Goal: Task Accomplishment & Management: Use online tool/utility

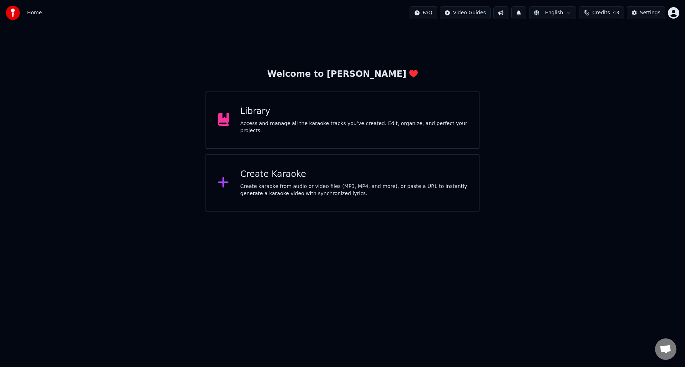
click at [292, 120] on div "Access and manage all the karaoke tracks you’ve created. Edit, organize, and pe…" at bounding box center [354, 127] width 227 height 14
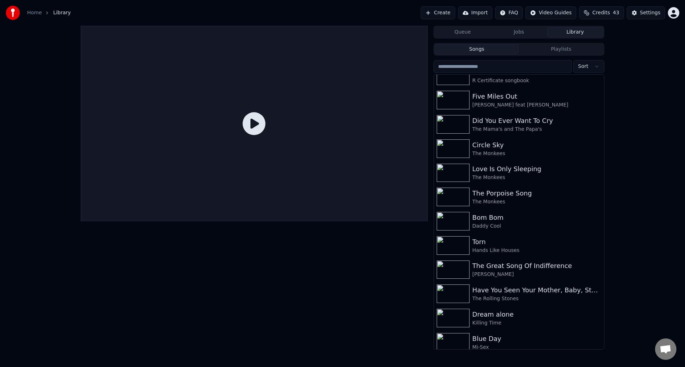
scroll to position [2225, 0]
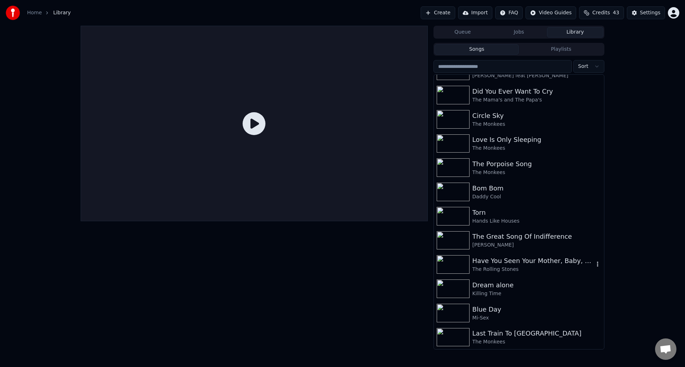
click at [555, 259] on div "Have You Seen Your Mother, Baby, Standing In The Shadow?" at bounding box center [534, 261] width 122 height 10
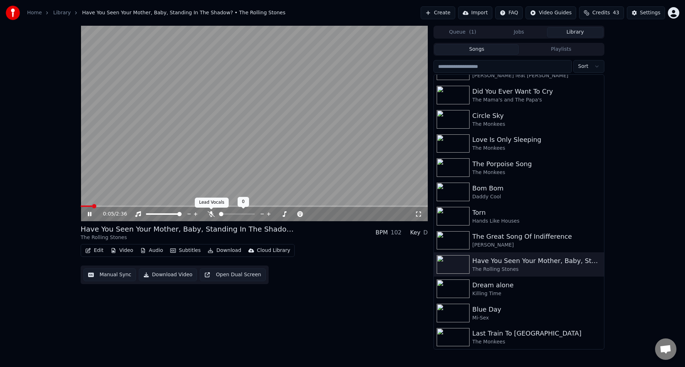
drag, startPoint x: 211, startPoint y: 212, endPoint x: 216, endPoint y: 216, distance: 6.4
click at [211, 211] on icon at bounding box center [211, 214] width 7 height 6
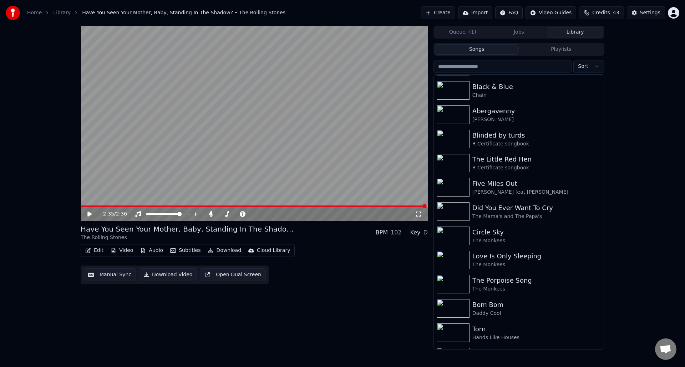
scroll to position [2225, 0]
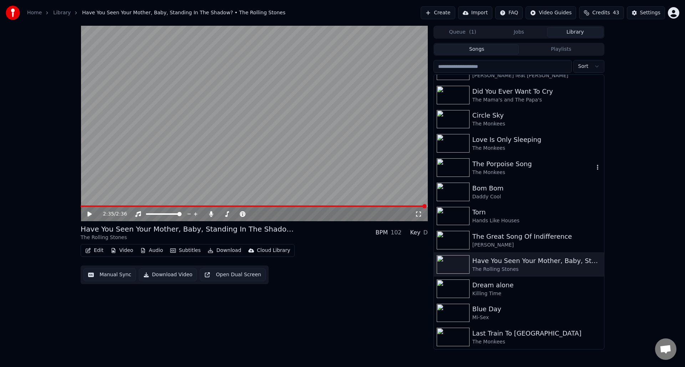
click at [527, 167] on div "The Porpoise Song" at bounding box center [534, 164] width 122 height 10
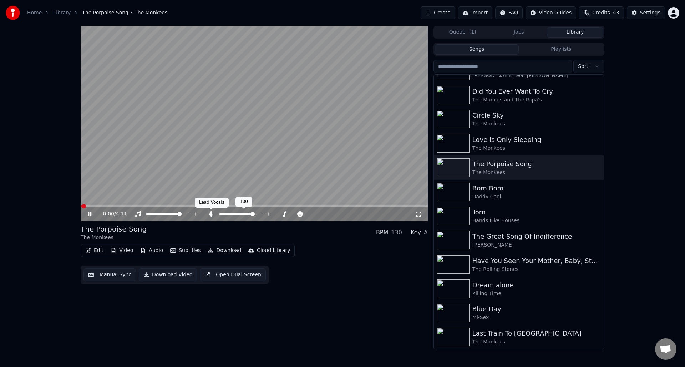
click at [212, 213] on icon at bounding box center [211, 214] width 4 height 6
click at [89, 212] on icon at bounding box center [90, 214] width 4 height 4
click at [109, 273] on button "Manual Sync" at bounding box center [110, 274] width 52 height 13
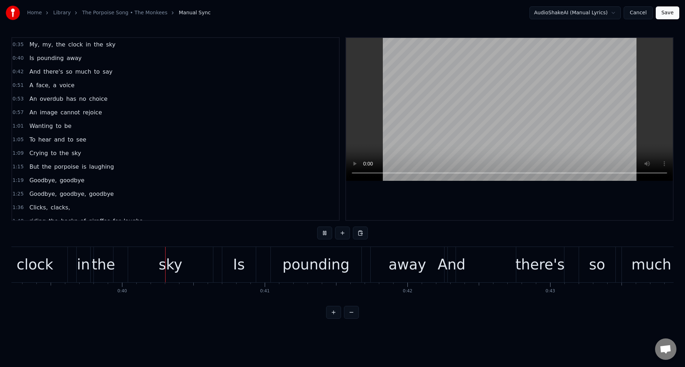
scroll to position [0, 5636]
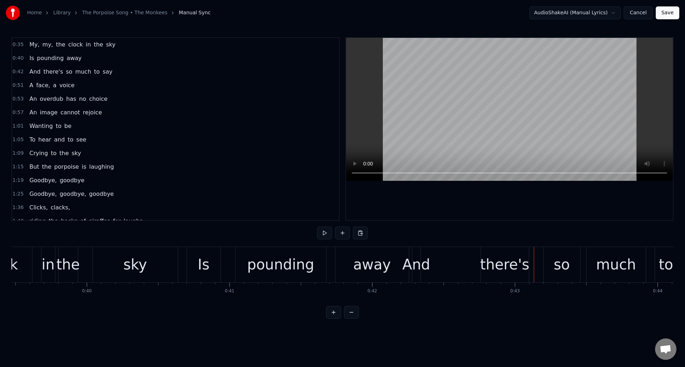
click at [415, 262] on div "And" at bounding box center [417, 263] width 28 height 21
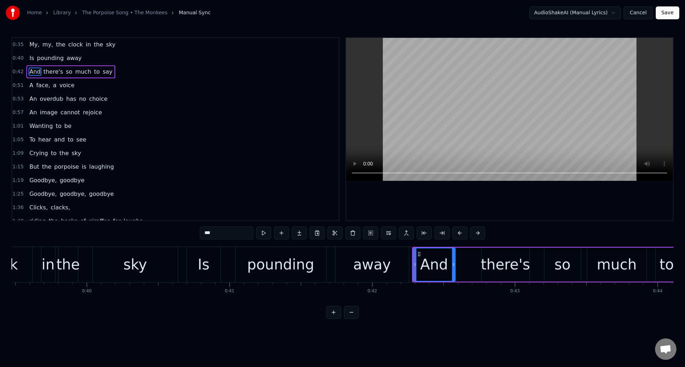
drag, startPoint x: 420, startPoint y: 261, endPoint x: 454, endPoint y: 260, distance: 34.3
click at [454, 260] on div at bounding box center [453, 264] width 3 height 32
click at [430, 265] on div "And" at bounding box center [435, 263] width 28 height 21
click at [199, 233] on input "***" at bounding box center [218, 232] width 54 height 13
click at [196, 232] on input "**" at bounding box center [218, 232] width 54 height 13
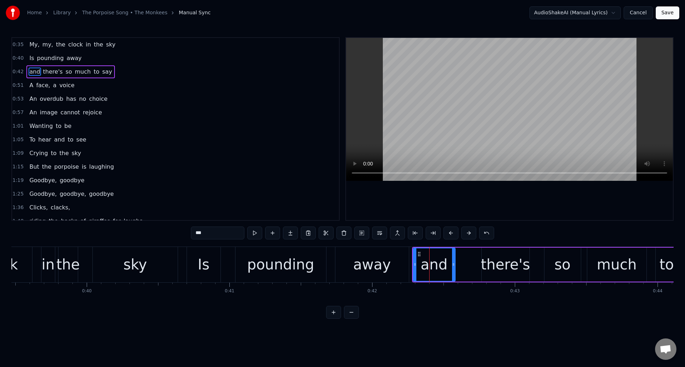
click at [166, 254] on div "sky" at bounding box center [135, 264] width 85 height 35
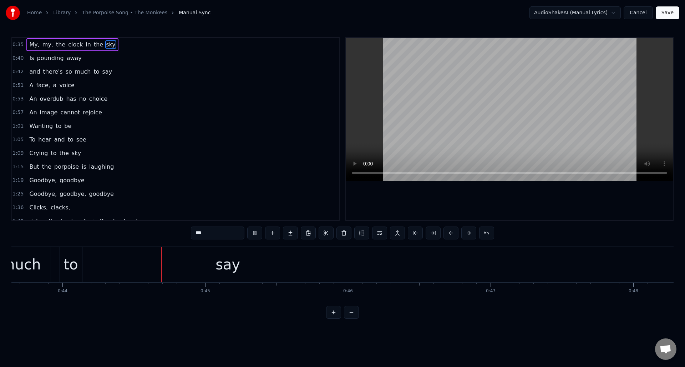
scroll to position [0, 6232]
click at [129, 260] on div "say" at bounding box center [228, 264] width 228 height 35
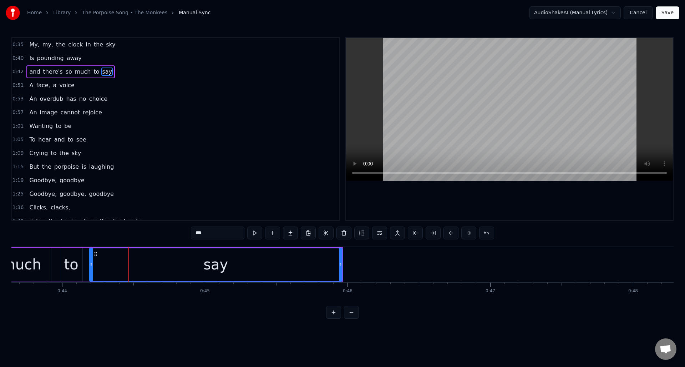
drag, startPoint x: 116, startPoint y: 261, endPoint x: 117, endPoint y: 268, distance: 7.6
click at [91, 262] on div at bounding box center [91, 264] width 3 height 32
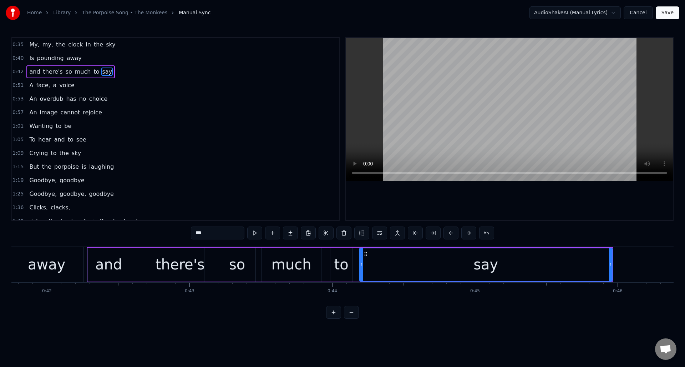
scroll to position [0, 5943]
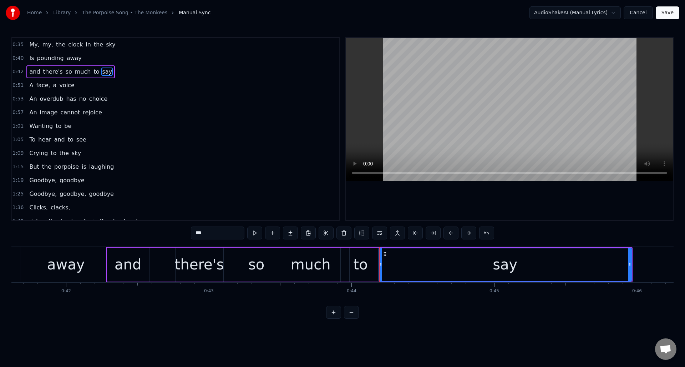
click at [50, 252] on div "away" at bounding box center [66, 264] width 74 height 35
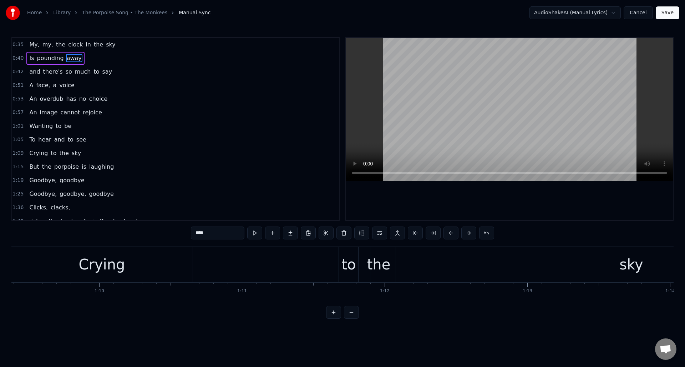
scroll to position [0, 9888]
click at [192, 260] on div "Crying" at bounding box center [121, 264] width 182 height 35
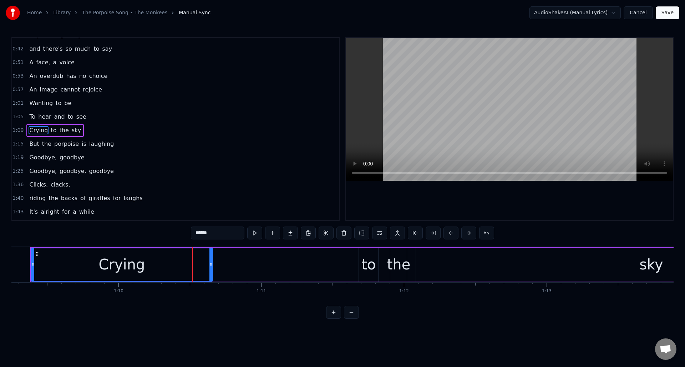
scroll to position [24, 0]
drag, startPoint x: 211, startPoint y: 263, endPoint x: 230, endPoint y: 263, distance: 19.3
click at [230, 263] on icon at bounding box center [230, 264] width 3 height 6
click at [363, 254] on div "to" at bounding box center [369, 263] width 14 height 21
type input "**"
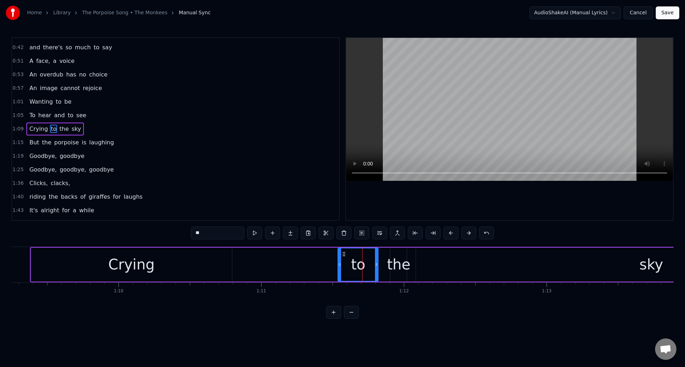
drag, startPoint x: 360, startPoint y: 257, endPoint x: 342, endPoint y: 257, distance: 18.6
click at [339, 257] on div at bounding box center [339, 264] width 3 height 32
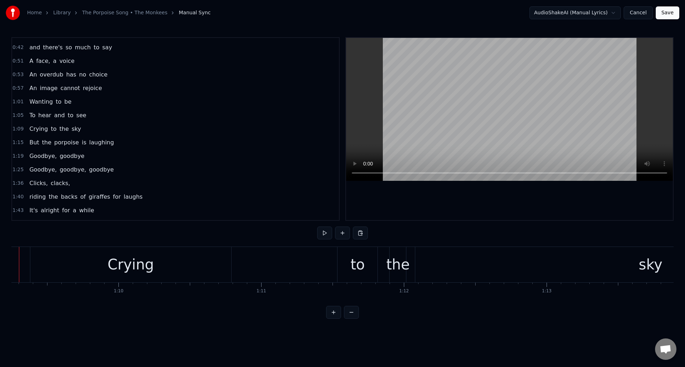
scroll to position [0, 9860]
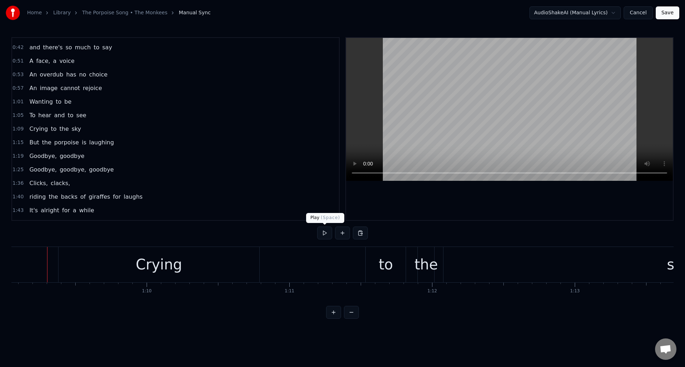
click at [324, 233] on button at bounding box center [324, 232] width 15 height 13
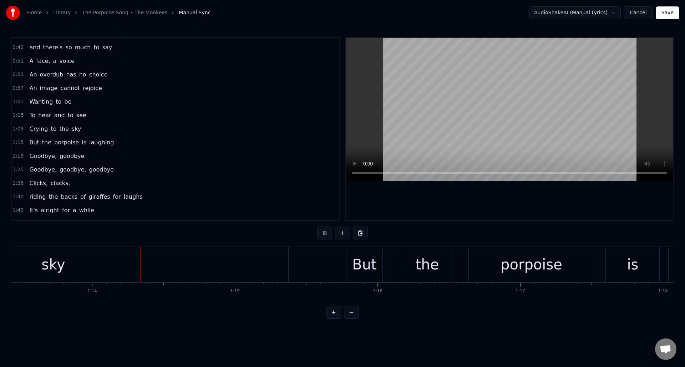
scroll to position [0, 10489]
click at [324, 233] on button at bounding box center [324, 232] width 15 height 13
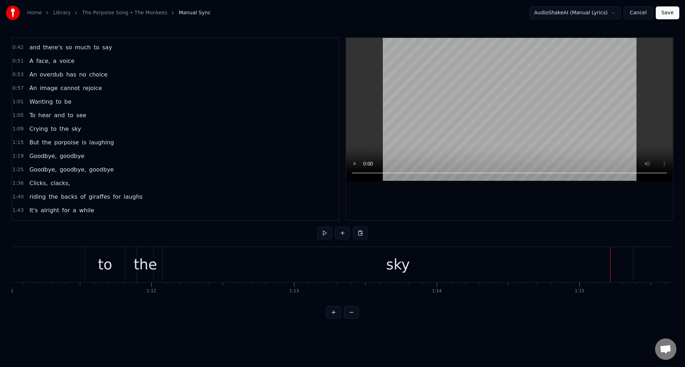
scroll to position [0, 10045]
click at [207, 266] on div "to" at bounding box center [201, 263] width 14 height 21
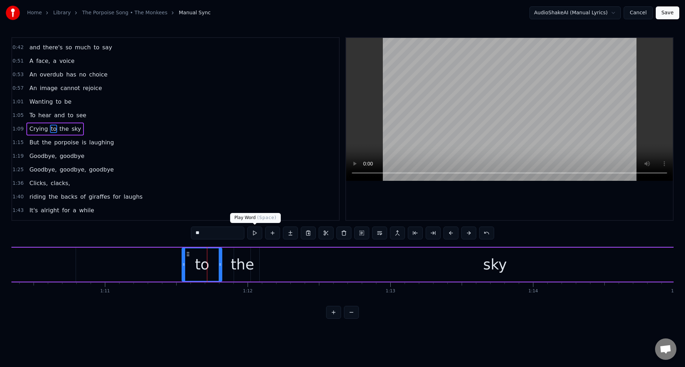
click at [255, 233] on button at bounding box center [254, 232] width 15 height 13
drag, startPoint x: 183, startPoint y: 267, endPoint x: 198, endPoint y: 269, distance: 15.8
click at [198, 269] on div at bounding box center [198, 264] width 3 height 32
click at [245, 260] on div "the" at bounding box center [243, 263] width 24 height 21
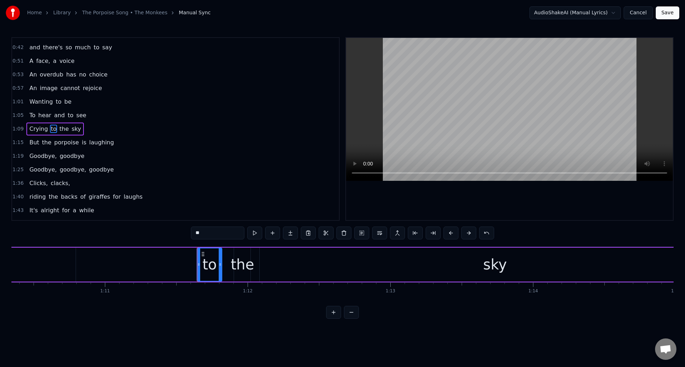
type input "***"
drag, startPoint x: 236, startPoint y: 262, endPoint x: 226, endPoint y: 263, distance: 10.2
click at [226, 263] on icon at bounding box center [226, 264] width 3 height 6
click at [126, 260] on div "Crying to the sky" at bounding box center [303, 264] width 858 height 35
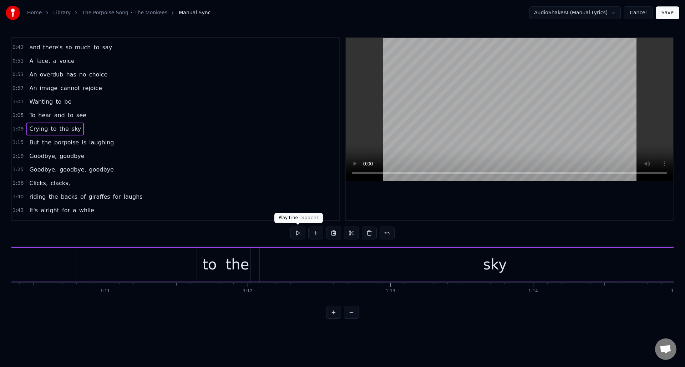
click at [296, 234] on button at bounding box center [298, 232] width 15 height 13
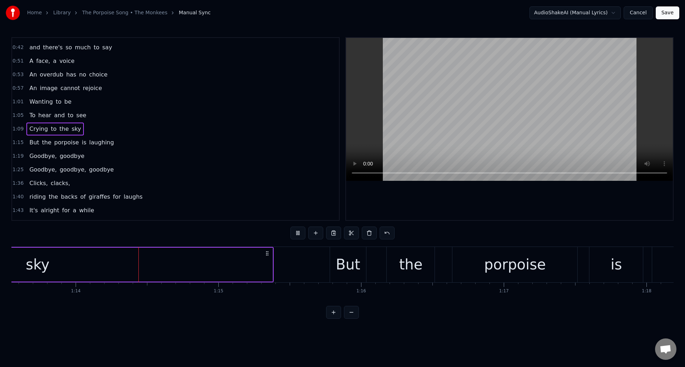
scroll to position [0, 10503]
click at [263, 264] on div "sky" at bounding box center [36, 264] width 470 height 34
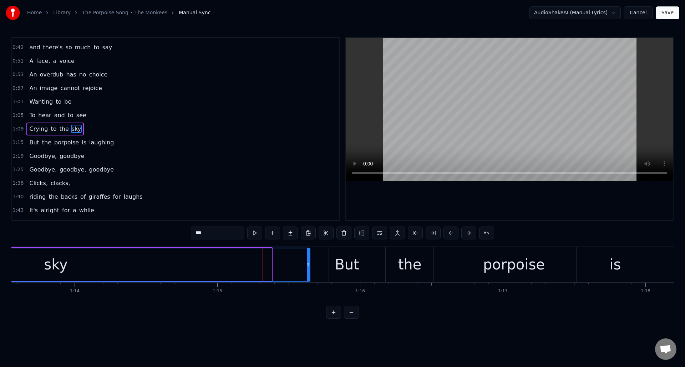
drag, startPoint x: 271, startPoint y: 265, endPoint x: 306, endPoint y: 267, distance: 35.0
click at [309, 267] on icon at bounding box center [308, 264] width 3 height 6
click at [255, 232] on button at bounding box center [254, 232] width 15 height 13
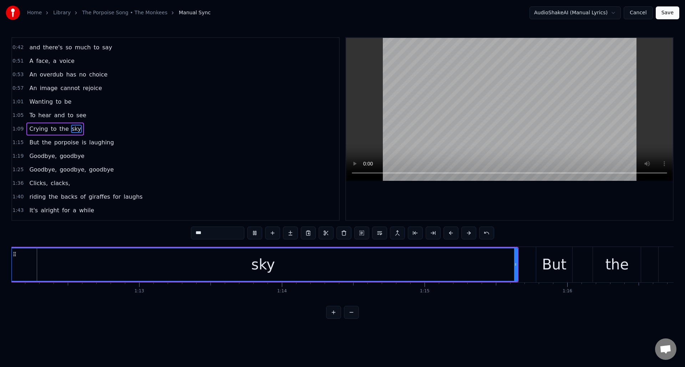
scroll to position [0, 10285]
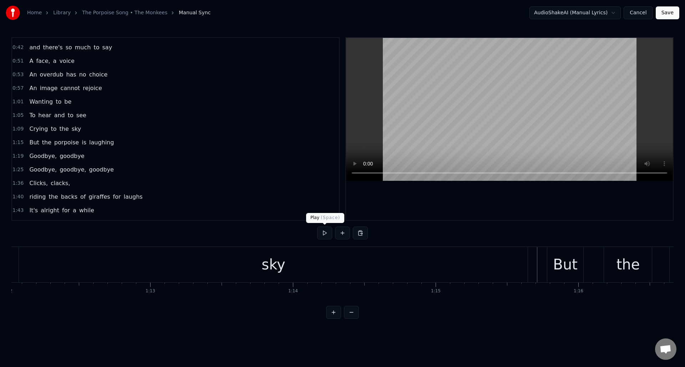
click at [327, 234] on button at bounding box center [324, 232] width 15 height 13
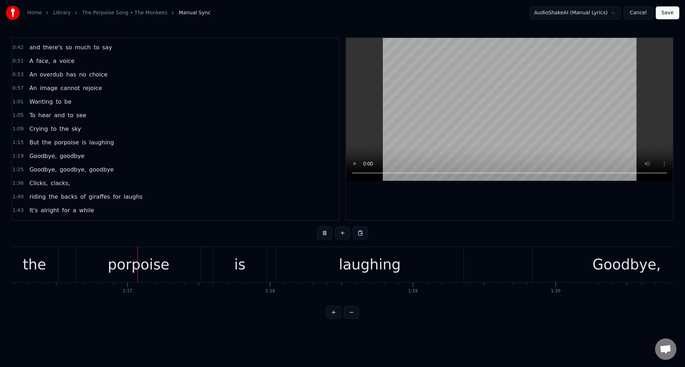
scroll to position [0, 10879]
click at [327, 234] on button at bounding box center [324, 232] width 15 height 13
click at [437, 265] on div "laughing" at bounding box center [370, 264] width 188 height 35
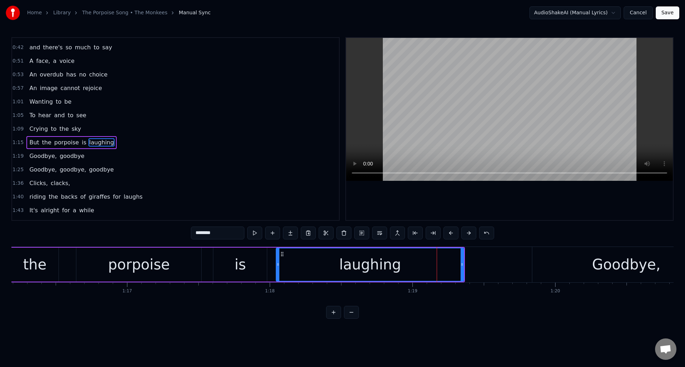
scroll to position [38, 0]
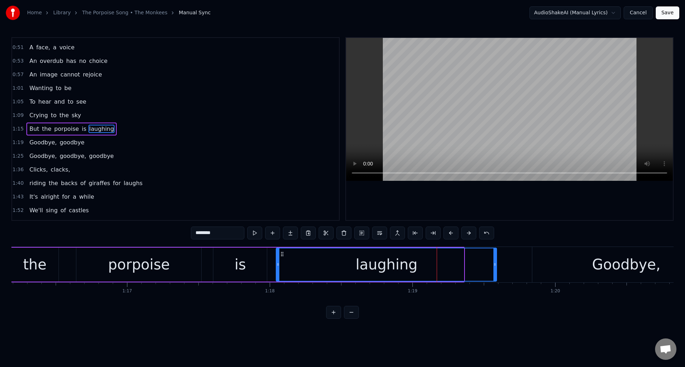
drag, startPoint x: 462, startPoint y: 264, endPoint x: 495, endPoint y: 263, distance: 32.9
click at [495, 263] on icon at bounding box center [495, 264] width 3 height 6
click at [254, 233] on button at bounding box center [254, 232] width 15 height 13
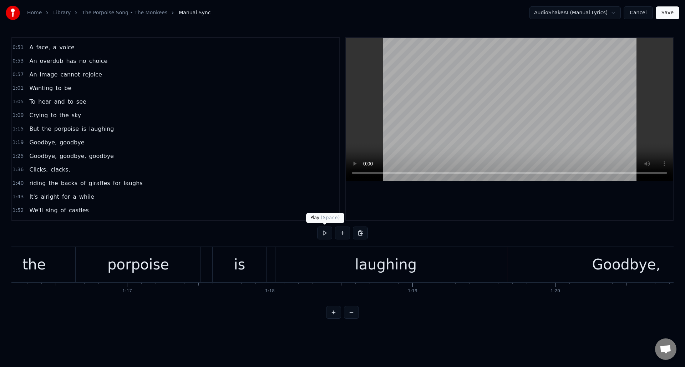
click at [323, 234] on button at bounding box center [324, 232] width 15 height 13
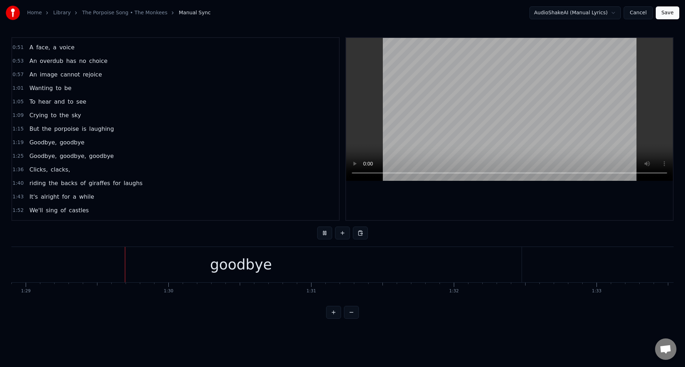
scroll to position [0, 12695]
click at [323, 234] on button at bounding box center [324, 232] width 15 height 13
click at [241, 260] on div "goodbye" at bounding box center [240, 263] width 62 height 21
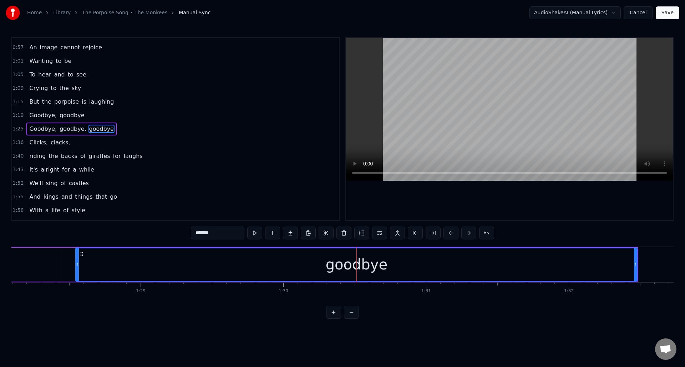
scroll to position [0, 12521]
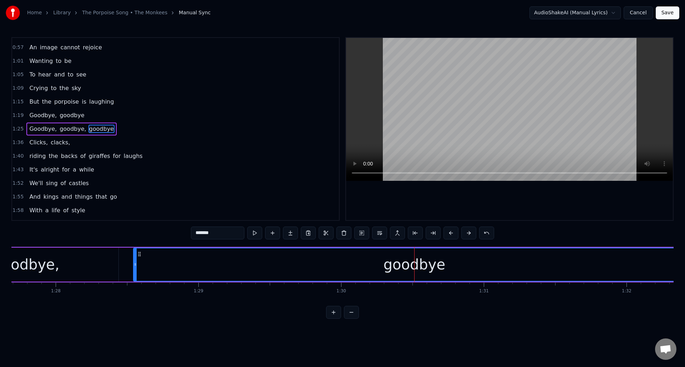
click at [162, 255] on div "goodbye" at bounding box center [414, 264] width 561 height 32
click at [255, 234] on button at bounding box center [254, 232] width 15 height 13
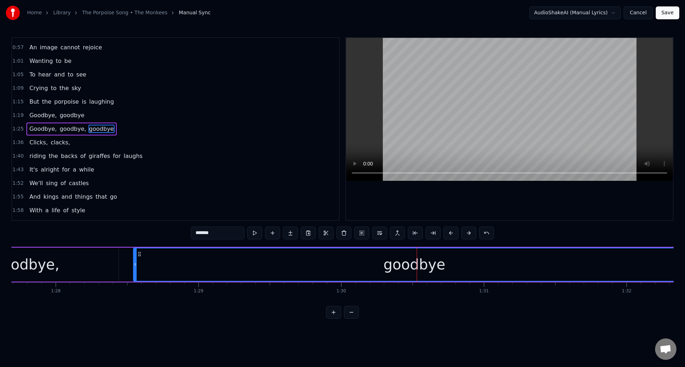
click at [140, 253] on icon at bounding box center [140, 254] width 6 height 6
click at [255, 235] on button at bounding box center [254, 232] width 15 height 13
click at [242, 253] on div "goodbye" at bounding box center [414, 264] width 561 height 32
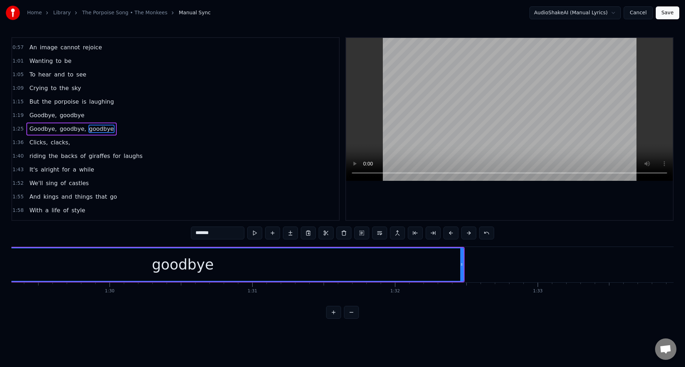
scroll to position [0, 12734]
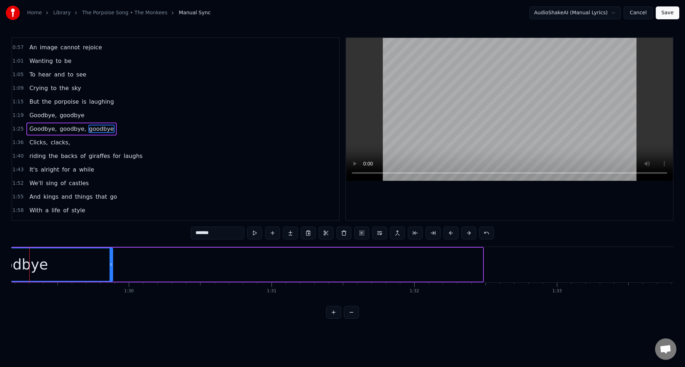
drag, startPoint x: 481, startPoint y: 268, endPoint x: 112, endPoint y: 262, distance: 368.8
click at [111, 262] on div at bounding box center [111, 264] width 3 height 32
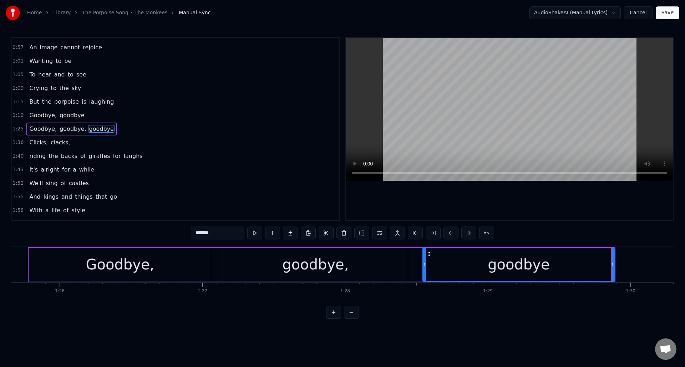
scroll to position [0, 12251]
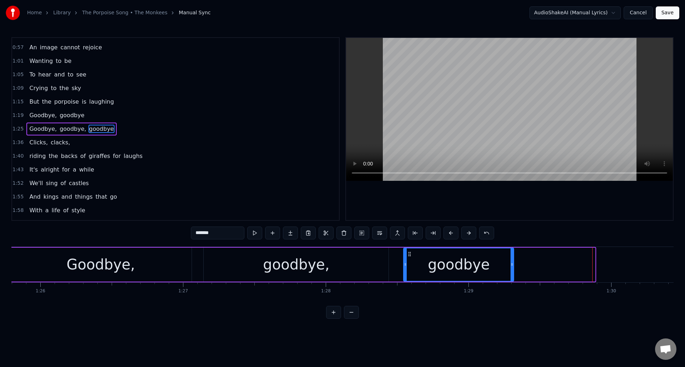
drag, startPoint x: 593, startPoint y: 252, endPoint x: 512, endPoint y: 258, distance: 81.6
click at [512, 258] on div at bounding box center [512, 264] width 3 height 32
click at [270, 232] on button at bounding box center [272, 232] width 15 height 13
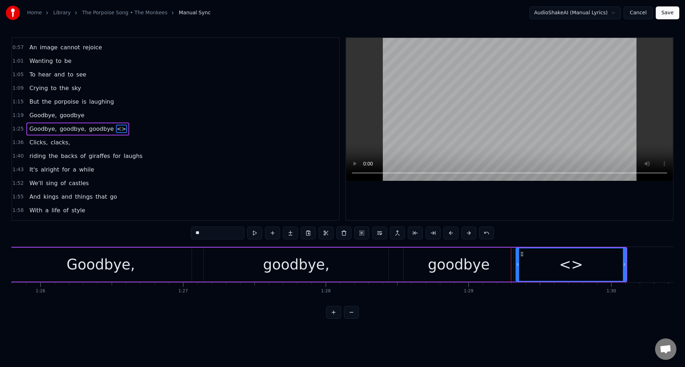
click at [459, 270] on div "goodbye" at bounding box center [459, 263] width 62 height 21
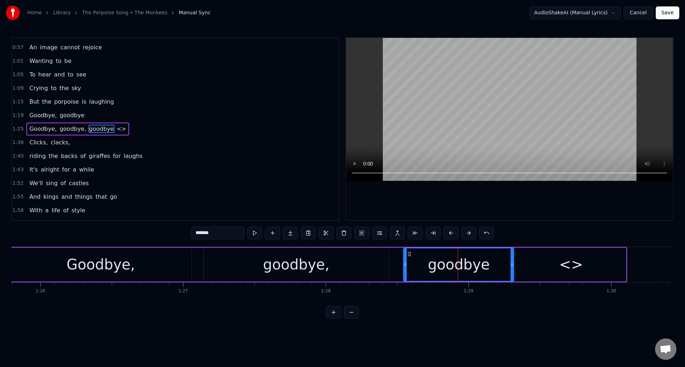
click at [489, 265] on div "goodbye" at bounding box center [459, 264] width 110 height 32
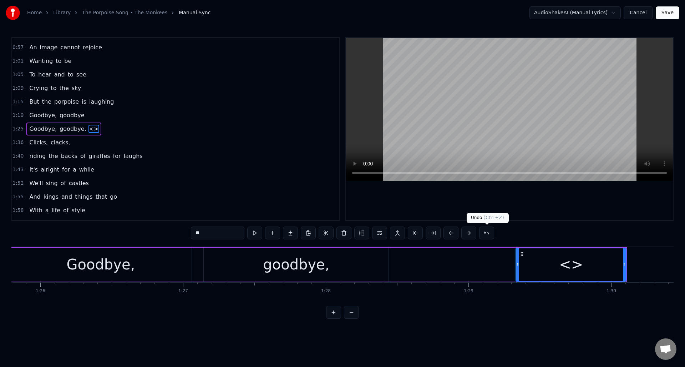
click at [484, 232] on button at bounding box center [486, 232] width 15 height 13
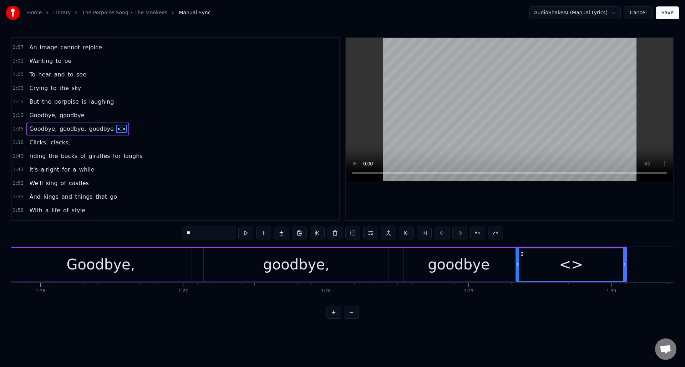
click at [465, 264] on div "goodbye" at bounding box center [459, 263] width 62 height 21
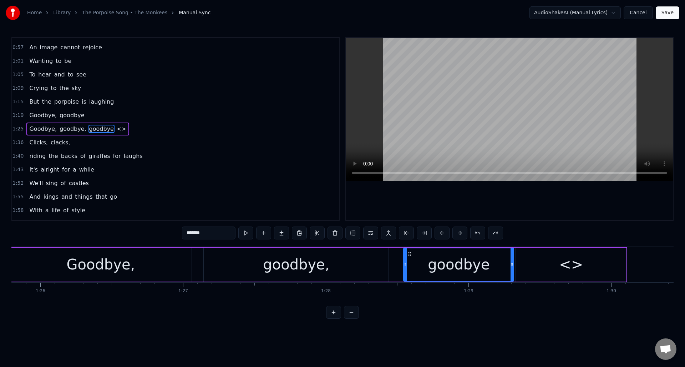
click at [207, 234] on input "*******" at bounding box center [209, 232] width 54 height 13
drag, startPoint x: 215, startPoint y: 233, endPoint x: 199, endPoint y: 233, distance: 15.4
click at [199, 233] on input "*******" at bounding box center [209, 232] width 54 height 13
click at [560, 263] on div "<>" at bounding box center [571, 264] width 110 height 34
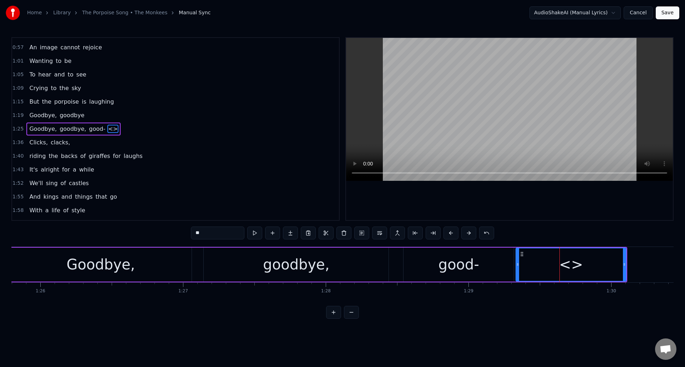
drag, startPoint x: 221, startPoint y: 235, endPoint x: 179, endPoint y: 233, distance: 42.2
click at [179, 233] on div "0:35 My, my, the clock in the sky 0:40 Is pounding away 0:42 and there's so muc…" at bounding box center [342, 177] width 663 height 281
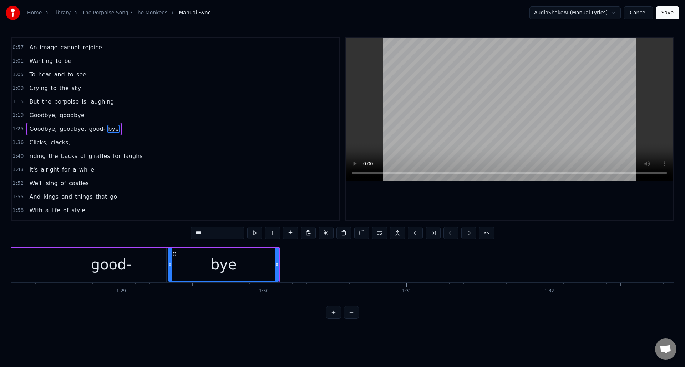
scroll to position [0, 12657]
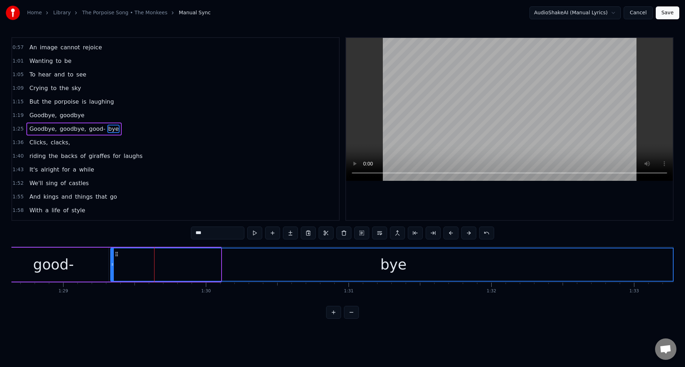
drag, startPoint x: 220, startPoint y: 273, endPoint x: 675, endPoint y: 256, distance: 455.8
click at [675, 256] on div "Home Library The Porpoise Song • The Monkees Manual Sync AudioShakeAI (Manual L…" at bounding box center [342, 159] width 685 height 318
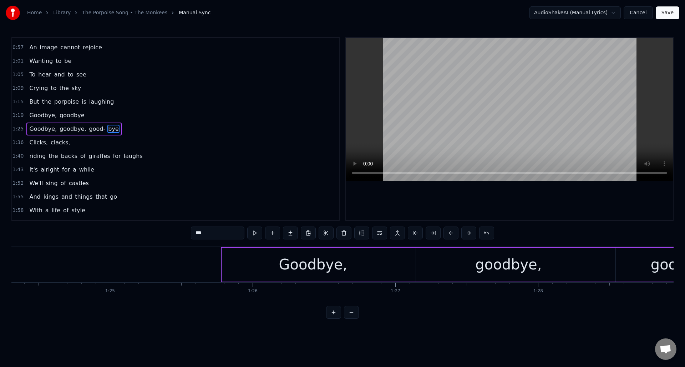
scroll to position [0, 12019]
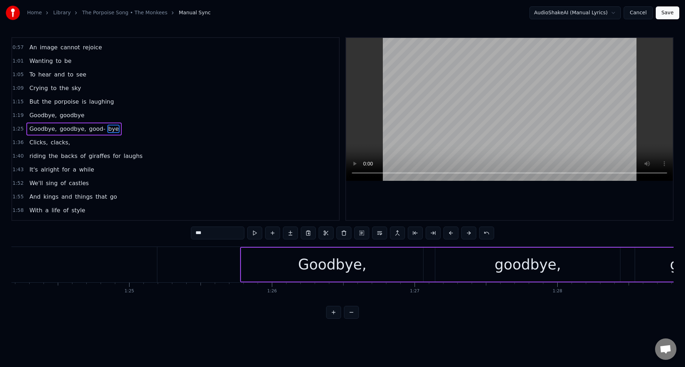
type input "***"
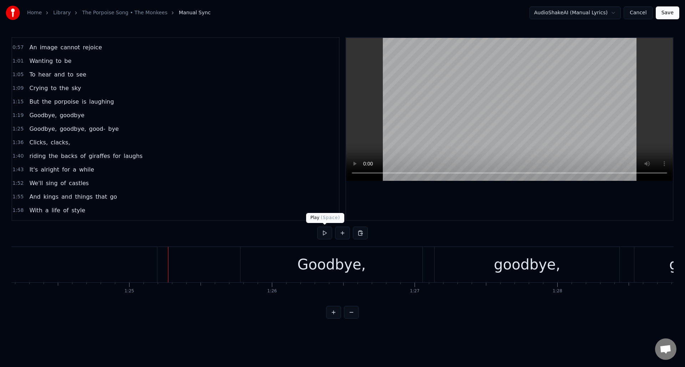
click at [325, 233] on button at bounding box center [324, 232] width 15 height 13
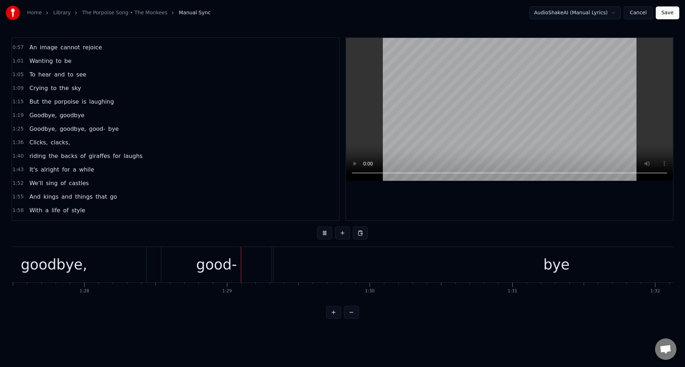
scroll to position [0, 12617]
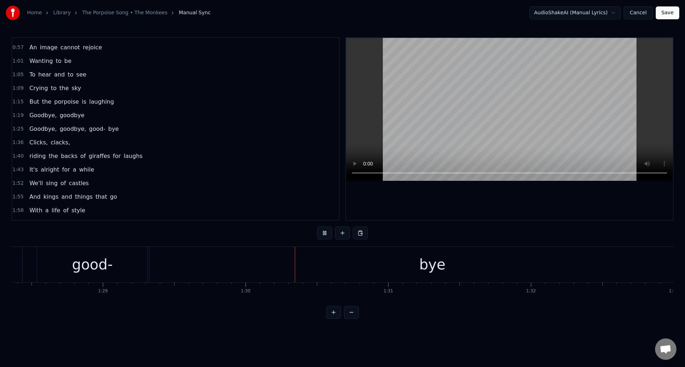
click at [325, 233] on button at bounding box center [324, 232] width 15 height 13
click at [113, 257] on div "good-" at bounding box center [92, 264] width 110 height 35
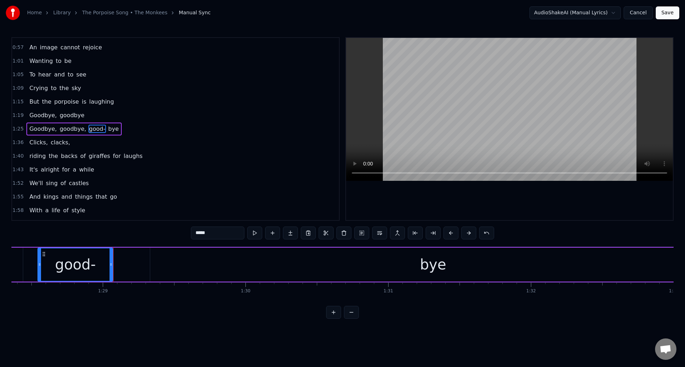
drag, startPoint x: 146, startPoint y: 258, endPoint x: 119, endPoint y: 259, distance: 26.8
click at [111, 260] on div at bounding box center [111, 264] width 3 height 32
click at [163, 257] on div "bye" at bounding box center [433, 264] width 566 height 34
type input "***"
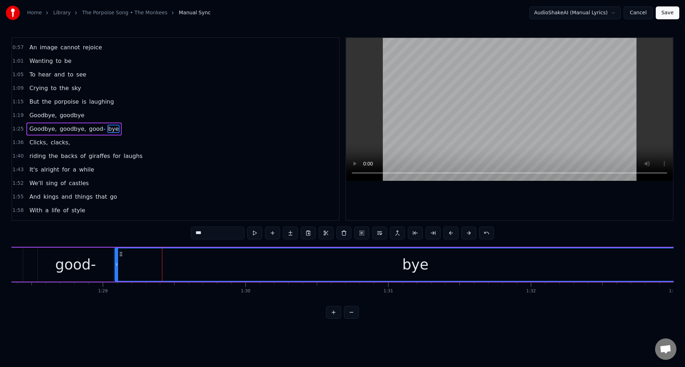
drag, startPoint x: 151, startPoint y: 259, endPoint x: 122, endPoint y: 266, distance: 29.6
click at [116, 263] on div at bounding box center [116, 264] width 3 height 32
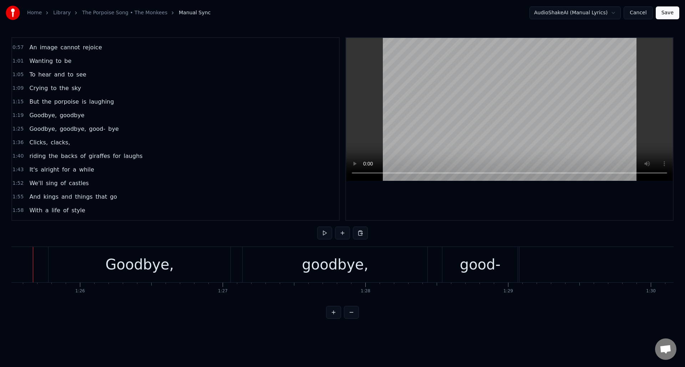
scroll to position [0, 12197]
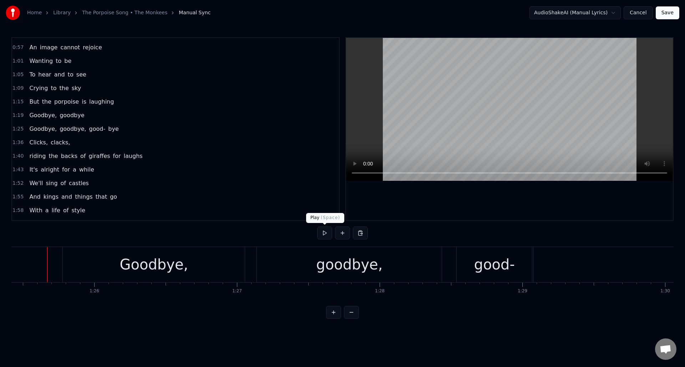
click at [324, 233] on button at bounding box center [324, 232] width 15 height 13
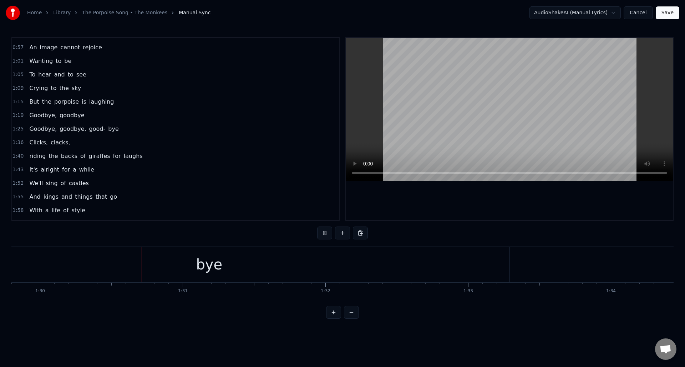
scroll to position [0, 12825]
click at [387, 262] on div "bye" at bounding box center [206, 264] width 601 height 35
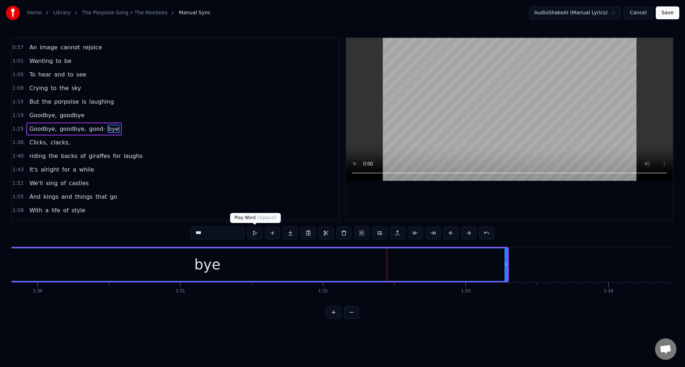
click at [257, 232] on button at bounding box center [254, 232] width 15 height 13
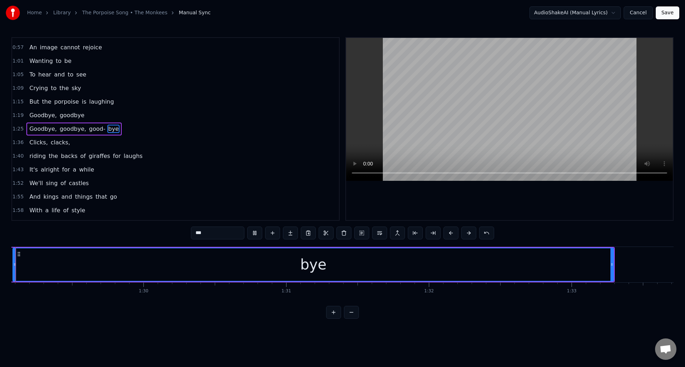
scroll to position [0, 12684]
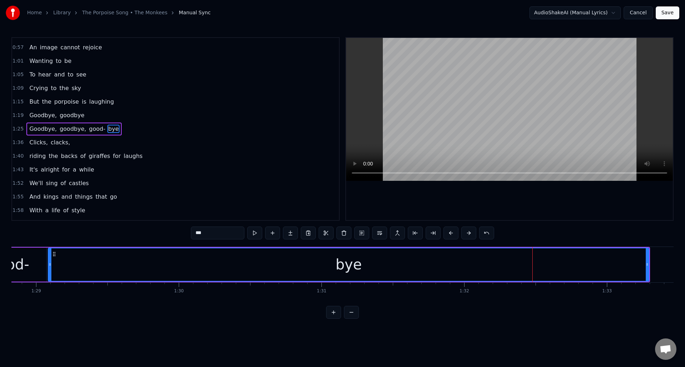
click at [257, 231] on button at bounding box center [254, 232] width 15 height 13
click at [649, 266] on icon at bounding box center [648, 264] width 3 height 6
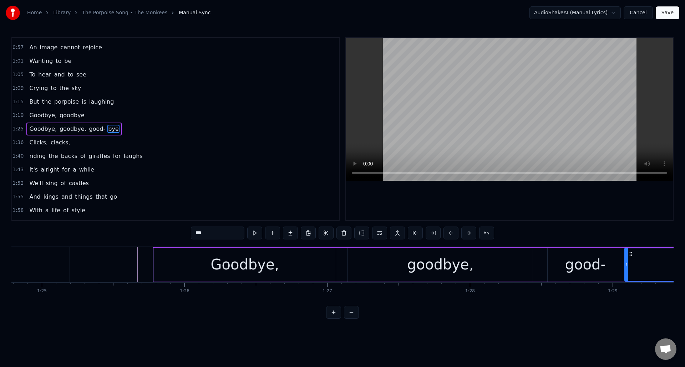
scroll to position [0, 12126]
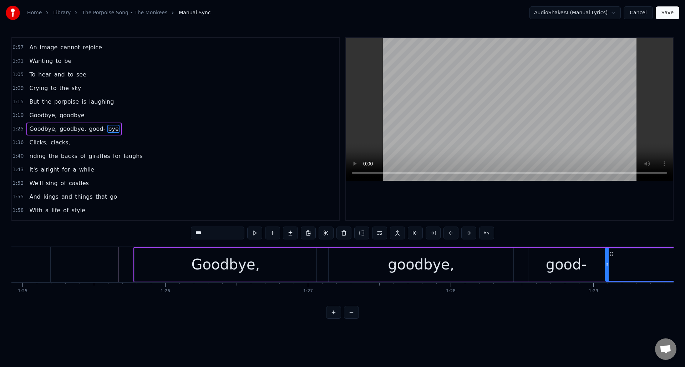
click at [230, 260] on div "Goodbye," at bounding box center [226, 263] width 69 height 21
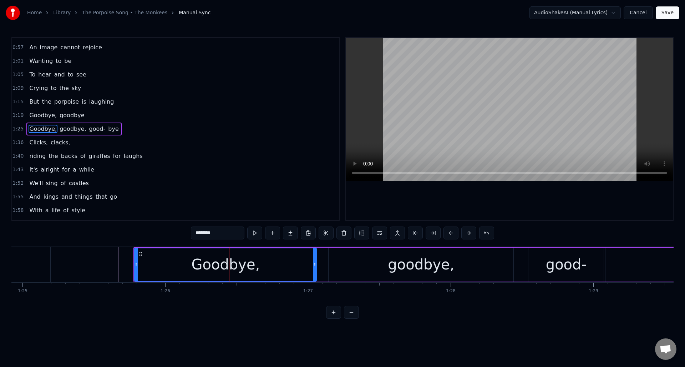
click at [208, 233] on input "********" at bounding box center [218, 232] width 54 height 13
click at [427, 263] on div "goodbye," at bounding box center [421, 263] width 66 height 21
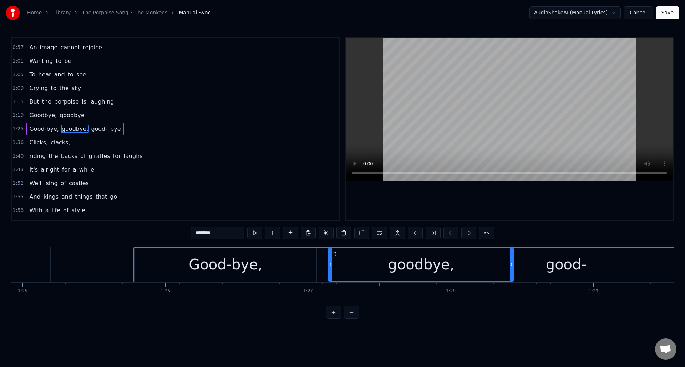
click at [207, 234] on input "********" at bounding box center [218, 232] width 54 height 13
type input "*********"
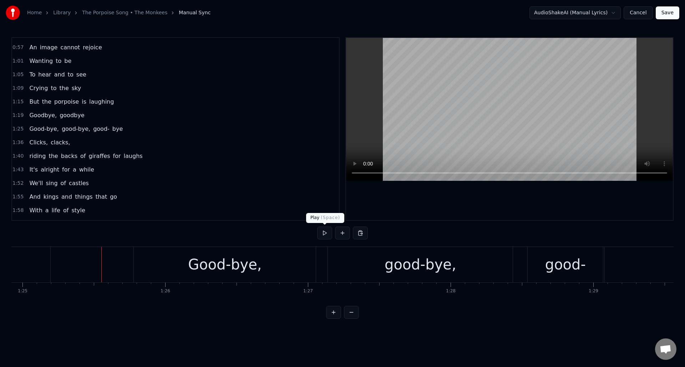
click at [324, 233] on button at bounding box center [324, 232] width 15 height 13
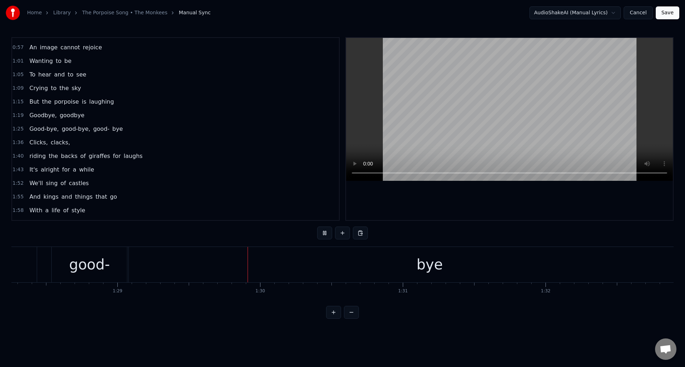
scroll to position [0, 12732]
click at [324, 233] on button at bounding box center [324, 232] width 15 height 13
click at [183, 270] on div "Goodbye," at bounding box center [183, 263] width 69 height 21
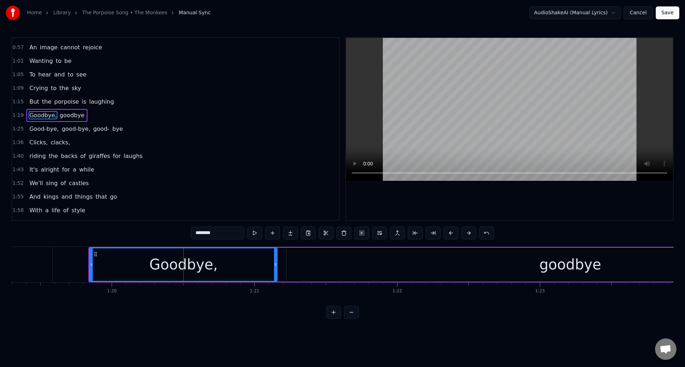
scroll to position [51, 0]
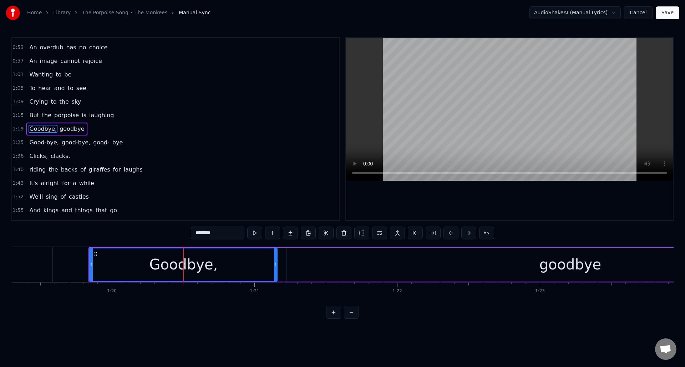
click at [207, 234] on input "********" at bounding box center [218, 232] width 54 height 13
click at [577, 266] on div "goodbye" at bounding box center [571, 263] width 62 height 21
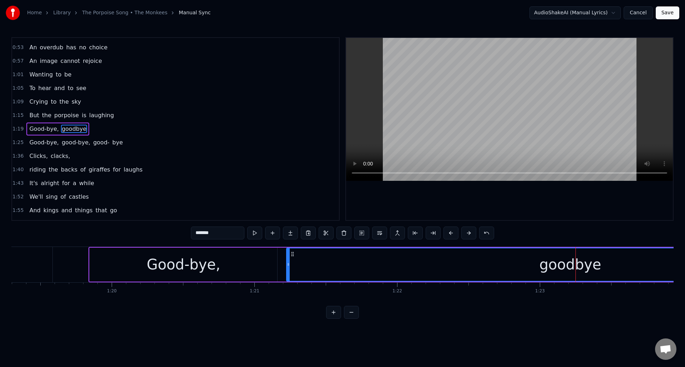
click at [206, 234] on input "*******" at bounding box center [218, 232] width 54 height 13
type input "********"
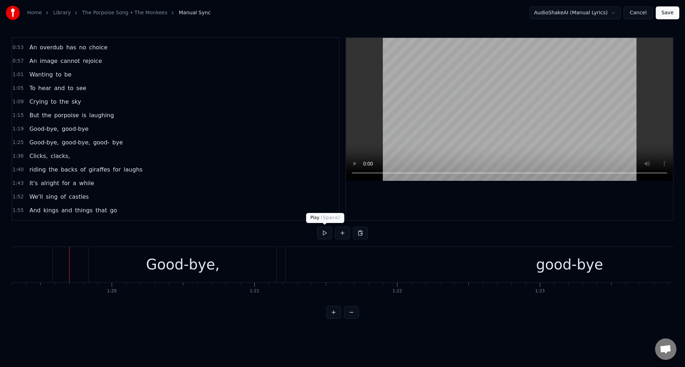
click at [324, 236] on button at bounding box center [324, 232] width 15 height 13
click at [465, 268] on div "good-bye" at bounding box center [570, 264] width 568 height 35
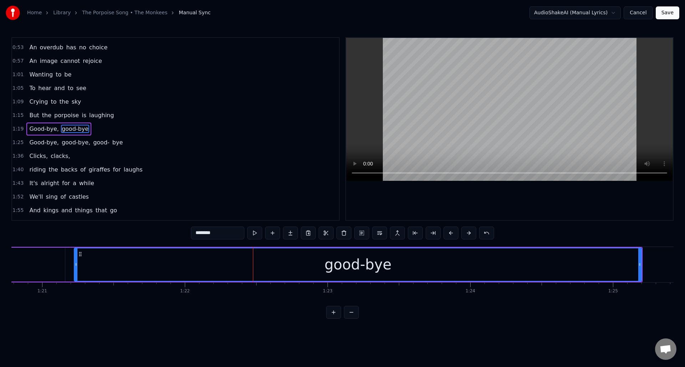
scroll to position [0, 11555]
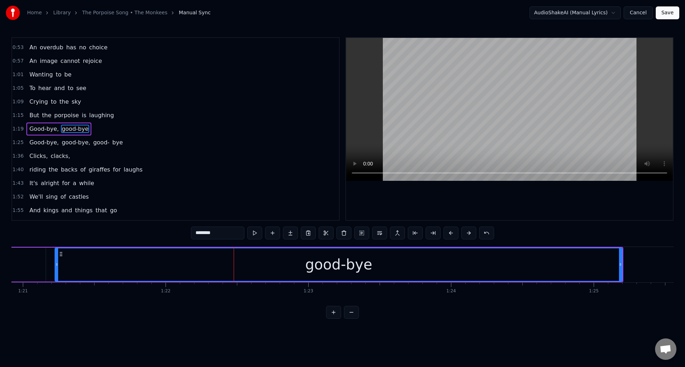
drag, startPoint x: 222, startPoint y: 233, endPoint x: 210, endPoint y: 233, distance: 12.1
click at [210, 233] on input "********" at bounding box center [218, 232] width 54 height 13
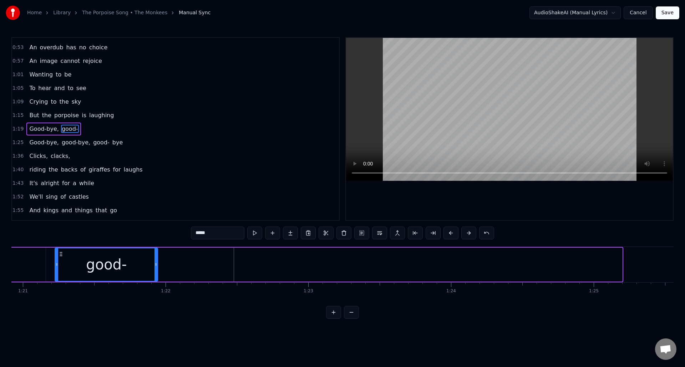
drag, startPoint x: 621, startPoint y: 270, endPoint x: 157, endPoint y: 271, distance: 464.8
click at [157, 271] on div at bounding box center [156, 264] width 3 height 32
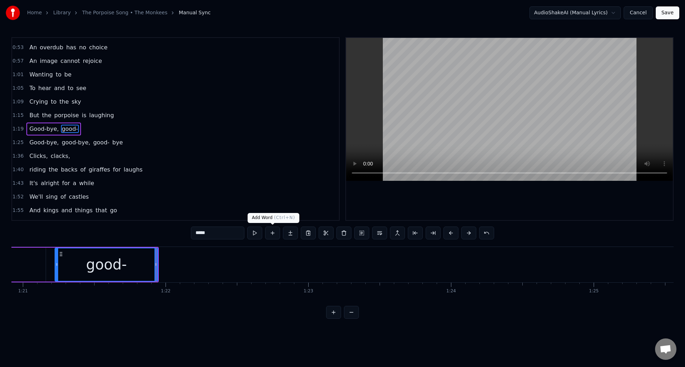
type input "*****"
click at [271, 233] on button at bounding box center [272, 232] width 15 height 13
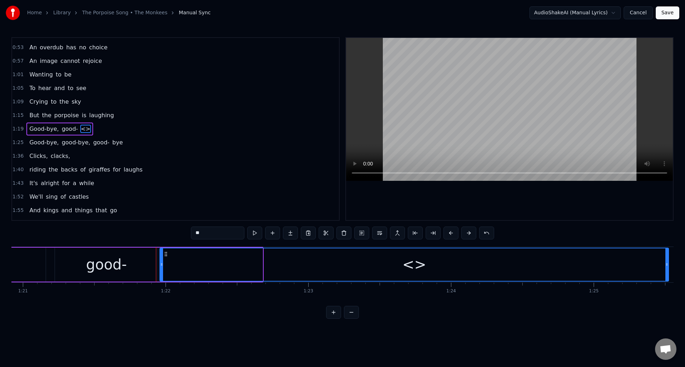
drag, startPoint x: 261, startPoint y: 274, endPoint x: 667, endPoint y: 256, distance: 406.6
click at [667, 256] on div at bounding box center [667, 264] width 3 height 32
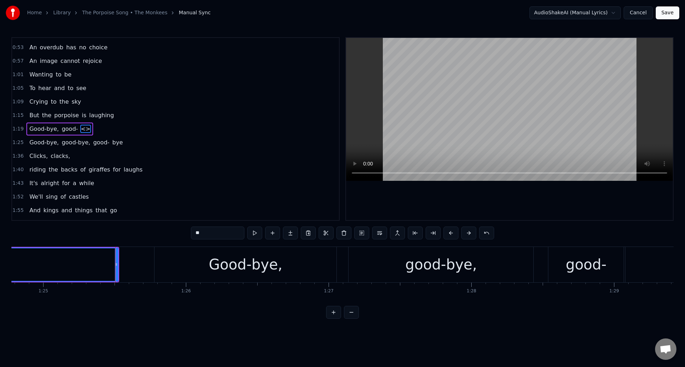
scroll to position [0, 12174]
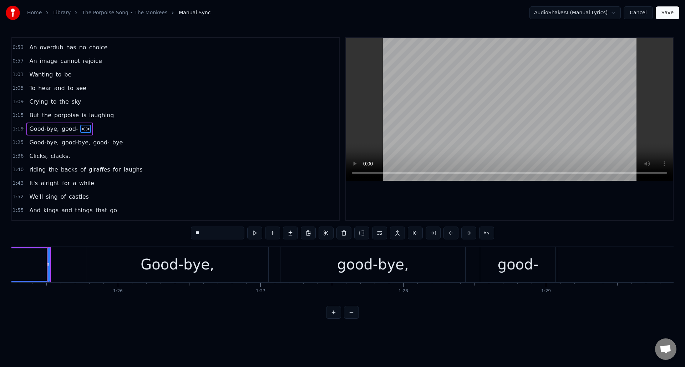
drag, startPoint x: 207, startPoint y: 234, endPoint x: 192, endPoint y: 234, distance: 15.7
click at [192, 234] on input "**" at bounding box center [218, 232] width 54 height 13
paste input "*"
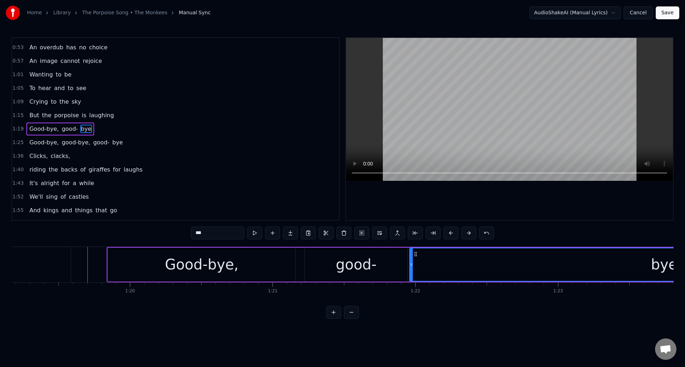
scroll to position [0, 11189]
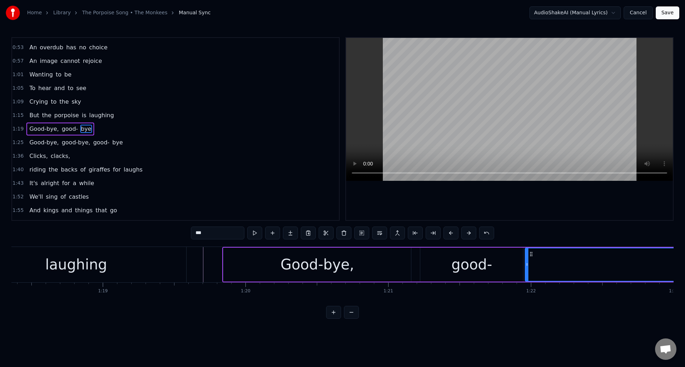
type input "***"
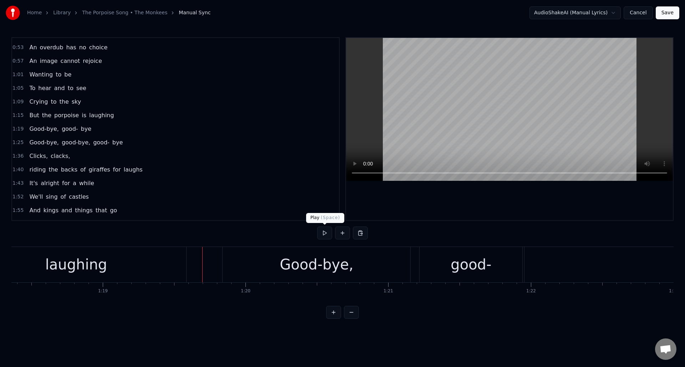
click at [324, 234] on button at bounding box center [324, 232] width 15 height 13
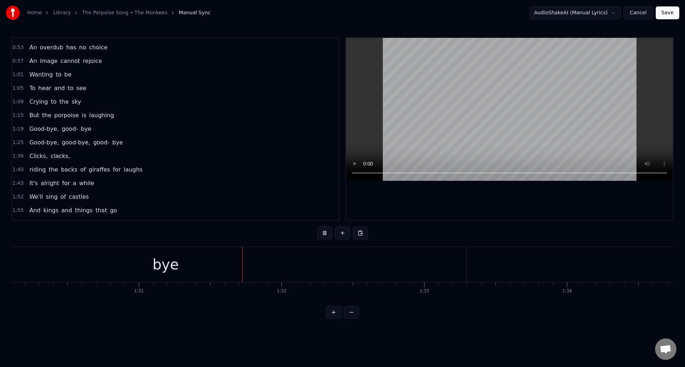
scroll to position [0, 12997]
click at [325, 232] on button at bounding box center [324, 232] width 15 height 13
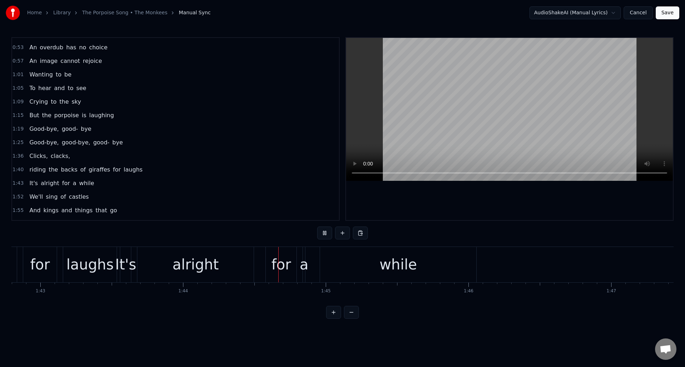
scroll to position [0, 14829]
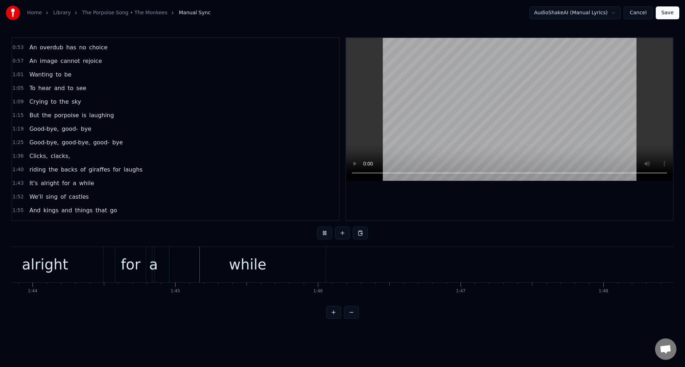
click at [324, 231] on button at bounding box center [324, 232] width 15 height 13
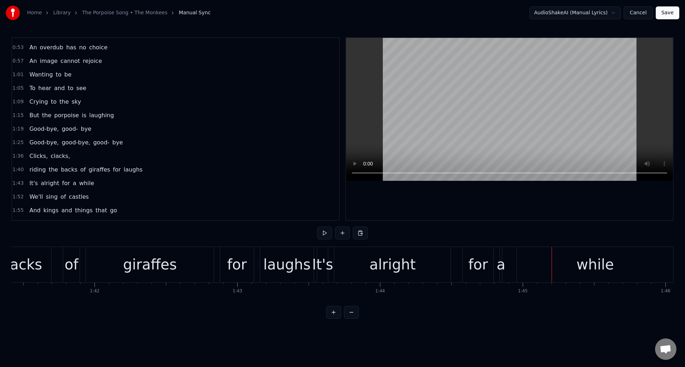
scroll to position [0, 14462]
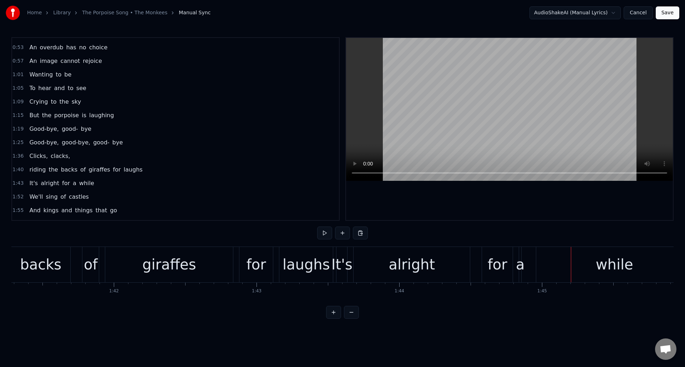
click at [313, 253] on div "laughs" at bounding box center [306, 263] width 47 height 21
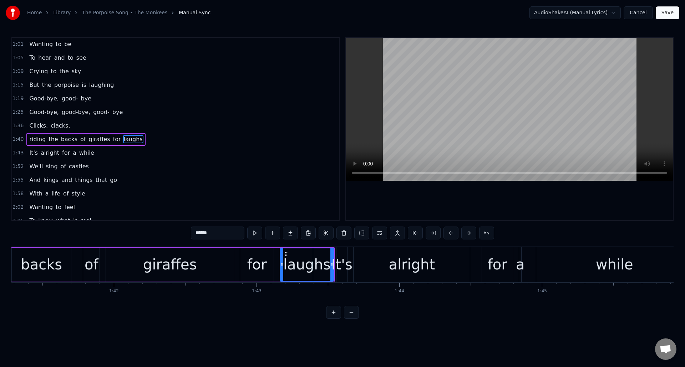
scroll to position [92, 0]
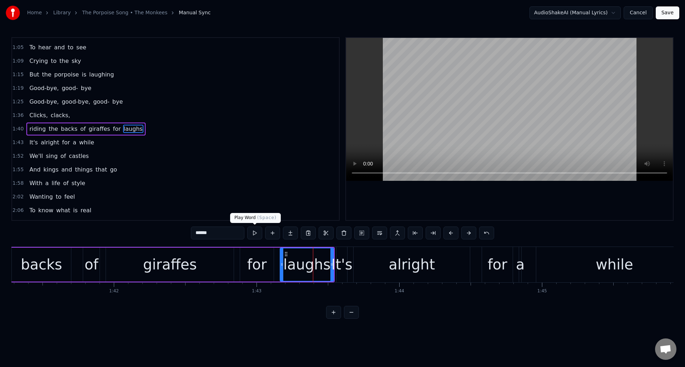
click at [257, 233] on button at bounding box center [254, 232] width 15 height 13
click at [377, 256] on div "alright" at bounding box center [412, 264] width 116 height 35
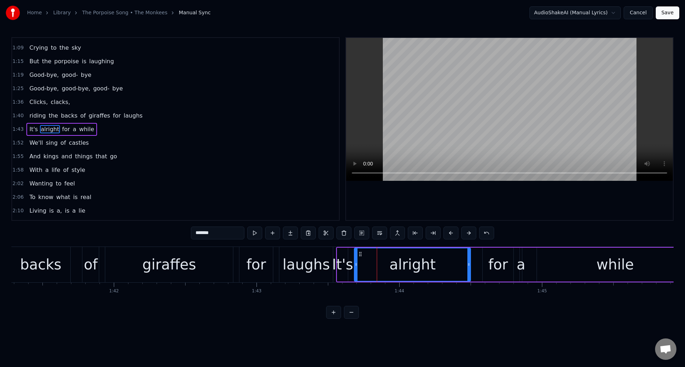
scroll to position [106, 0]
click at [258, 233] on button at bounding box center [254, 232] width 15 height 13
click at [340, 259] on div "It's" at bounding box center [342, 263] width 21 height 21
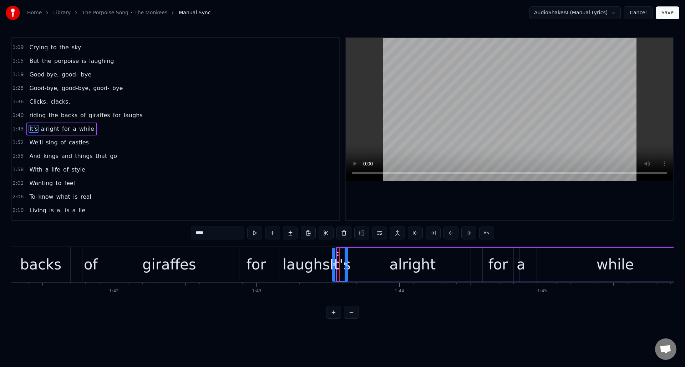
drag, startPoint x: 338, startPoint y: 254, endPoint x: 334, endPoint y: 255, distance: 3.9
click at [333, 255] on div at bounding box center [334, 264] width 3 height 32
click at [350, 254] on div at bounding box center [349, 264] width 3 height 32
click at [133, 255] on div "giraffes" at bounding box center [169, 264] width 128 height 35
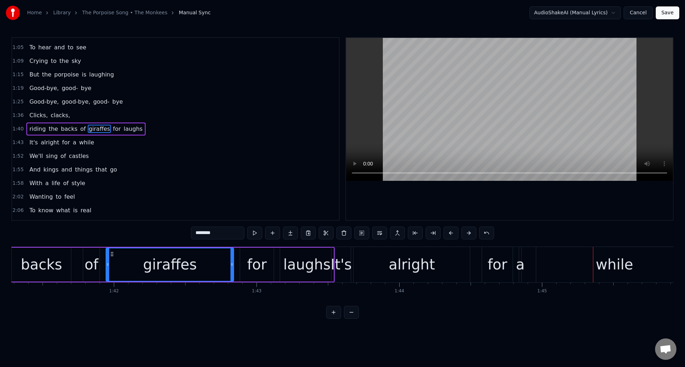
click at [359, 257] on div "alright" at bounding box center [412, 264] width 116 height 35
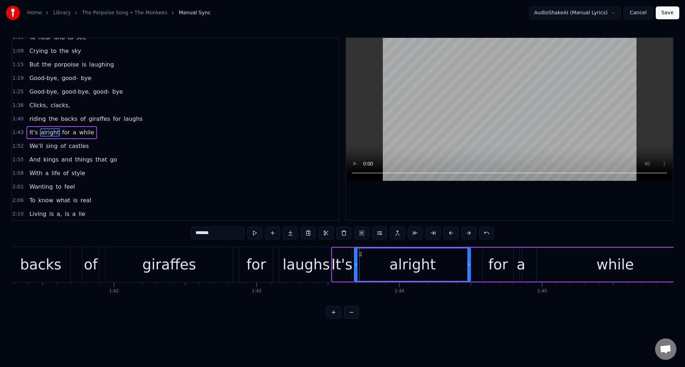
scroll to position [106, 0]
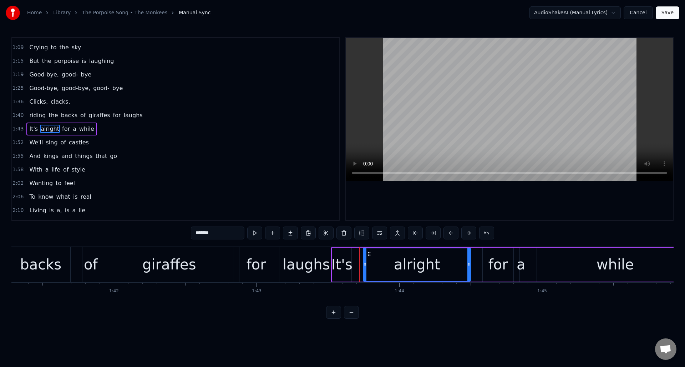
drag, startPoint x: 356, startPoint y: 266, endPoint x: 365, endPoint y: 265, distance: 8.9
click at [365, 265] on icon at bounding box center [365, 264] width 3 height 6
click at [347, 256] on div "It's" at bounding box center [342, 263] width 21 height 21
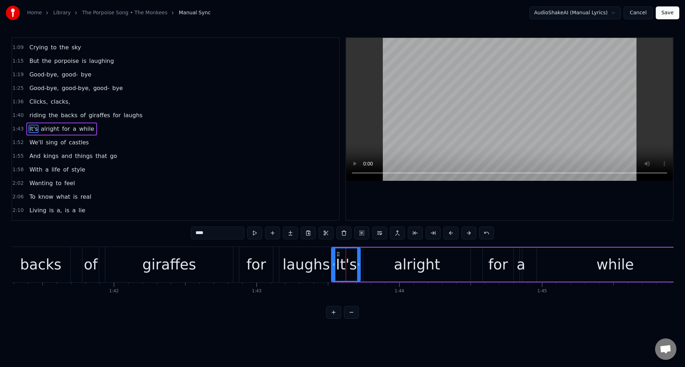
drag, startPoint x: 350, startPoint y: 257, endPoint x: 359, endPoint y: 257, distance: 8.9
click at [359, 257] on div at bounding box center [358, 264] width 3 height 32
click at [118, 258] on div "giraffes" at bounding box center [169, 264] width 128 height 35
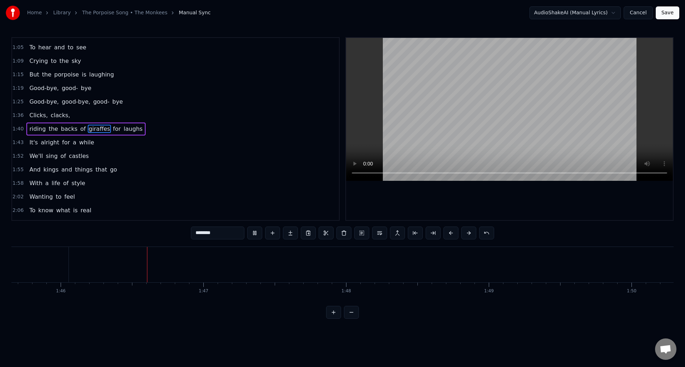
scroll to position [0, 15087]
type input "*****"
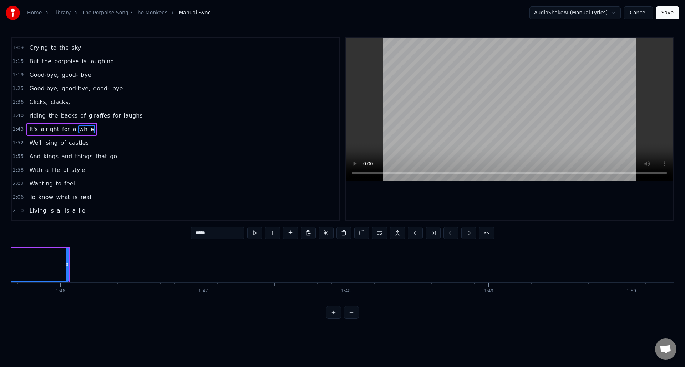
scroll to position [106, 0]
drag, startPoint x: 69, startPoint y: 262, endPoint x: 141, endPoint y: 268, distance: 72.4
click at [145, 268] on div at bounding box center [143, 264] width 3 height 32
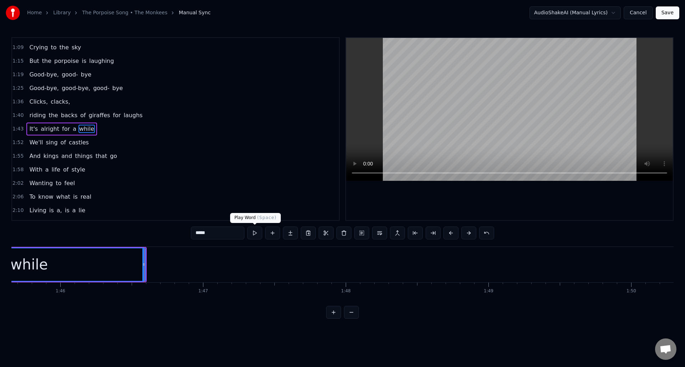
click at [255, 232] on button at bounding box center [254, 232] width 15 height 13
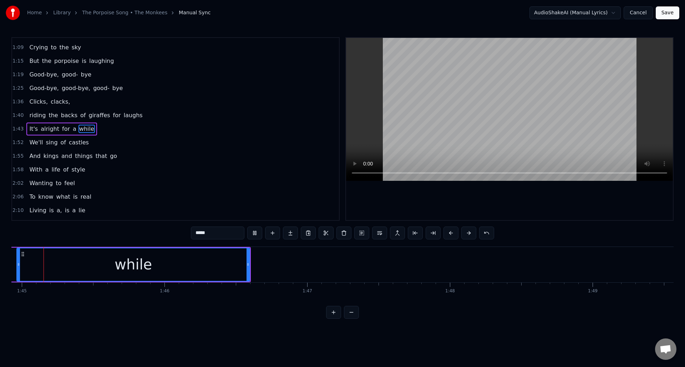
scroll to position [0, 14951]
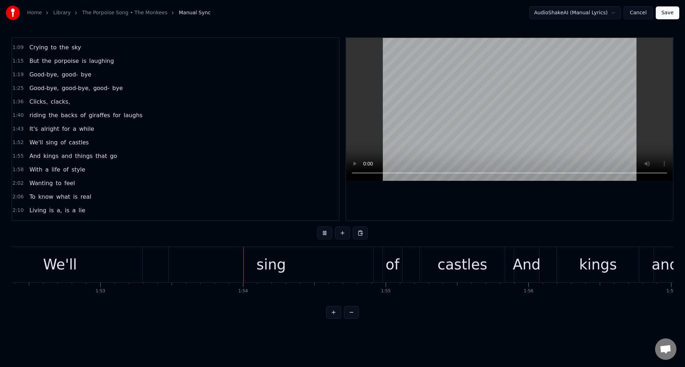
scroll to position [0, 16176]
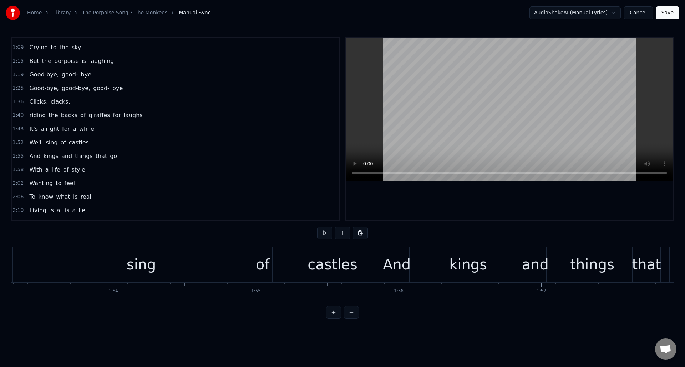
click at [391, 258] on div "And" at bounding box center [397, 263] width 28 height 21
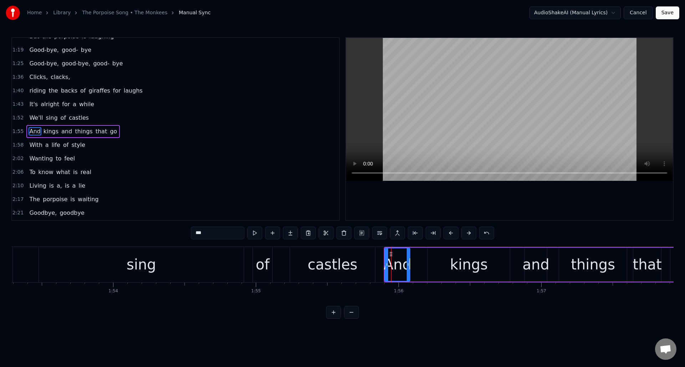
scroll to position [133, 0]
drag, startPoint x: 198, startPoint y: 233, endPoint x: 191, endPoint y: 233, distance: 7.2
click at [191, 233] on input "***" at bounding box center [218, 232] width 54 height 13
type input "***"
click at [23, 251] on div "We'll sing of castles" at bounding box center [112, 264] width 530 height 35
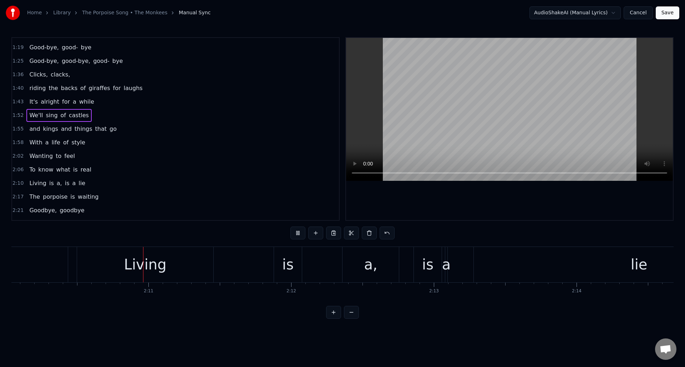
scroll to position [0, 18569]
click at [43, 158] on span "Wanting" at bounding box center [41, 156] width 25 height 8
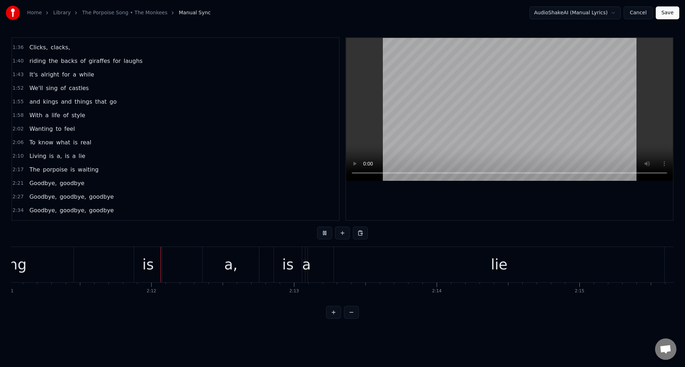
scroll to position [0, 18736]
click at [207, 260] on div "a," at bounding box center [202, 263] width 13 height 21
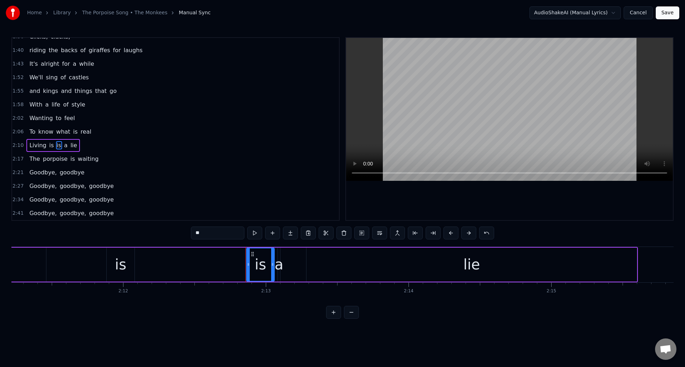
click at [258, 263] on div "is" at bounding box center [260, 263] width 11 height 21
type input "*"
click at [301, 265] on div "Living is a lie" at bounding box center [274, 264] width 730 height 35
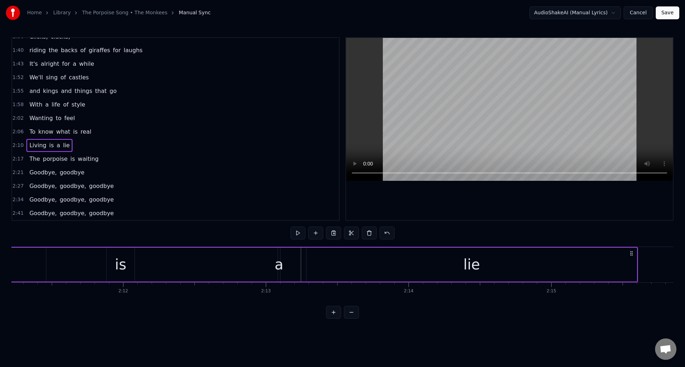
click at [280, 267] on div "a" at bounding box center [279, 263] width 9 height 21
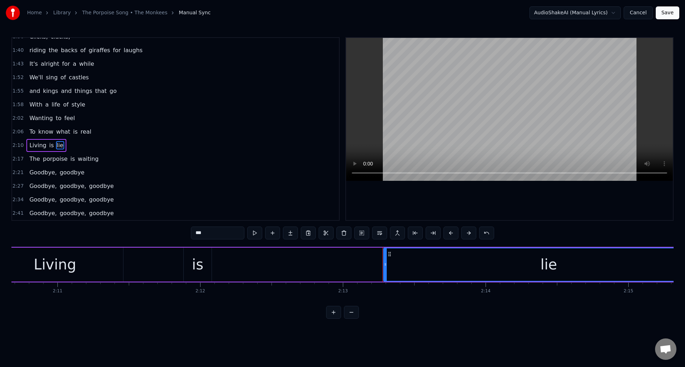
scroll to position [0, 18620]
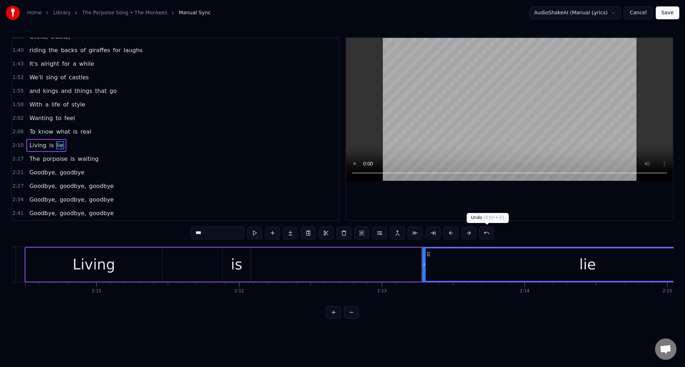
click at [484, 232] on button at bounding box center [486, 232] width 15 height 13
click at [396, 260] on div "a" at bounding box center [395, 263] width 9 height 21
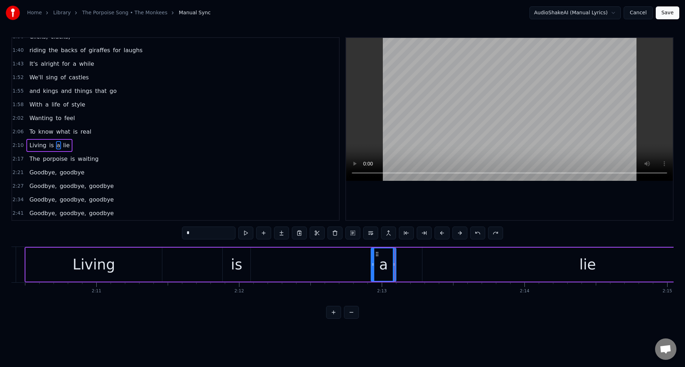
drag, startPoint x: 396, startPoint y: 259, endPoint x: 373, endPoint y: 261, distance: 22.9
click at [373, 261] on div at bounding box center [373, 264] width 3 height 32
click at [115, 263] on div "Living" at bounding box center [94, 264] width 136 height 34
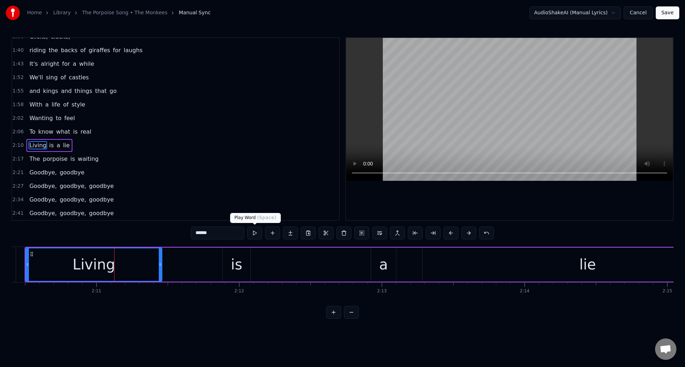
click at [252, 234] on button at bounding box center [254, 232] width 15 height 13
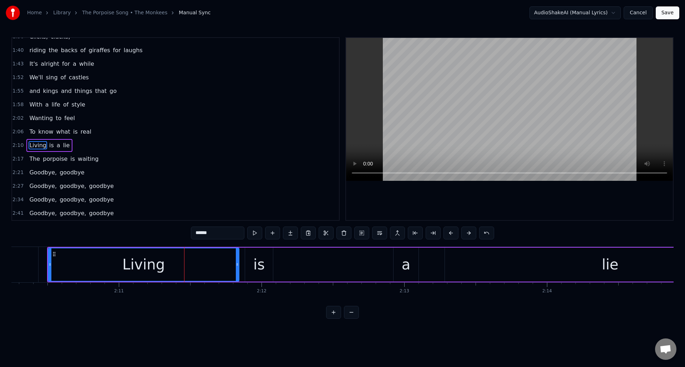
drag, startPoint x: 183, startPoint y: 261, endPoint x: 237, endPoint y: 261, distance: 54.3
click at [237, 262] on icon at bounding box center [237, 264] width 3 height 6
click at [253, 234] on button at bounding box center [254, 232] width 15 height 13
click at [253, 256] on div "is" at bounding box center [259, 264] width 28 height 34
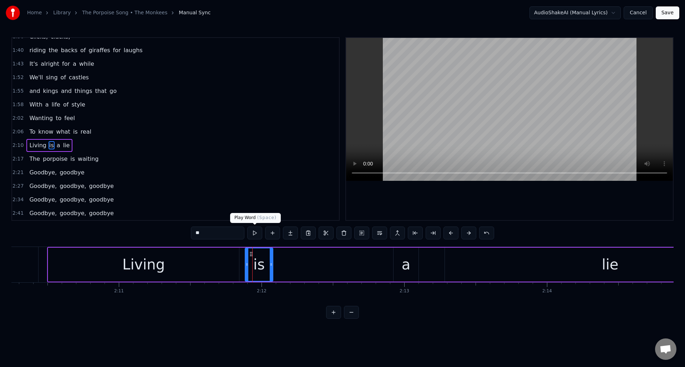
click at [253, 233] on button at bounding box center [254, 232] width 15 height 13
click at [404, 256] on div "a" at bounding box center [406, 263] width 9 height 21
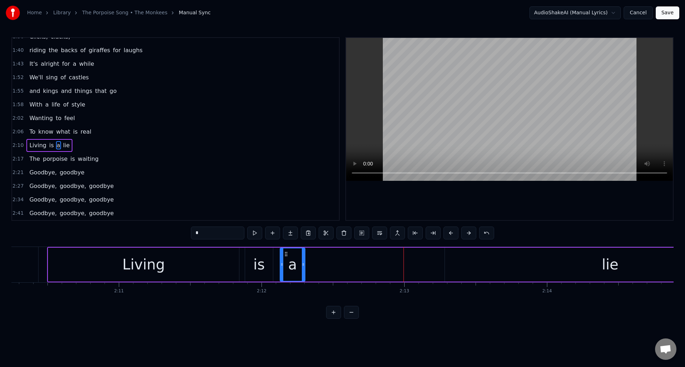
drag, startPoint x: 398, startPoint y: 253, endPoint x: 302, endPoint y: 259, distance: 96.6
click at [285, 256] on icon at bounding box center [286, 254] width 6 height 6
drag, startPoint x: 303, startPoint y: 259, endPoint x: 358, endPoint y: 263, distance: 55.5
click at [357, 263] on div at bounding box center [355, 264] width 3 height 32
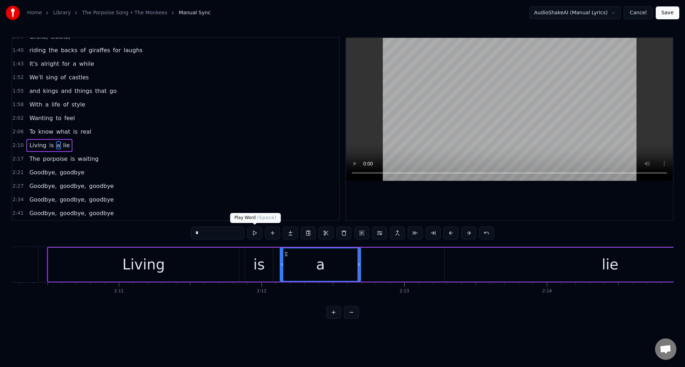
click at [253, 232] on button at bounding box center [254, 232] width 15 height 13
drag, startPoint x: 359, startPoint y: 255, endPoint x: 330, endPoint y: 255, distance: 28.9
click at [330, 256] on div at bounding box center [329, 264] width 3 height 32
click at [533, 256] on div "lie" at bounding box center [610, 264] width 331 height 34
type input "***"
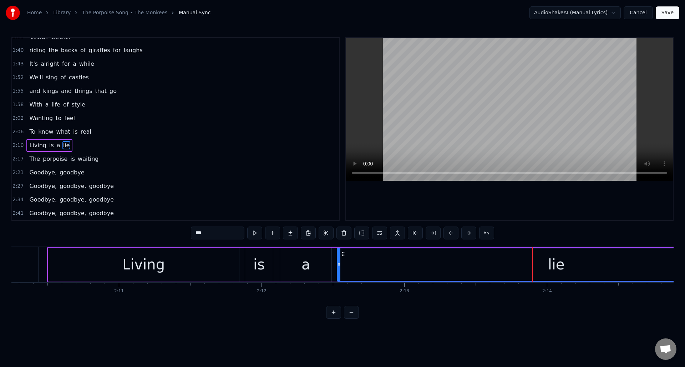
drag, startPoint x: 446, startPoint y: 263, endPoint x: 338, endPoint y: 267, distance: 107.9
click at [338, 267] on div at bounding box center [339, 264] width 3 height 32
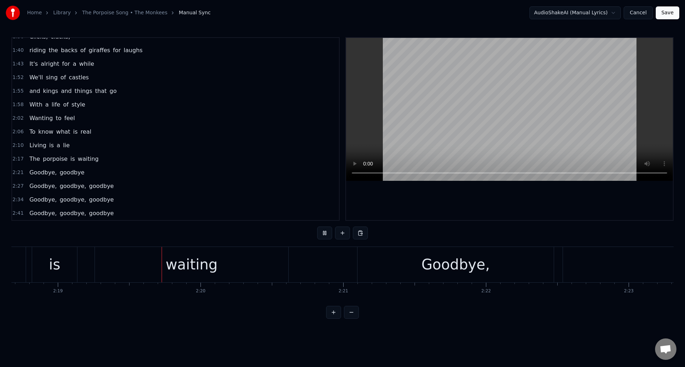
scroll to position [0, 19829]
click at [428, 267] on div "Goodbye," at bounding box center [428, 263] width 69 height 21
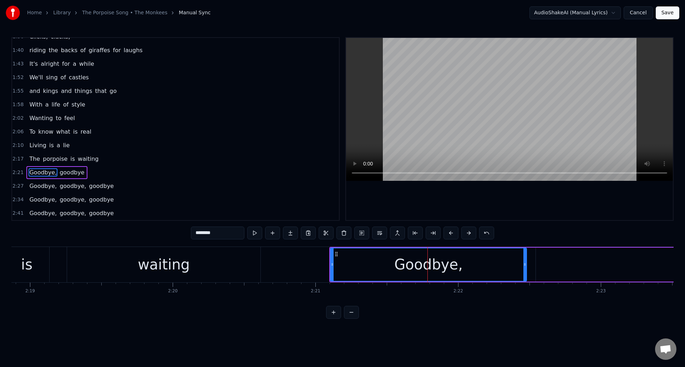
click at [208, 234] on input "********" at bounding box center [218, 232] width 54 height 13
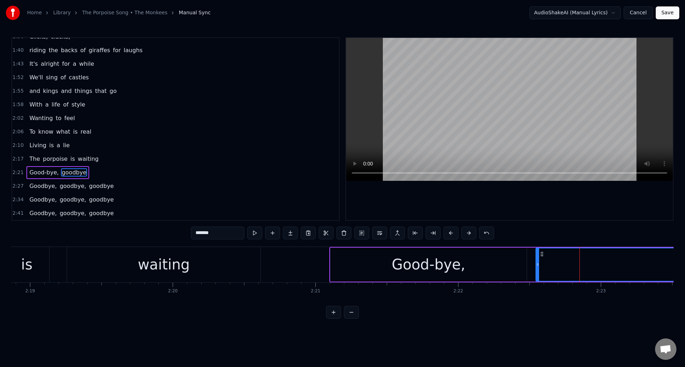
click at [207, 233] on input "*******" at bounding box center [218, 232] width 54 height 13
click at [226, 267] on div "waiting" at bounding box center [163, 264] width 193 height 35
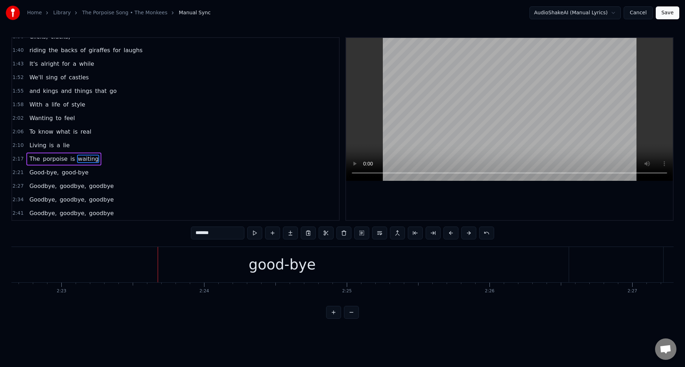
scroll to position [0, 20330]
click at [406, 255] on div "good-bye" at bounding box center [321, 264] width 573 height 35
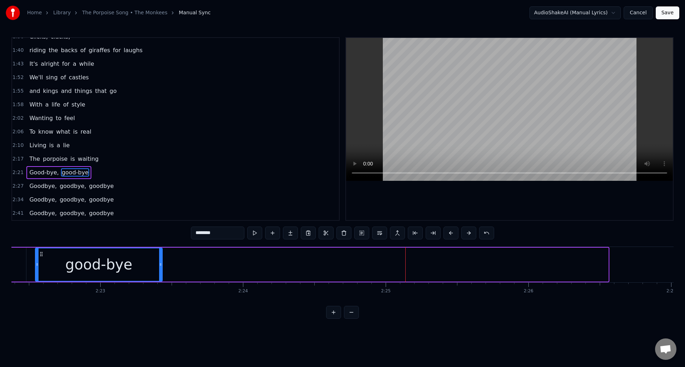
drag, startPoint x: 607, startPoint y: 269, endPoint x: 161, endPoint y: 266, distance: 446.6
click at [161, 266] on div at bounding box center [160, 264] width 3 height 32
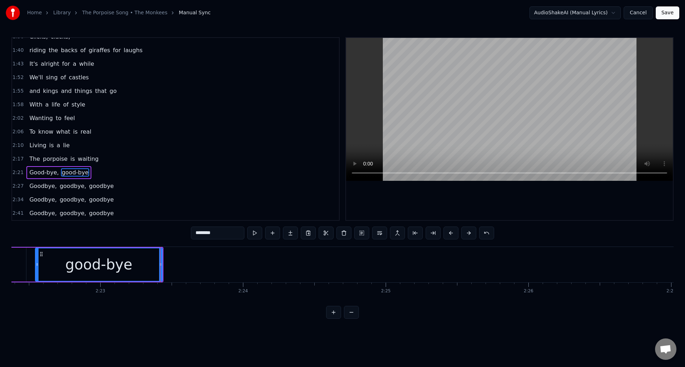
click at [225, 234] on input "********" at bounding box center [218, 232] width 54 height 13
drag, startPoint x: 227, startPoint y: 234, endPoint x: 210, endPoint y: 233, distance: 16.8
click at [210, 233] on input "********" at bounding box center [218, 232] width 54 height 13
type input "*****"
click at [271, 233] on button at bounding box center [272, 232] width 15 height 13
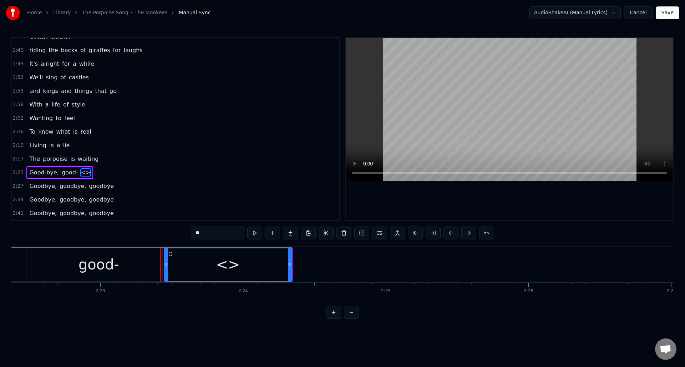
drag, startPoint x: 217, startPoint y: 232, endPoint x: 191, endPoint y: 234, distance: 26.2
click at [191, 234] on input "**" at bounding box center [218, 232] width 54 height 13
paste input "*"
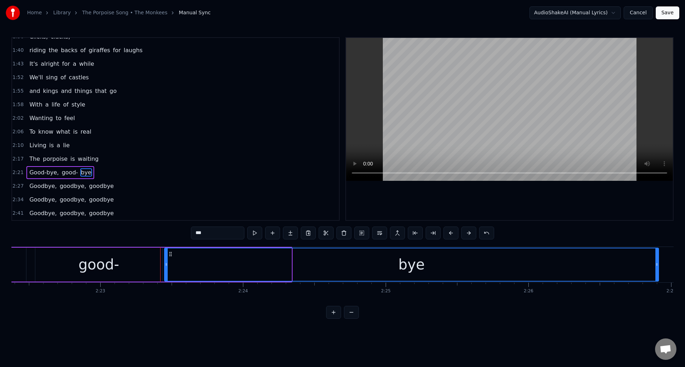
drag, startPoint x: 290, startPoint y: 272, endPoint x: 633, endPoint y: 269, distance: 343.4
click at [657, 265] on div at bounding box center [657, 264] width 3 height 32
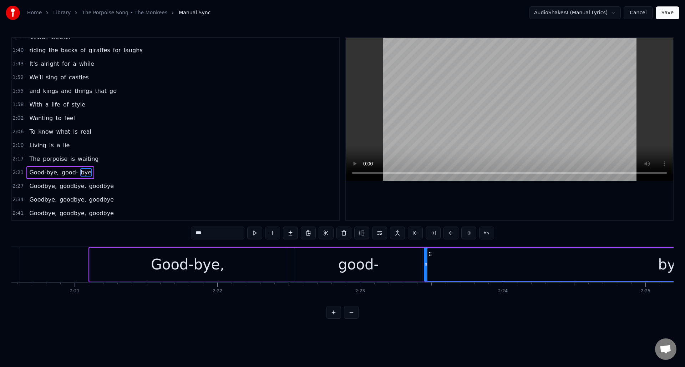
scroll to position [0, 20012]
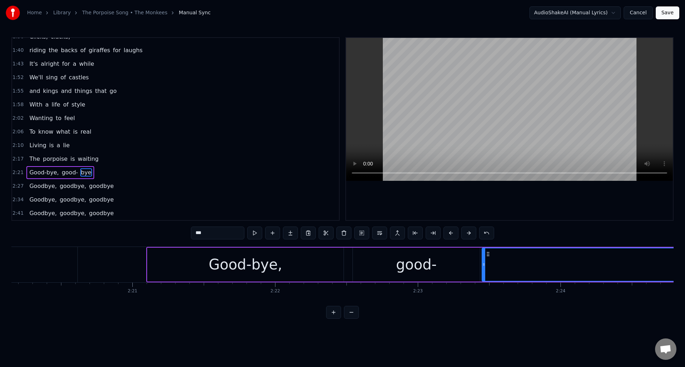
type input "***"
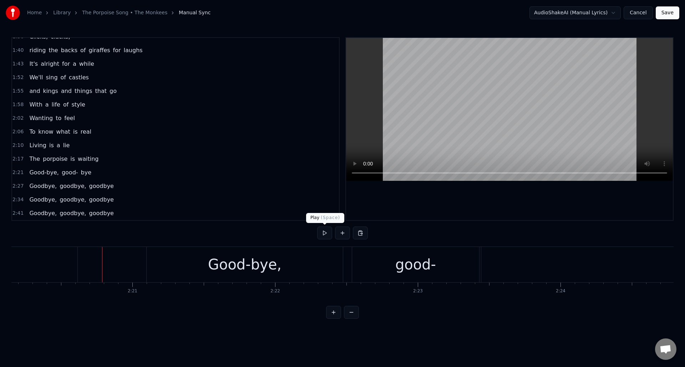
click at [327, 233] on button at bounding box center [324, 232] width 15 height 13
click at [420, 259] on div "good-" at bounding box center [416, 263] width 41 height 21
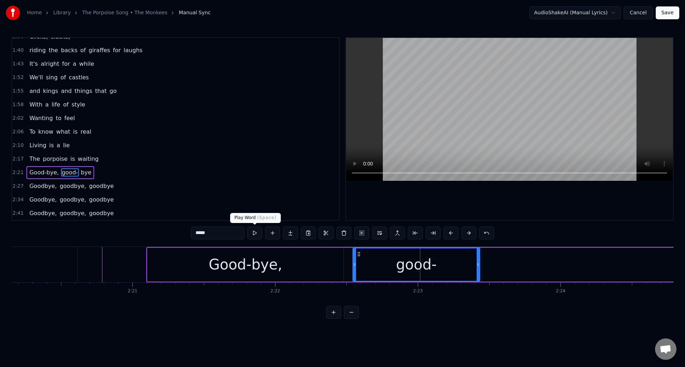
click at [256, 233] on button at bounding box center [254, 232] width 15 height 13
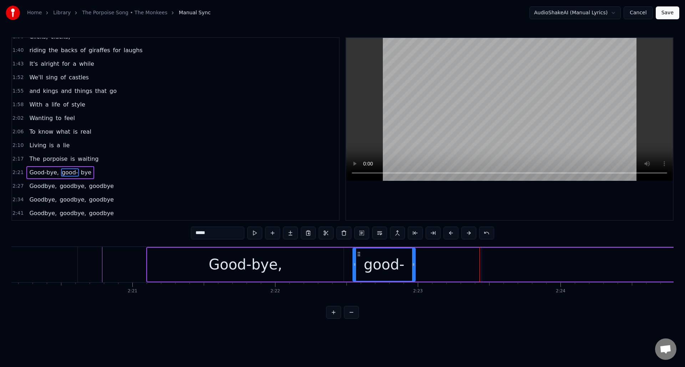
drag, startPoint x: 478, startPoint y: 275, endPoint x: 427, endPoint y: 273, distance: 51.4
click at [414, 277] on div at bounding box center [413, 264] width 3 height 32
type input "***"
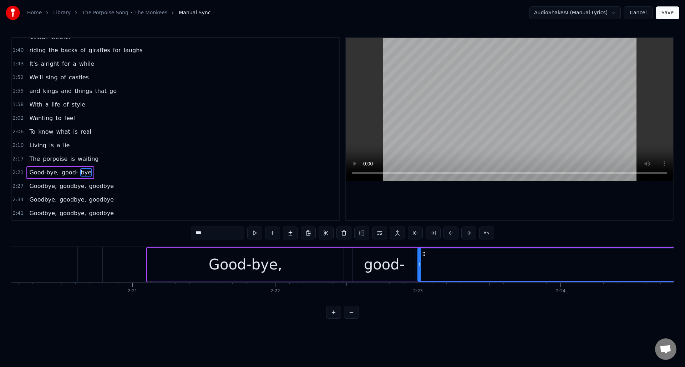
drag, startPoint x: 484, startPoint y: 266, endPoint x: 419, endPoint y: 269, distance: 64.3
click at [419, 269] on div at bounding box center [419, 264] width 3 height 32
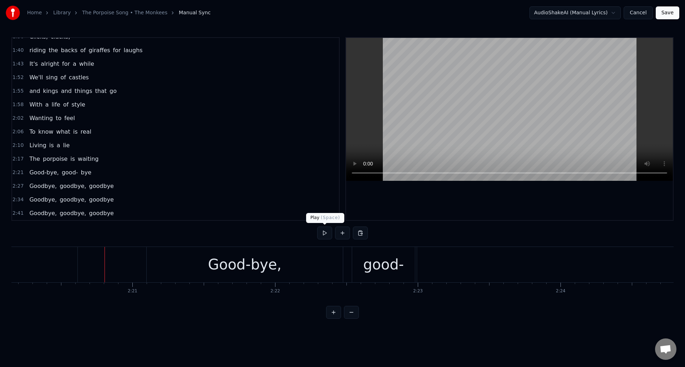
click at [323, 233] on button at bounding box center [324, 232] width 15 height 13
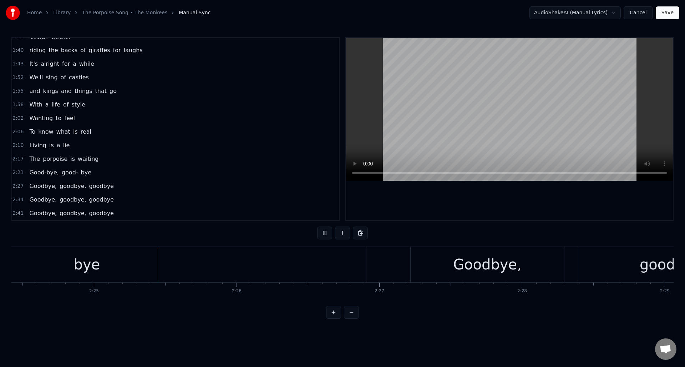
scroll to position [0, 20623]
click at [323, 233] on button at bounding box center [324, 232] width 15 height 13
click at [352, 262] on div "bye" at bounding box center [85, 264] width 559 height 35
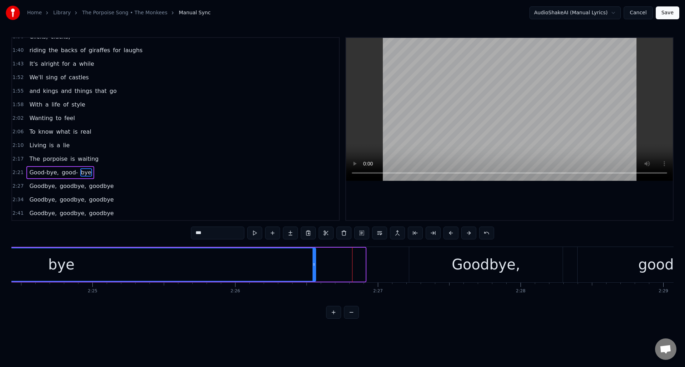
drag, startPoint x: 362, startPoint y: 260, endPoint x: 314, endPoint y: 262, distance: 47.5
click at [314, 262] on div at bounding box center [314, 264] width 3 height 32
click at [256, 233] on button at bounding box center [254, 232] width 15 height 13
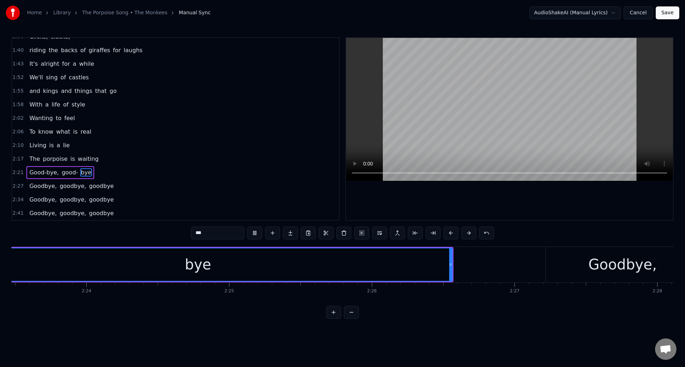
scroll to position [0, 20409]
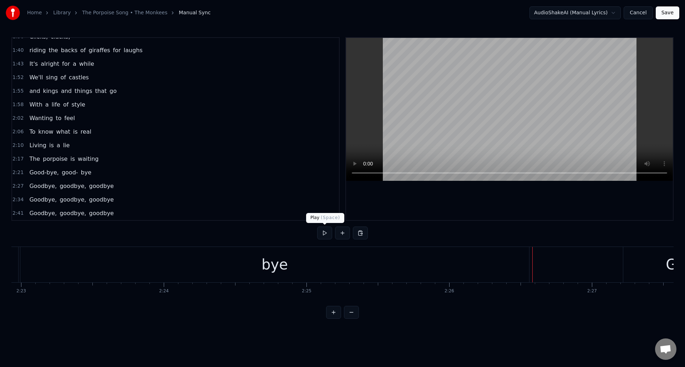
click at [326, 234] on button at bounding box center [324, 232] width 15 height 13
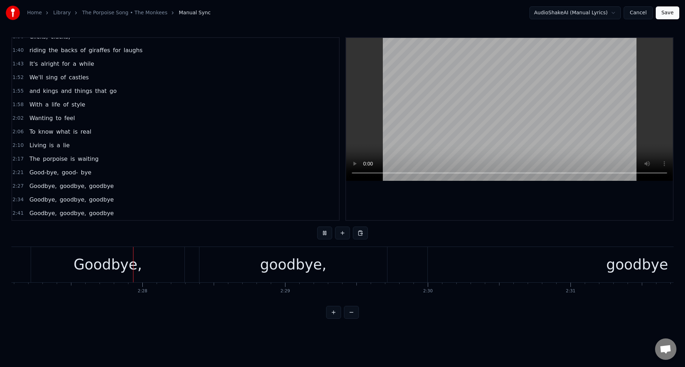
click at [326, 234] on button at bounding box center [324, 232] width 15 height 13
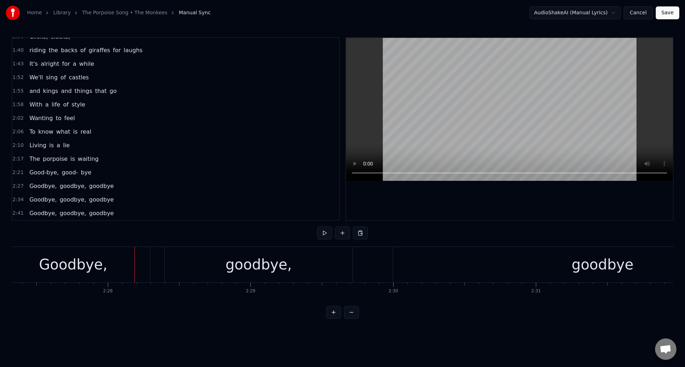
click at [87, 270] on div "Goodbye," at bounding box center [73, 263] width 69 height 21
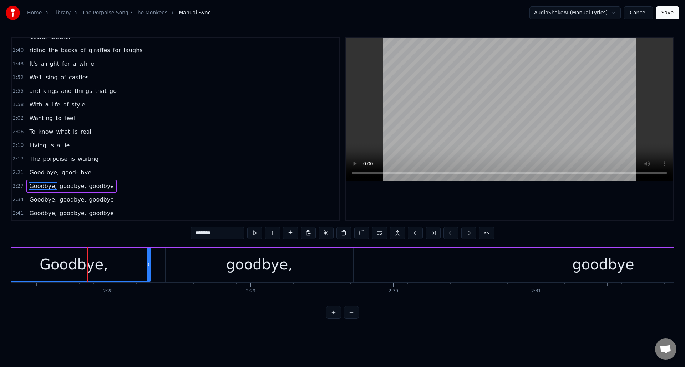
click at [207, 233] on input "********" at bounding box center [218, 232] width 54 height 13
click at [261, 265] on div "goodbye," at bounding box center [259, 263] width 66 height 21
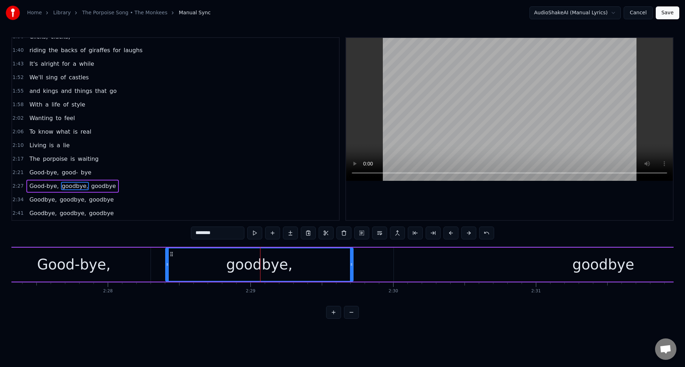
click at [206, 233] on input "********" at bounding box center [218, 232] width 54 height 13
type input "*********"
click at [392, 263] on div "Good-bye, good-bye, goodbye" at bounding box center [405, 264] width 818 height 35
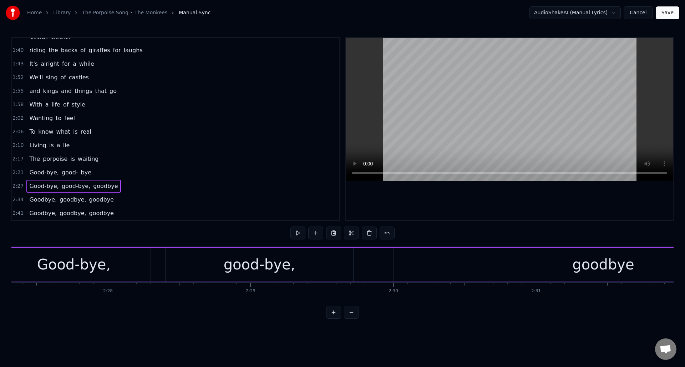
click at [512, 268] on div "goodbye" at bounding box center [603, 264] width 419 height 34
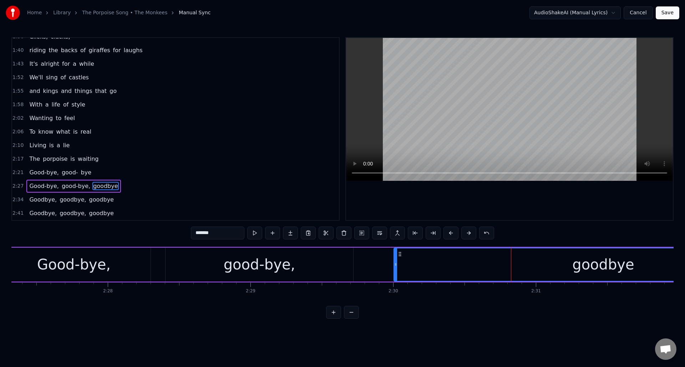
click at [207, 235] on input "*******" at bounding box center [218, 232] width 54 height 13
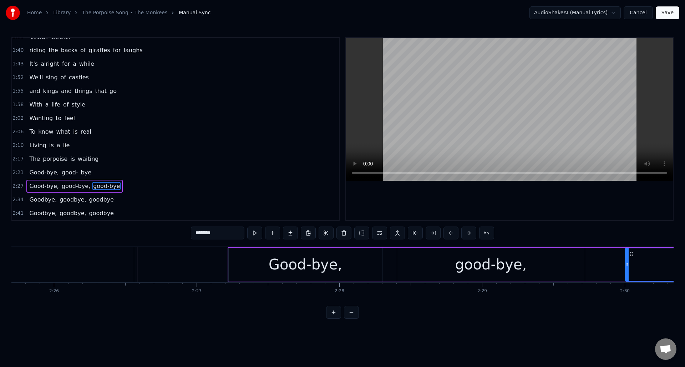
scroll to position [0, 20766]
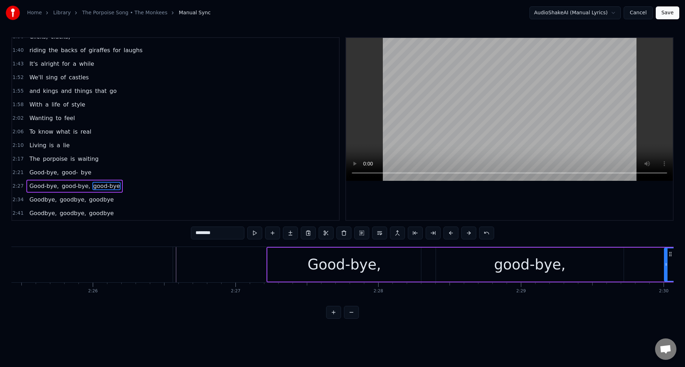
type input "********"
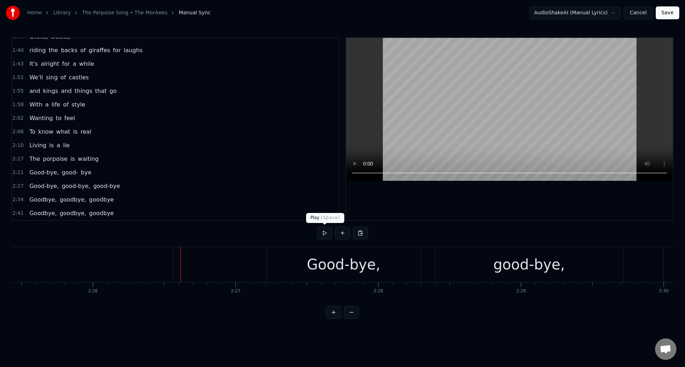
click at [325, 235] on button at bounding box center [324, 232] width 15 height 13
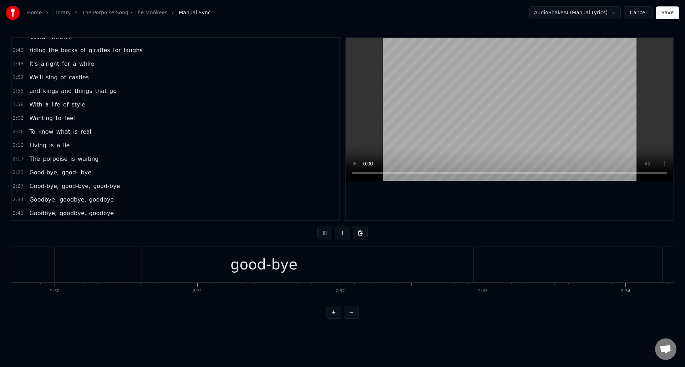
scroll to position [0, 21376]
click at [325, 235] on button at bounding box center [324, 232] width 15 height 13
click at [233, 269] on div "good-bye" at bounding box center [263, 263] width 67 height 21
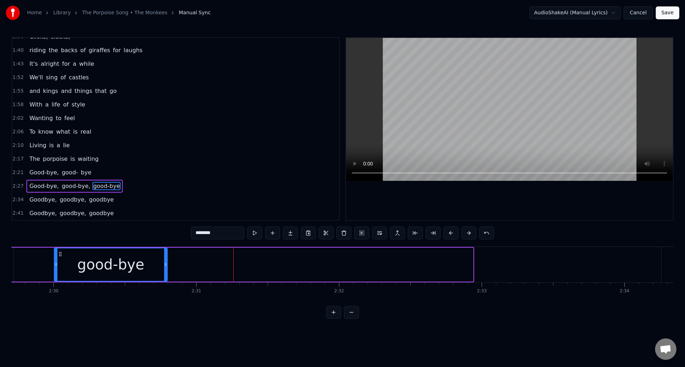
drag, startPoint x: 471, startPoint y: 268, endPoint x: 165, endPoint y: 276, distance: 306.0
click at [165, 276] on div at bounding box center [165, 264] width 3 height 32
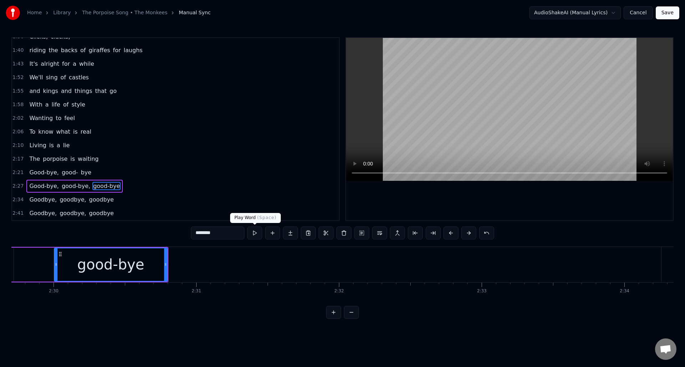
click at [255, 232] on button at bounding box center [254, 232] width 15 height 13
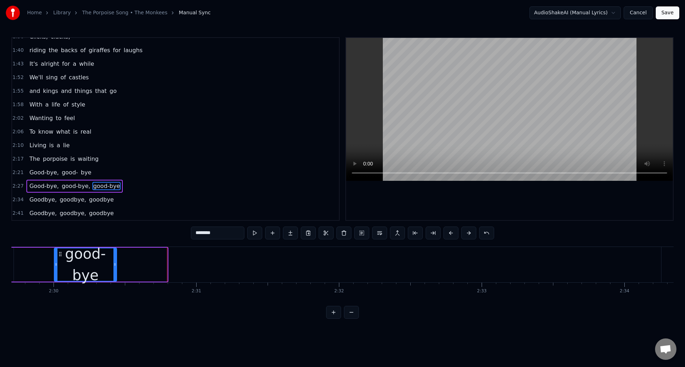
drag, startPoint x: 165, startPoint y: 275, endPoint x: 117, endPoint y: 273, distance: 48.6
click at [115, 274] on div at bounding box center [115, 264] width 3 height 32
drag, startPoint x: 228, startPoint y: 234, endPoint x: 211, endPoint y: 233, distance: 16.8
click at [211, 233] on input "********" at bounding box center [218, 232] width 54 height 13
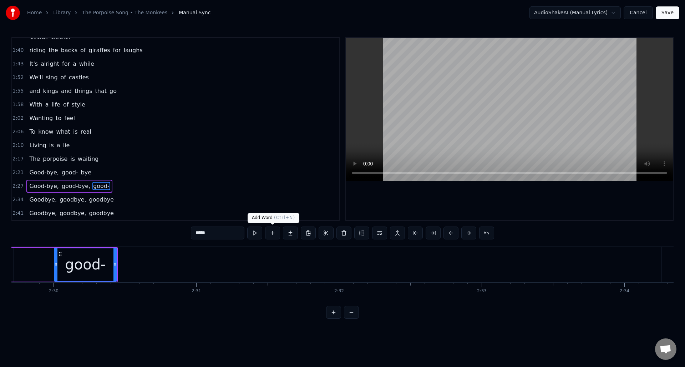
type input "*****"
click at [271, 232] on button at bounding box center [272, 232] width 15 height 13
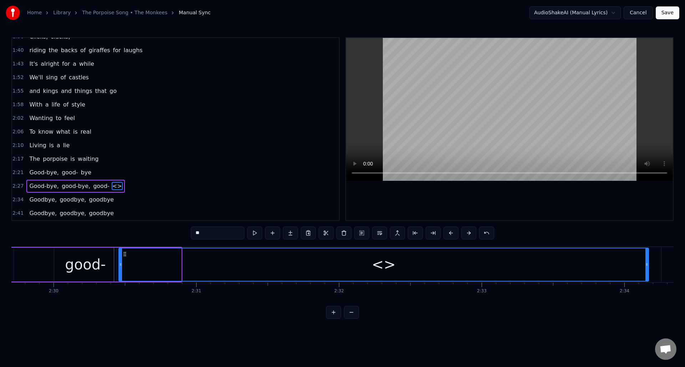
drag, startPoint x: 179, startPoint y: 278, endPoint x: 646, endPoint y: 254, distance: 468.2
click at [646, 254] on div at bounding box center [647, 264] width 3 height 32
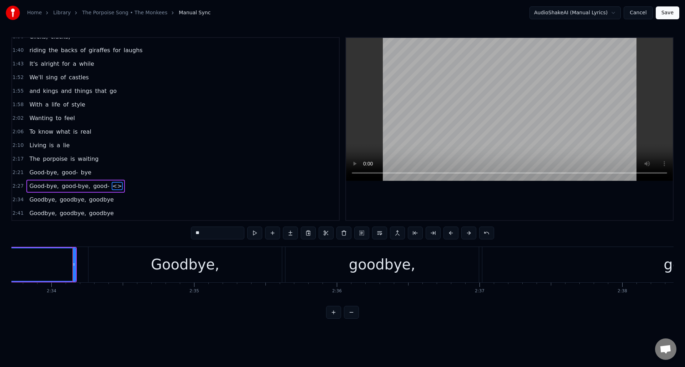
scroll to position [0, 21975]
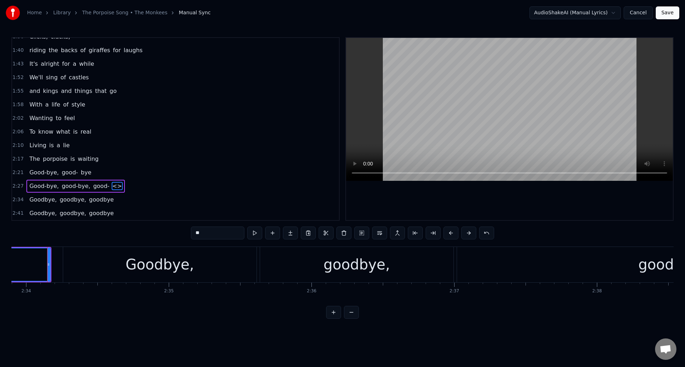
drag, startPoint x: 197, startPoint y: 235, endPoint x: 186, endPoint y: 235, distance: 11.4
click at [186, 235] on div "0:35 My, my, the clock in the sky 0:40 Is pounding away 0:42 and there's so muc…" at bounding box center [342, 177] width 663 height 281
paste input "*"
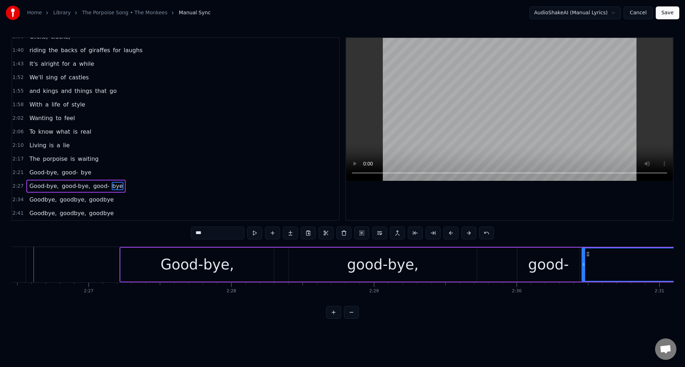
type input "***"
click at [404, 307] on div "0:35 My, my, the clock in the sky 0:40 Is pounding away 0:42 and there's so muc…" at bounding box center [342, 177] width 663 height 281
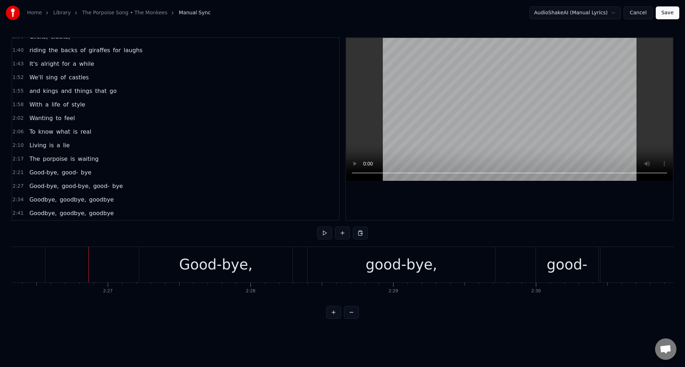
click at [325, 232] on button at bounding box center [324, 232] width 15 height 13
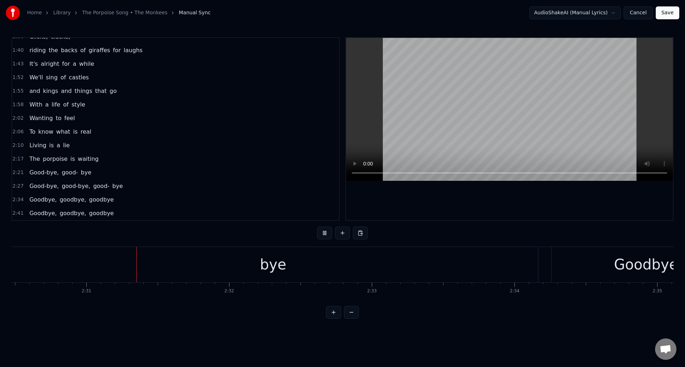
scroll to position [0, 21487]
click at [325, 232] on button at bounding box center [324, 232] width 15 height 13
click at [115, 267] on div "bye" at bounding box center [272, 264] width 530 height 35
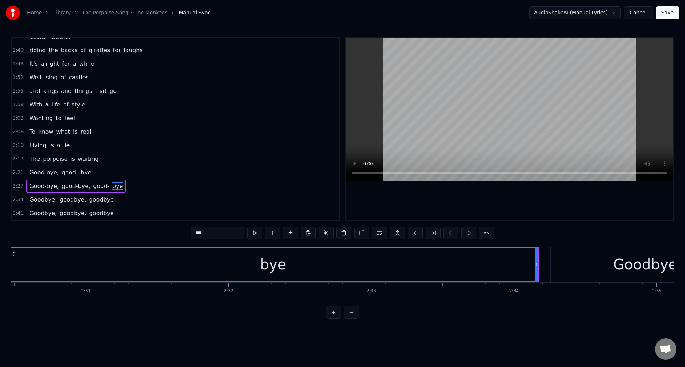
click at [256, 232] on button at bounding box center [254, 232] width 15 height 13
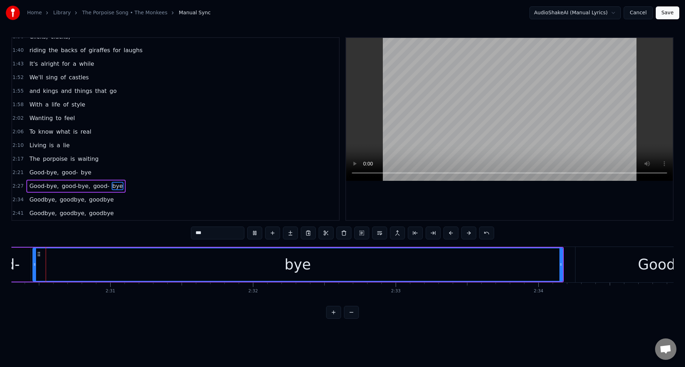
scroll to position [0, 21447]
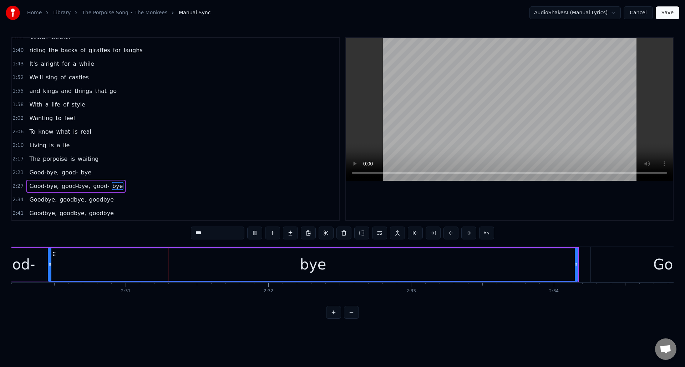
click at [256, 232] on button at bounding box center [254, 232] width 15 height 13
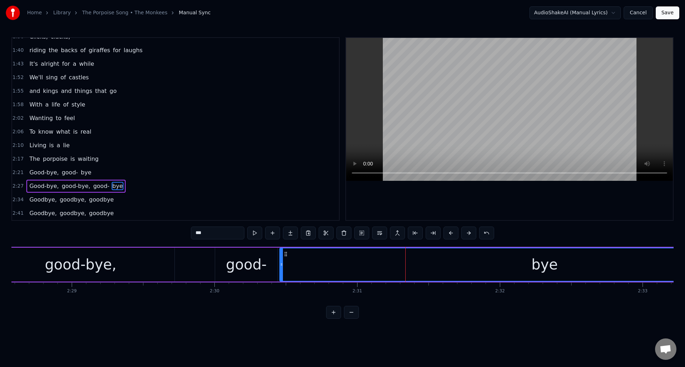
scroll to position [0, 21157]
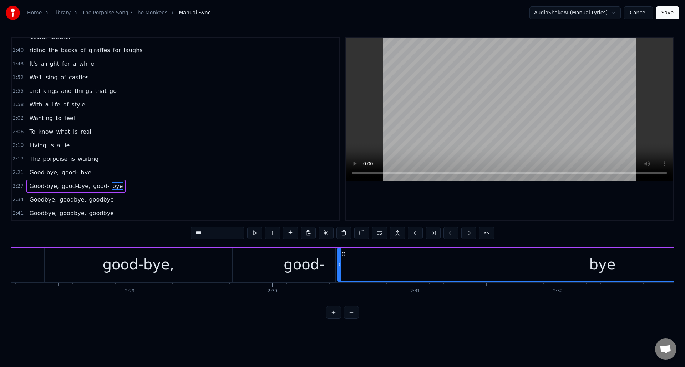
click at [300, 263] on div "good-" at bounding box center [304, 263] width 41 height 21
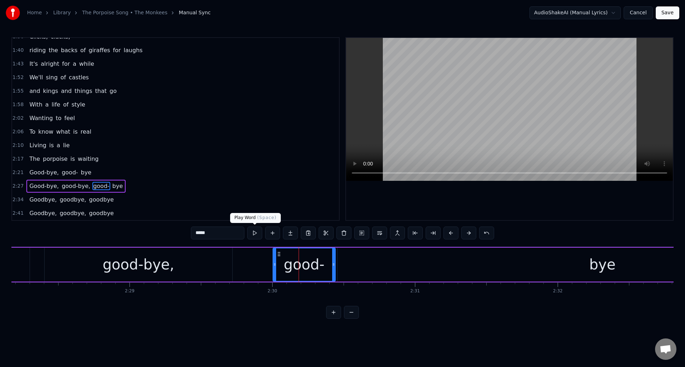
click at [255, 233] on button at bounding box center [254, 232] width 15 height 13
drag, startPoint x: 273, startPoint y: 266, endPoint x: 238, endPoint y: 269, distance: 35.5
click at [237, 270] on div at bounding box center [238, 264] width 3 height 32
click at [253, 233] on button at bounding box center [254, 232] width 15 height 13
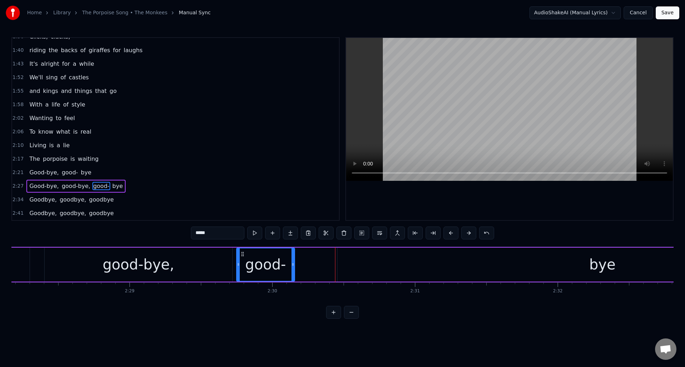
drag, startPoint x: 333, startPoint y: 266, endPoint x: 315, endPoint y: 264, distance: 18.0
click at [293, 266] on icon at bounding box center [293, 264] width 3 height 6
click at [352, 260] on div "bye" at bounding box center [603, 264] width 530 height 34
type input "***"
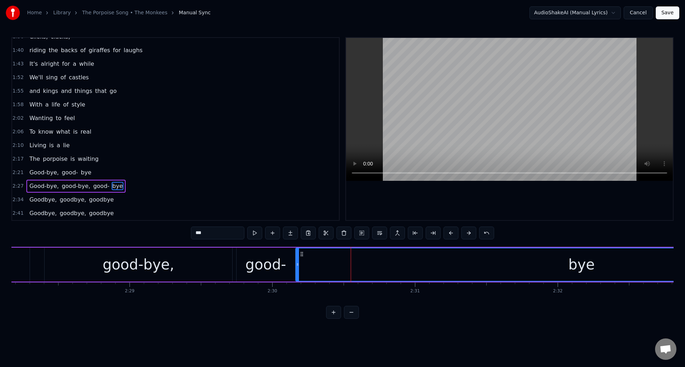
drag, startPoint x: 339, startPoint y: 261, endPoint x: 306, endPoint y: 267, distance: 33.7
click at [297, 264] on icon at bounding box center [297, 264] width 3 height 6
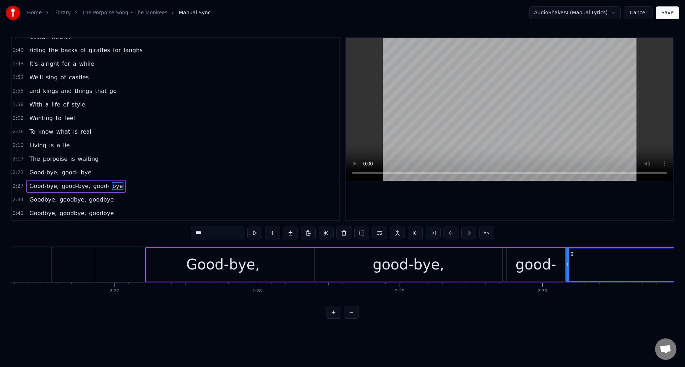
scroll to position [0, 20810]
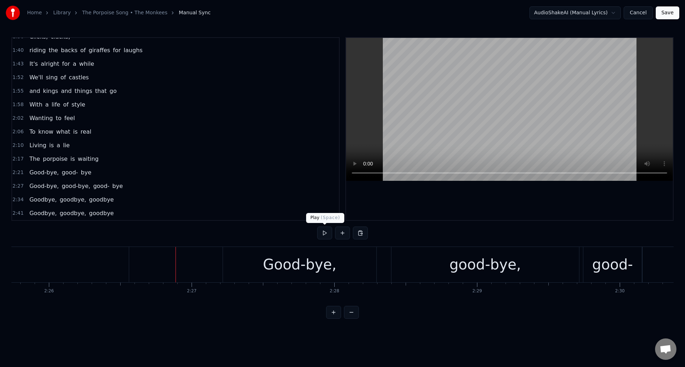
click at [324, 234] on button at bounding box center [324, 232] width 15 height 13
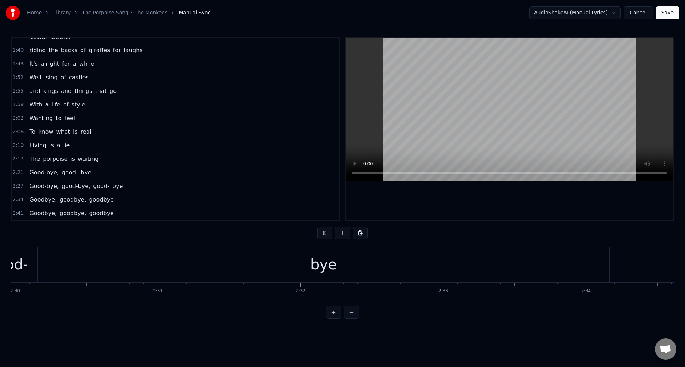
scroll to position [0, 21416]
drag, startPoint x: 411, startPoint y: 306, endPoint x: 405, endPoint y: 306, distance: 5.4
click at [405, 306] on div "0:35 My, my, the clock in the sky 0:40 Is pounding away 0:42 and there's so muc…" at bounding box center [342, 177] width 663 height 281
click at [96, 262] on div "Good-bye," at bounding box center [137, 264] width 153 height 35
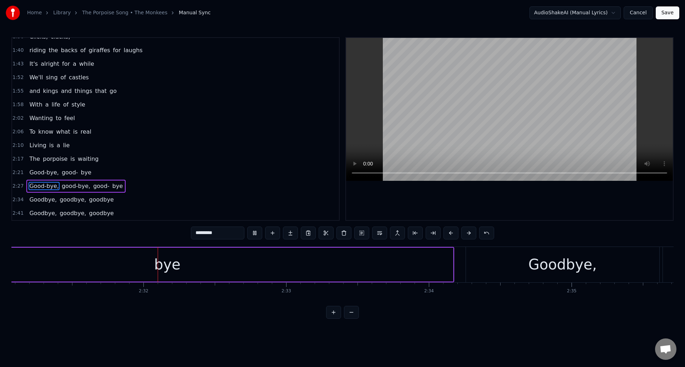
scroll to position [0, 21573]
click at [504, 260] on div "Goodbye," at bounding box center [561, 264] width 193 height 35
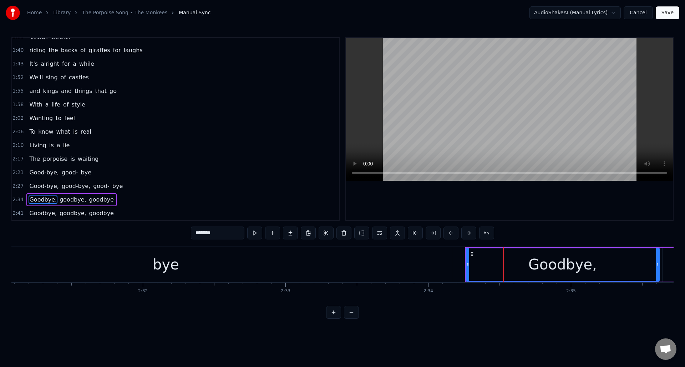
click at [566, 262] on div "Goodbye," at bounding box center [563, 263] width 69 height 21
click at [207, 233] on input "********" at bounding box center [218, 232] width 54 height 13
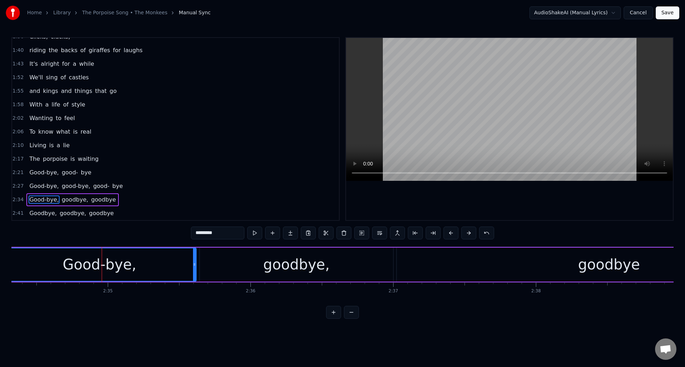
scroll to position [0, 22113]
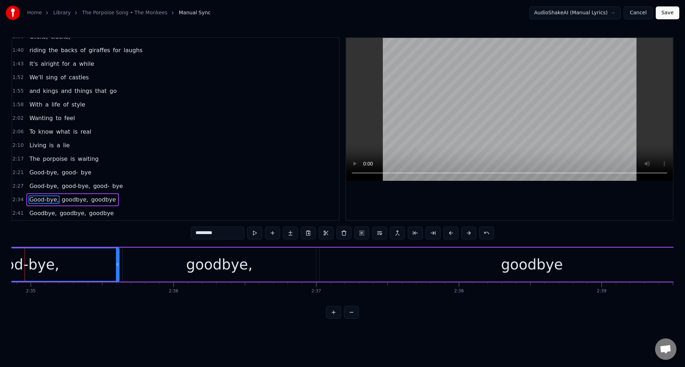
click at [223, 260] on div "goodbye," at bounding box center [219, 263] width 66 height 21
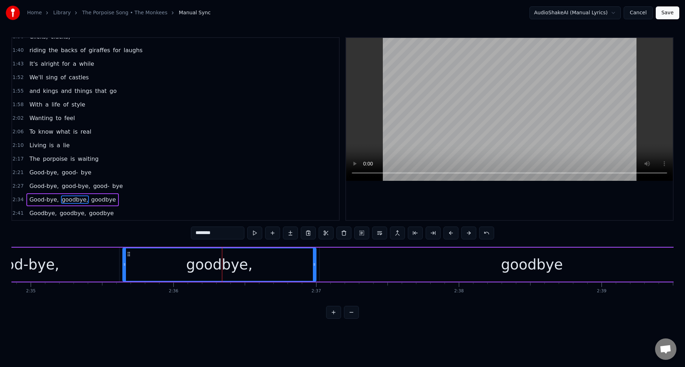
click at [207, 232] on input "********" at bounding box center [218, 232] width 54 height 13
click at [431, 270] on div "goodbye" at bounding box center [532, 264] width 425 height 34
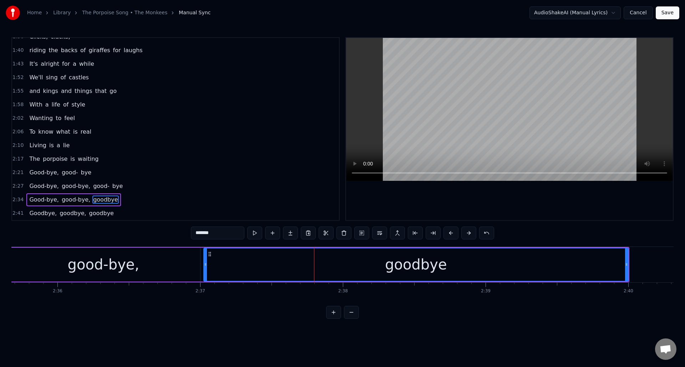
scroll to position [0, 22248]
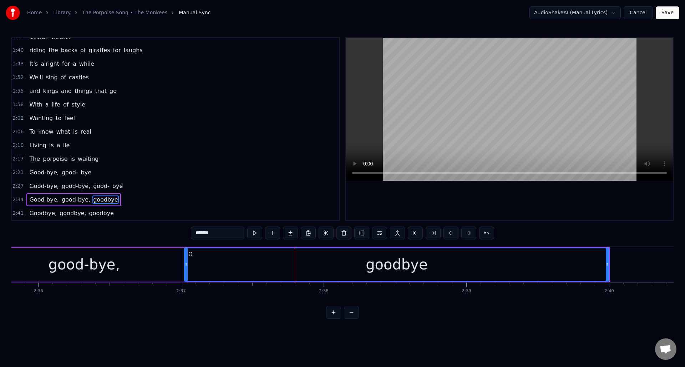
click at [401, 265] on div "goodbye" at bounding box center [397, 263] width 62 height 21
click at [207, 233] on input "*******" at bounding box center [218, 232] width 54 height 13
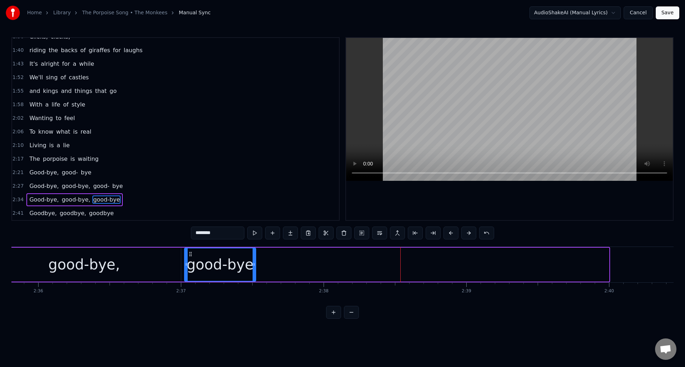
drag, startPoint x: 606, startPoint y: 270, endPoint x: 270, endPoint y: 243, distance: 337.3
click at [253, 255] on div at bounding box center [254, 264] width 3 height 32
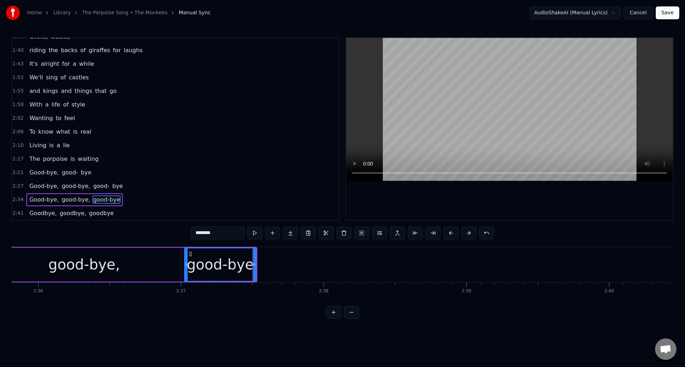
drag, startPoint x: 220, startPoint y: 232, endPoint x: 211, endPoint y: 232, distance: 9.3
click at [211, 232] on input "********" at bounding box center [218, 232] width 54 height 13
type input "*****"
click at [272, 232] on button at bounding box center [272, 232] width 15 height 13
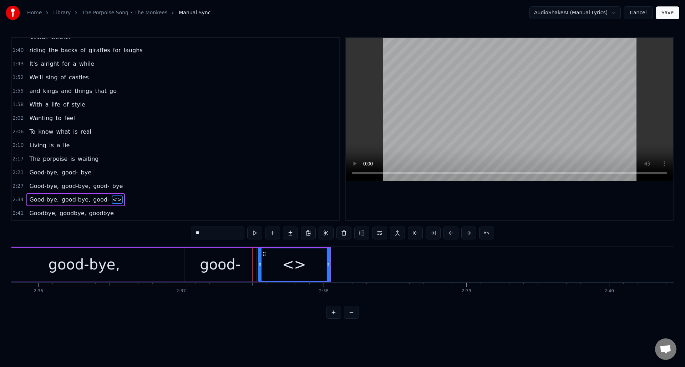
drag, startPoint x: 208, startPoint y: 233, endPoint x: 193, endPoint y: 232, distance: 15.8
click at [193, 232] on input "**" at bounding box center [218, 232] width 54 height 13
paste input "*"
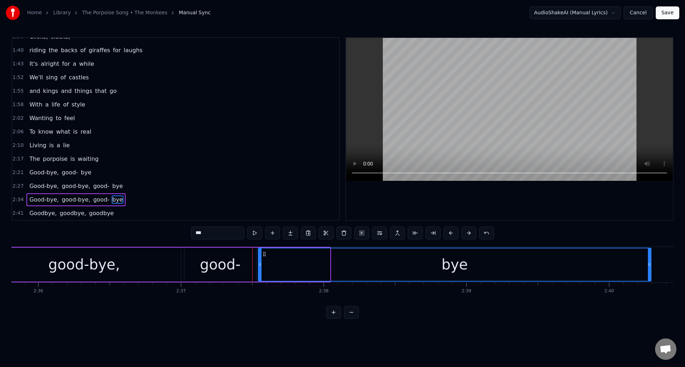
drag, startPoint x: 329, startPoint y: 273, endPoint x: 650, endPoint y: 283, distance: 321.4
click at [650, 283] on div "My, my, the clock in the sky Is pounding away and there's so much to say A face…" at bounding box center [342, 273] width 663 height 54
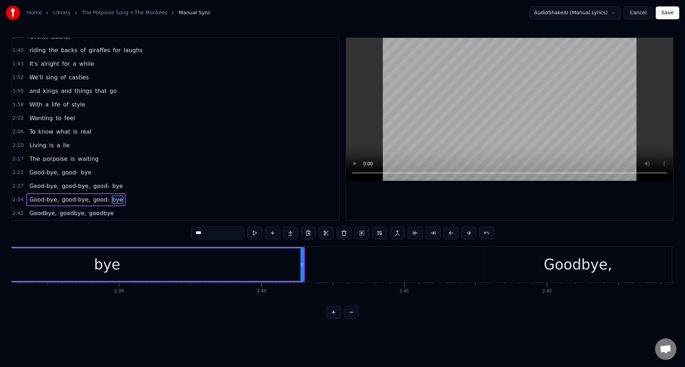
scroll to position [0, 22615]
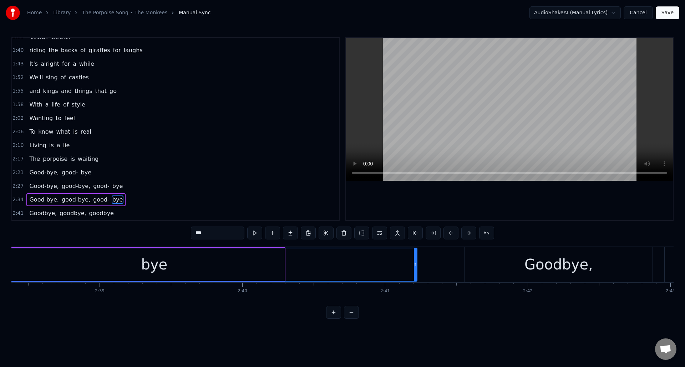
drag, startPoint x: 283, startPoint y: 275, endPoint x: 416, endPoint y: 276, distance: 132.8
click at [416, 276] on div at bounding box center [415, 264] width 3 height 32
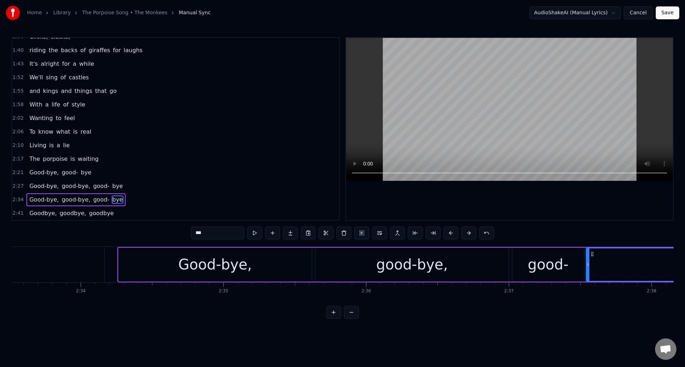
scroll to position [0, 21824]
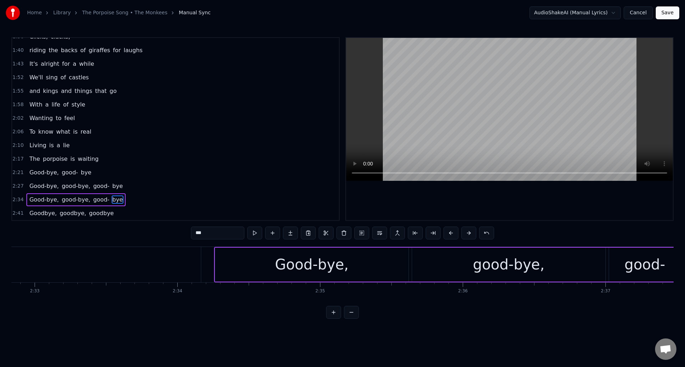
type input "***"
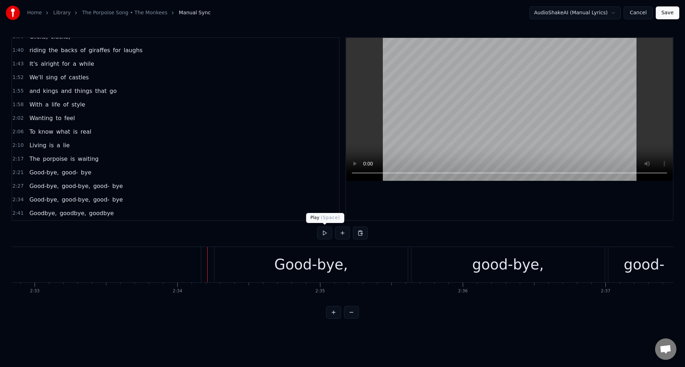
click at [326, 233] on button at bounding box center [324, 232] width 15 height 13
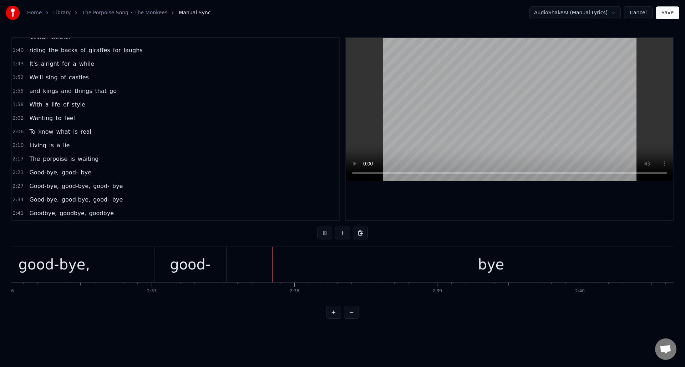
scroll to position [0, 22423]
click at [326, 233] on button at bounding box center [324, 232] width 15 height 13
click at [482, 267] on div "bye" at bounding box center [346, 264] width 526 height 35
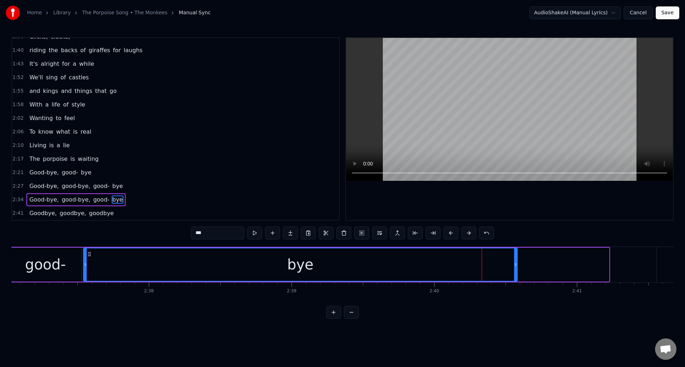
drag, startPoint x: 608, startPoint y: 268, endPoint x: 516, endPoint y: 268, distance: 91.4
click at [516, 268] on div at bounding box center [515, 264] width 3 height 32
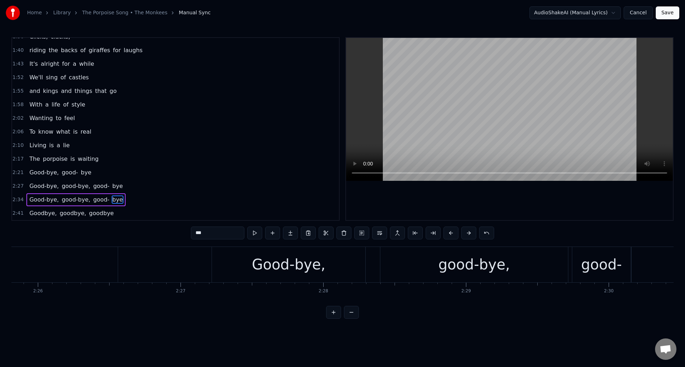
scroll to position [0, 20763]
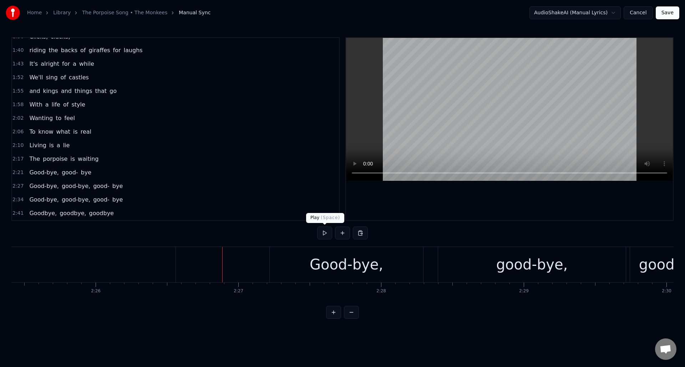
click at [325, 233] on button at bounding box center [324, 232] width 15 height 13
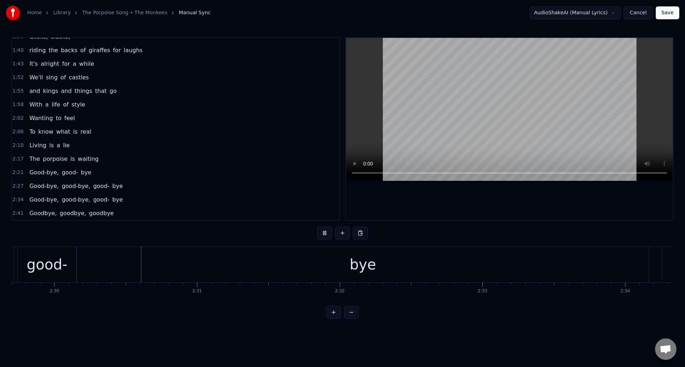
scroll to position [0, 21377]
drag, startPoint x: 325, startPoint y: 233, endPoint x: 350, endPoint y: 242, distance: 26.2
click at [326, 232] on button at bounding box center [324, 232] width 15 height 13
click at [604, 266] on div "bye" at bounding box center [362, 264] width 572 height 35
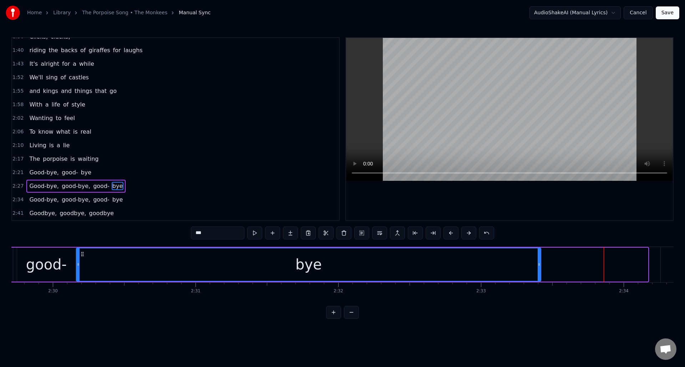
drag, startPoint x: 646, startPoint y: 269, endPoint x: 538, endPoint y: 271, distance: 108.5
click at [539, 268] on div at bounding box center [539, 264] width 3 height 32
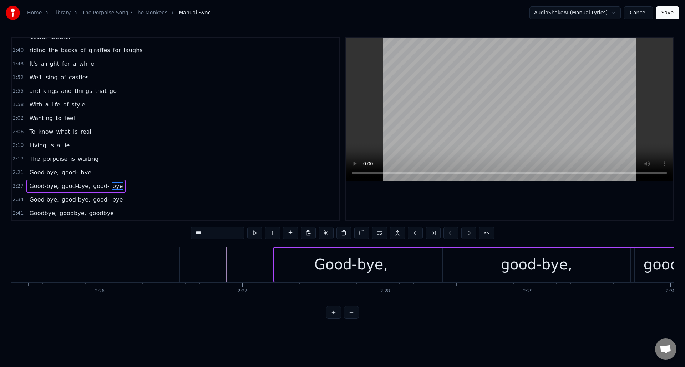
scroll to position [0, 20585]
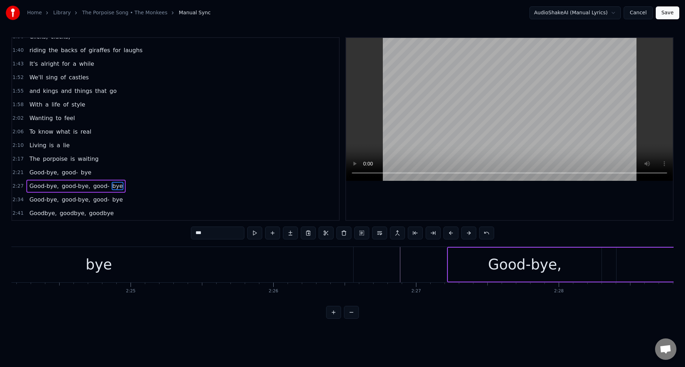
click at [245, 259] on div "bye" at bounding box center [98, 264] width 509 height 35
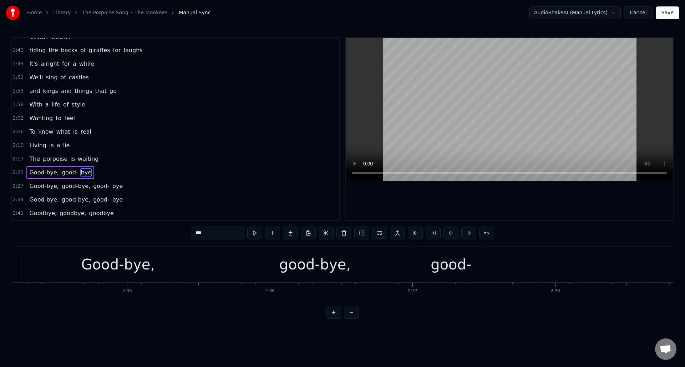
scroll to position [0, 21920]
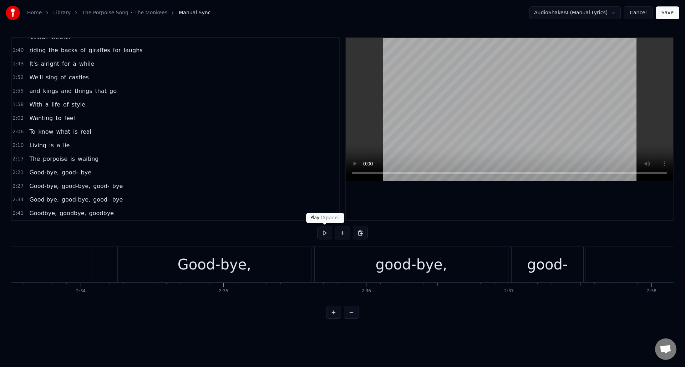
click at [326, 232] on button at bounding box center [324, 232] width 15 height 13
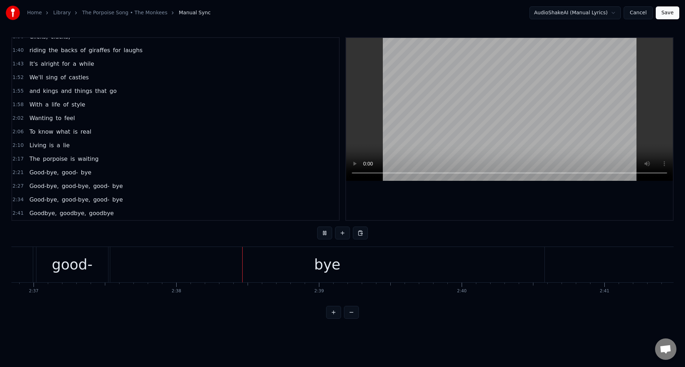
scroll to position [0, 22524]
click at [326, 232] on button at bounding box center [324, 232] width 15 height 13
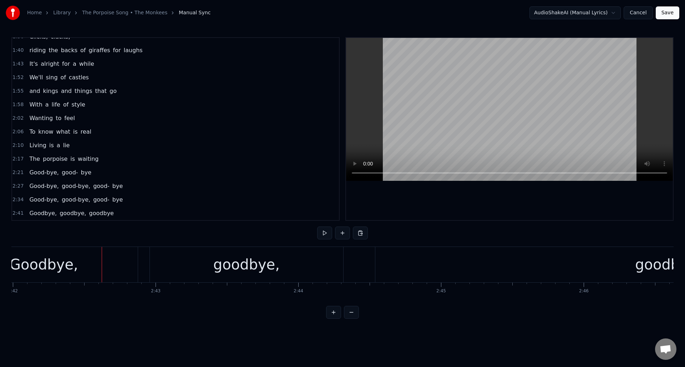
click at [55, 267] on div "Goodbye," at bounding box center [44, 263] width 69 height 21
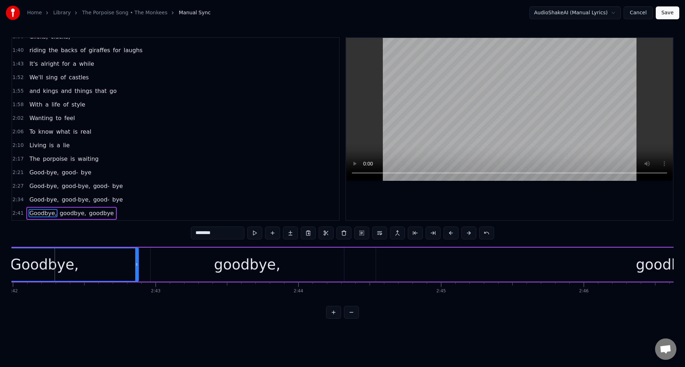
click at [208, 232] on input "********" at bounding box center [218, 232] width 54 height 13
click at [249, 254] on div "goodbye," at bounding box center [247, 263] width 66 height 21
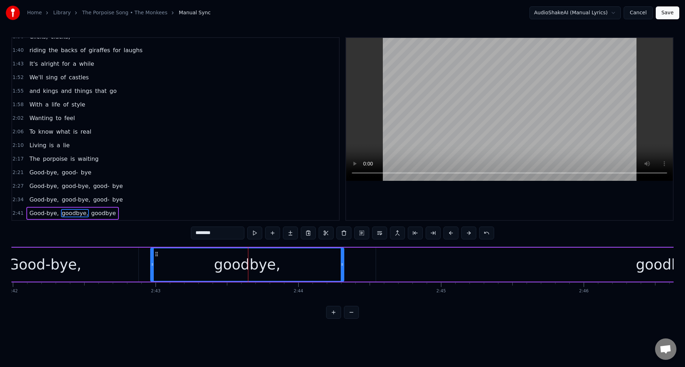
click at [250, 253] on div "goodbye," at bounding box center [247, 264] width 193 height 32
click at [206, 234] on input "********" at bounding box center [218, 232] width 54 height 13
click at [442, 265] on div "goodbye" at bounding box center [667, 264] width 582 height 34
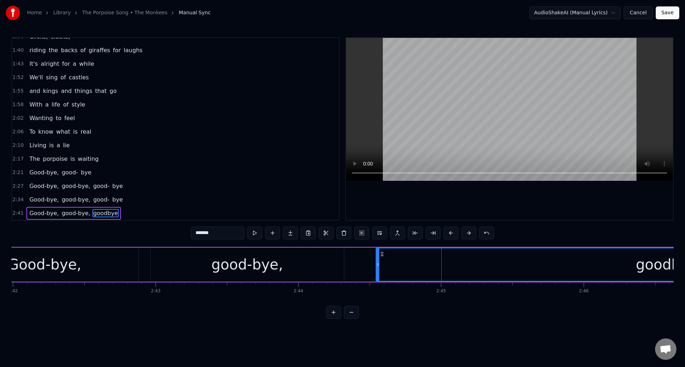
click at [207, 233] on input "*******" at bounding box center [218, 232] width 54 height 13
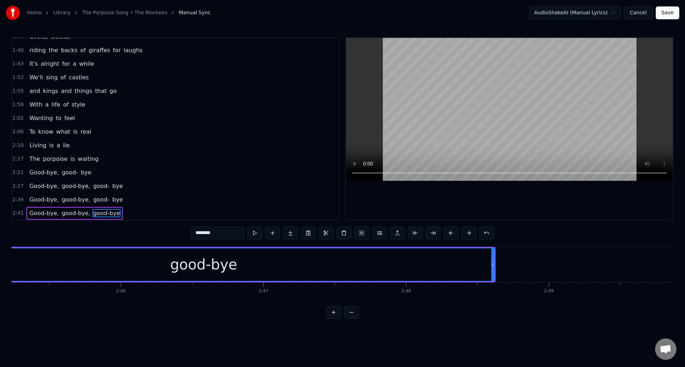
scroll to position [0, 23729]
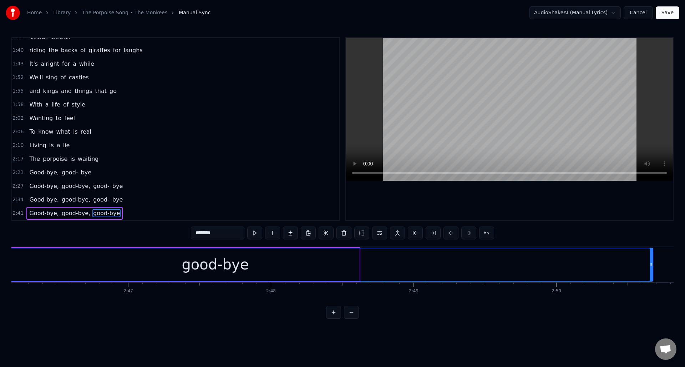
drag, startPoint x: 358, startPoint y: 273, endPoint x: 585, endPoint y: 282, distance: 227.2
click at [651, 273] on div at bounding box center [651, 264] width 3 height 32
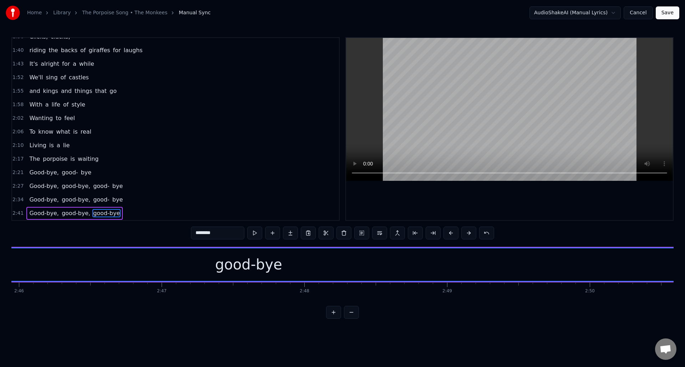
scroll to position [0, 23734]
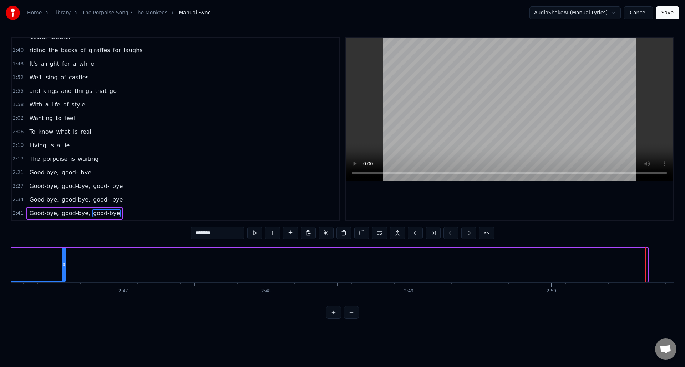
drag, startPoint x: 646, startPoint y: 275, endPoint x: 65, endPoint y: 275, distance: 581.5
click at [65, 275] on div at bounding box center [63, 264] width 3 height 32
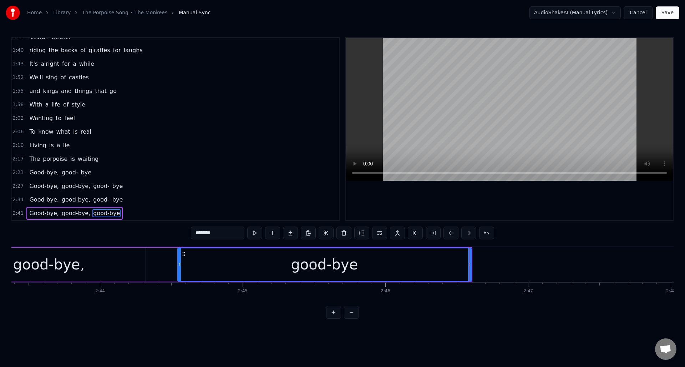
scroll to position [0, 23309]
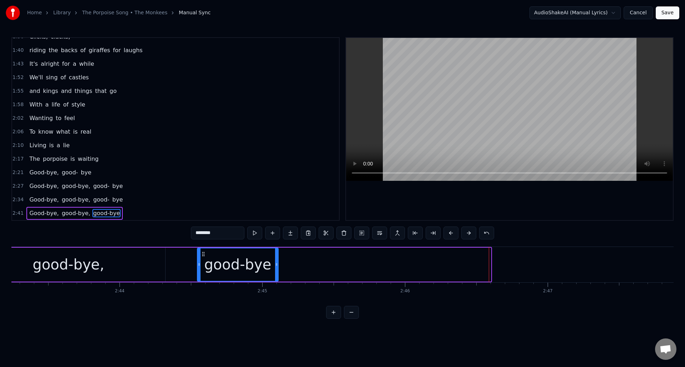
drag, startPoint x: 490, startPoint y: 273, endPoint x: 277, endPoint y: 271, distance: 212.8
click at [277, 271] on div at bounding box center [276, 264] width 3 height 32
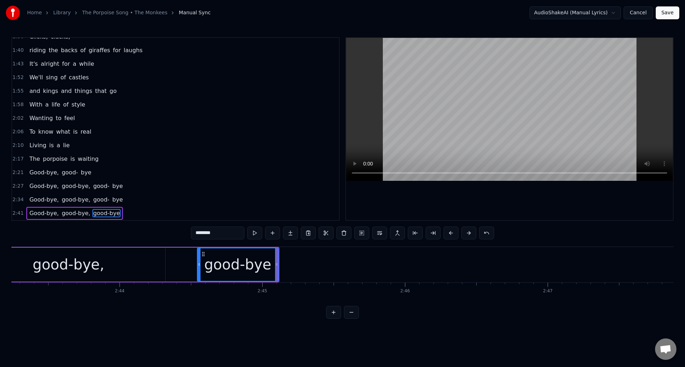
drag, startPoint x: 223, startPoint y: 234, endPoint x: 210, endPoint y: 233, distance: 12.5
click at [210, 233] on input "********" at bounding box center [218, 232] width 54 height 13
type input "*****"
click at [272, 231] on button at bounding box center [272, 232] width 15 height 13
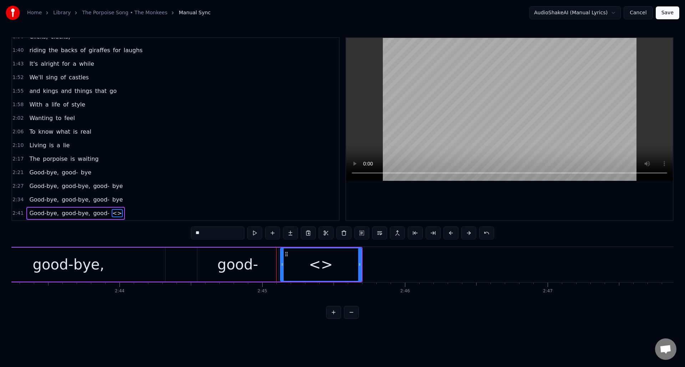
drag, startPoint x: 213, startPoint y: 234, endPoint x: 190, endPoint y: 235, distance: 23.2
click at [190, 235] on div "0:35 My, my, the clock in the sky 0:40 Is pounding away 0:42 and there's so muc…" at bounding box center [342, 177] width 663 height 281
paste input "*"
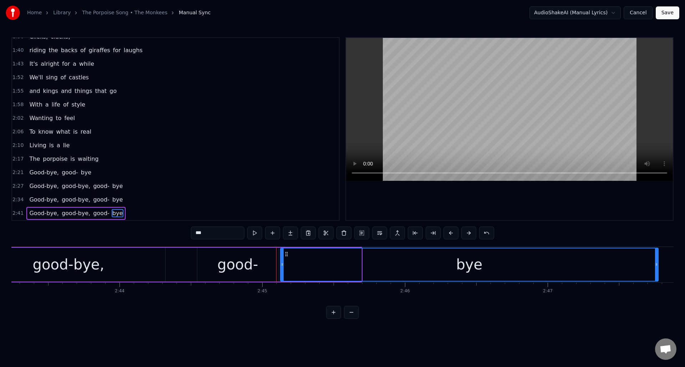
drag, startPoint x: 361, startPoint y: 276, endPoint x: 648, endPoint y: 273, distance: 287.0
click at [658, 270] on div at bounding box center [656, 264] width 3 height 32
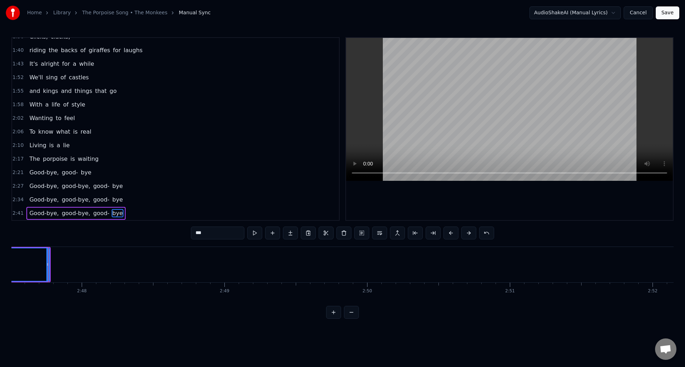
scroll to position [0, 23919]
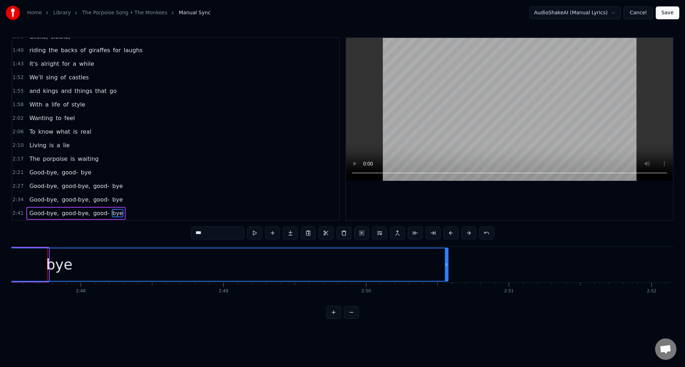
drag, startPoint x: 48, startPoint y: 272, endPoint x: 446, endPoint y: 283, distance: 398.2
click at [446, 275] on div at bounding box center [446, 264] width 3 height 32
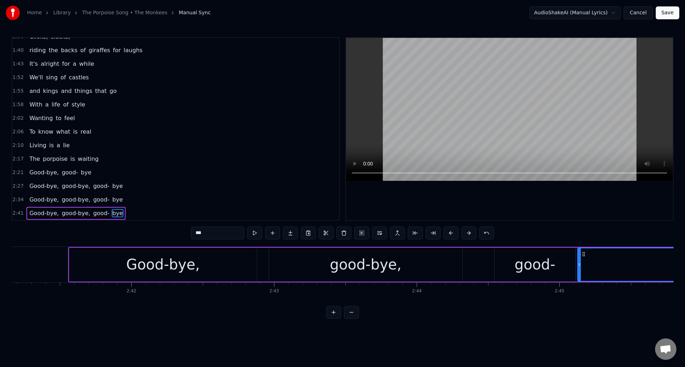
scroll to position [0, 22935]
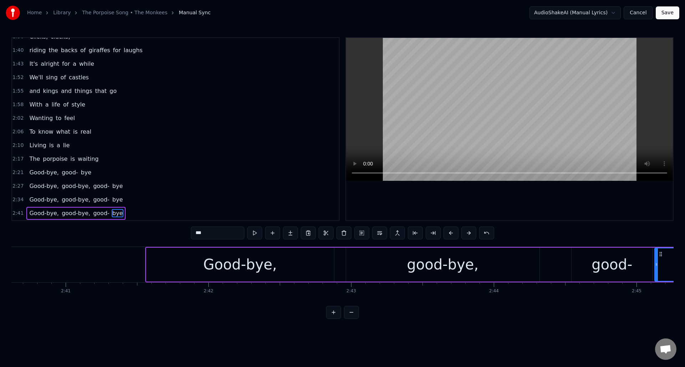
type input "***"
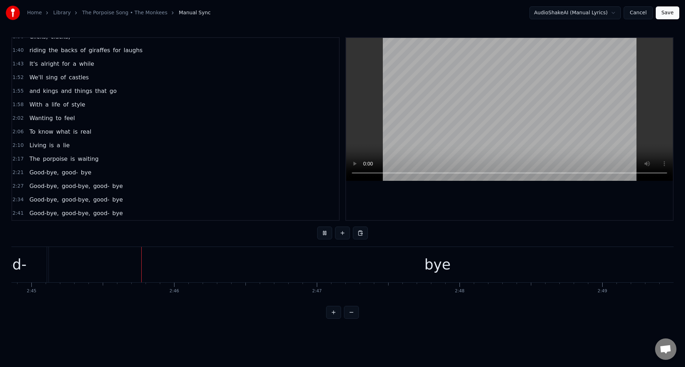
scroll to position [0, 23541]
click at [137, 260] on div "bye" at bounding box center [437, 264] width 778 height 35
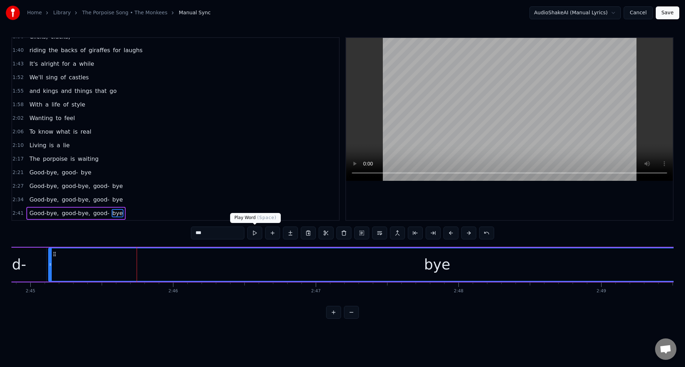
click at [255, 233] on button at bounding box center [254, 232] width 15 height 13
click at [37, 265] on div "good-" at bounding box center [5, 264] width 81 height 34
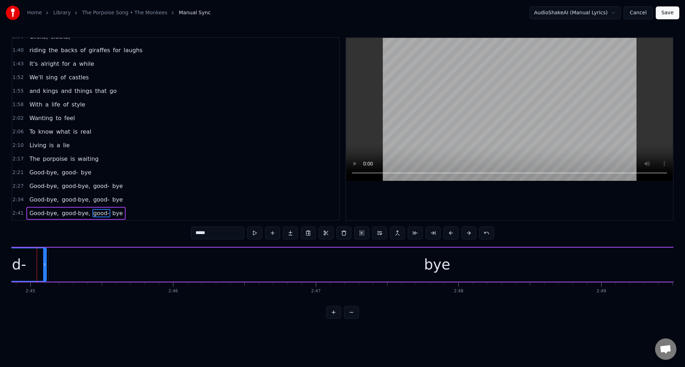
scroll to position [0, 23531]
click at [255, 231] on button at bounding box center [254, 232] width 15 height 13
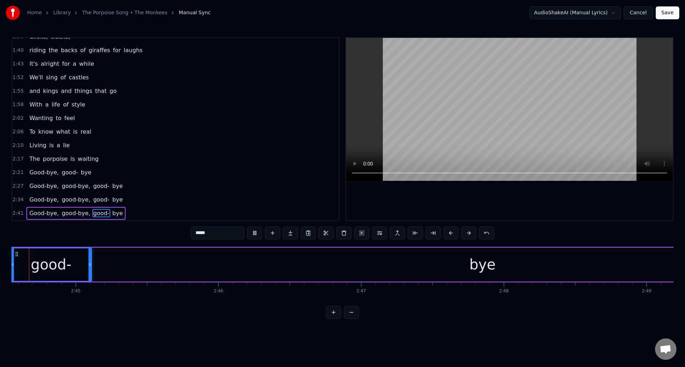
scroll to position [0, 23459]
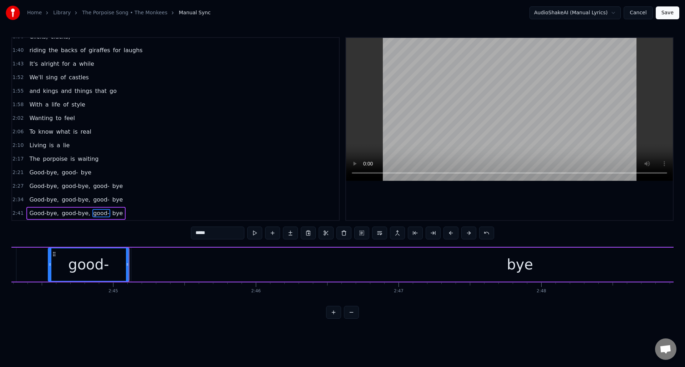
click at [255, 231] on button at bounding box center [254, 232] width 15 height 13
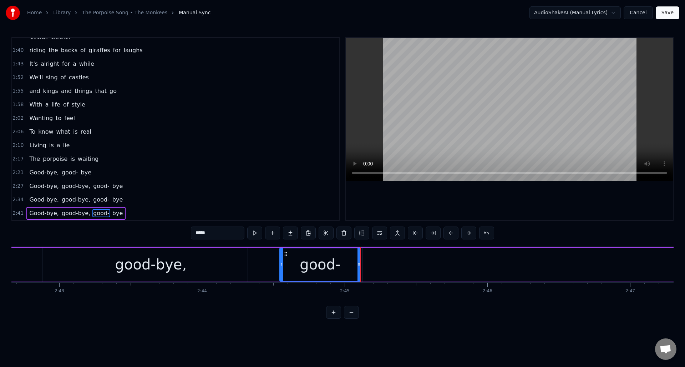
scroll to position [0, 23208]
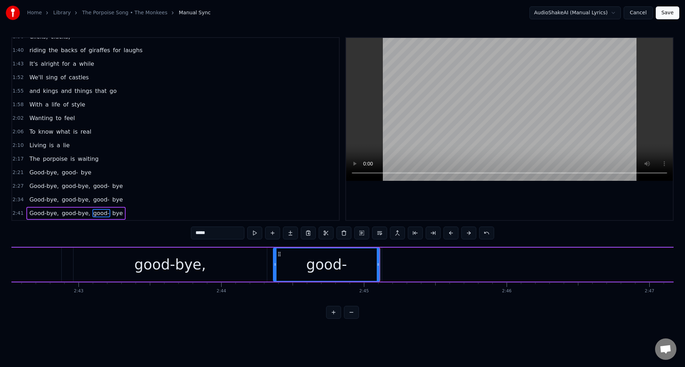
drag, startPoint x: 300, startPoint y: 263, endPoint x: 275, endPoint y: 266, distance: 25.8
click at [275, 266] on icon at bounding box center [275, 264] width 3 height 6
click at [213, 266] on div "good-bye," at bounding box center [170, 264] width 193 height 34
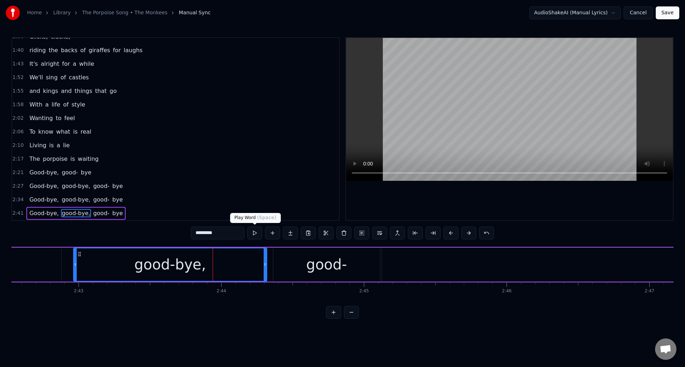
click at [253, 234] on button at bounding box center [254, 232] width 15 height 13
drag, startPoint x: 265, startPoint y: 256, endPoint x: 251, endPoint y: 258, distance: 14.4
click at [251, 258] on div at bounding box center [251, 264] width 3 height 32
click at [282, 257] on div "good-" at bounding box center [326, 264] width 107 height 34
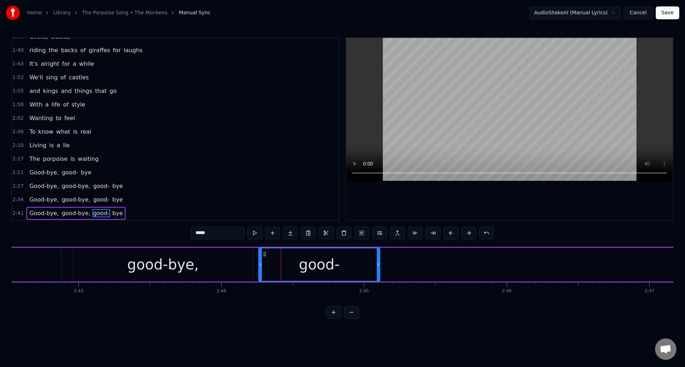
drag, startPoint x: 276, startPoint y: 259, endPoint x: 261, endPoint y: 261, distance: 14.8
click at [261, 261] on div at bounding box center [260, 264] width 3 height 32
click at [102, 262] on div "good-bye," at bounding box center [163, 264] width 179 height 34
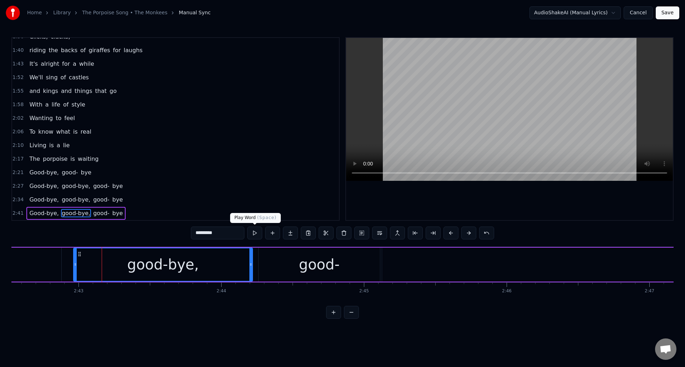
click at [258, 233] on button at bounding box center [254, 232] width 15 height 13
click at [272, 264] on div "good-" at bounding box center [319, 264] width 121 height 34
type input "*****"
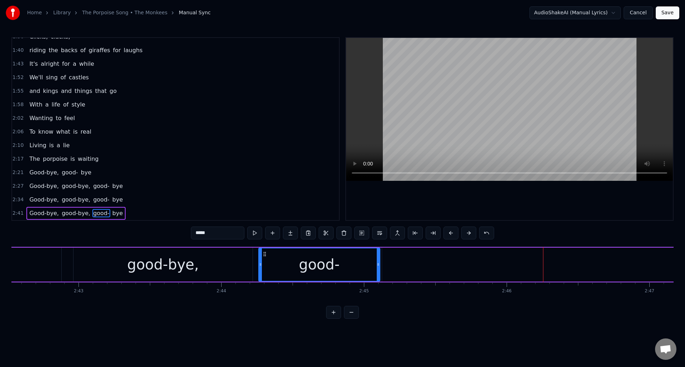
click at [274, 260] on div "good-" at bounding box center [319, 264] width 121 height 32
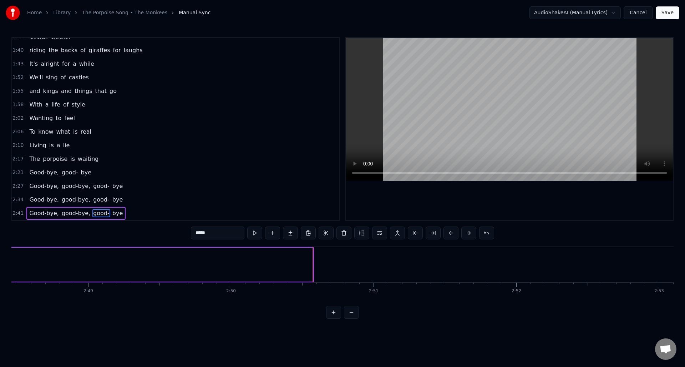
scroll to position [0, 24151]
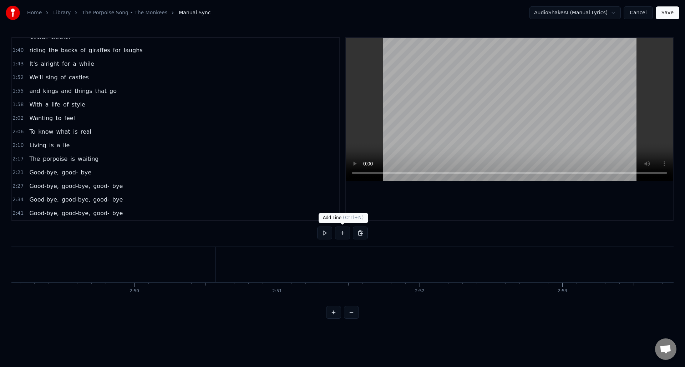
click at [343, 235] on button at bounding box center [342, 232] width 15 height 13
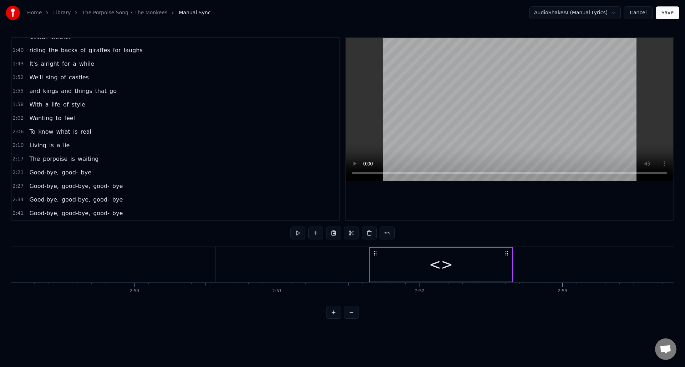
click at [405, 267] on div "<>" at bounding box center [441, 264] width 142 height 34
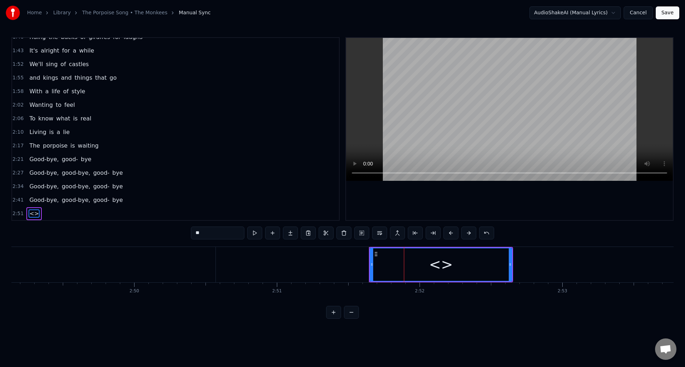
scroll to position [184, 0]
drag, startPoint x: 211, startPoint y: 235, endPoint x: 181, endPoint y: 235, distance: 30.0
click at [181, 235] on div "0:35 My, my, the clock in the sky 0:40 Is pounding away 0:42 and there's so muc…" at bounding box center [342, 177] width 663 height 281
click at [195, 233] on input "******" at bounding box center [218, 232] width 54 height 13
type input "*******"
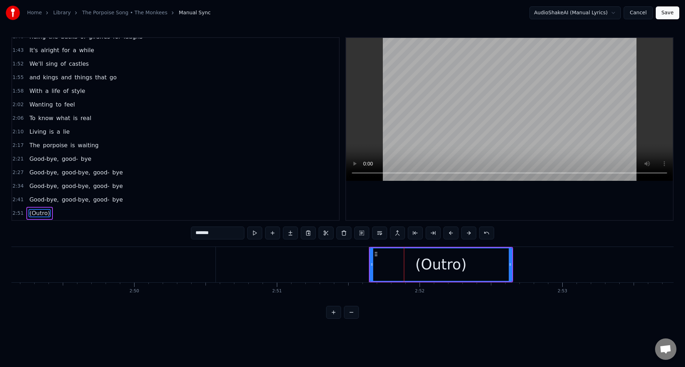
click at [352, 318] on button at bounding box center [351, 312] width 15 height 13
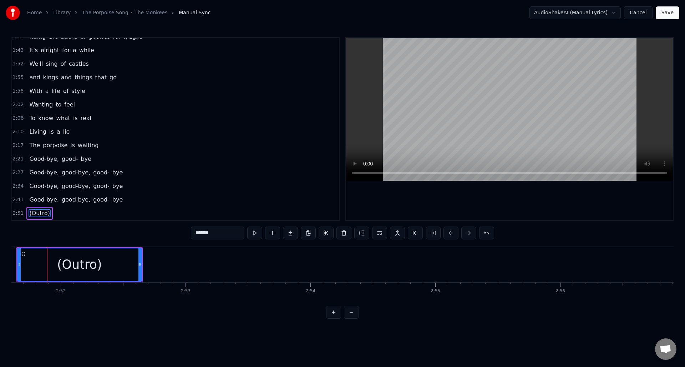
click at [352, 318] on button at bounding box center [351, 312] width 15 height 13
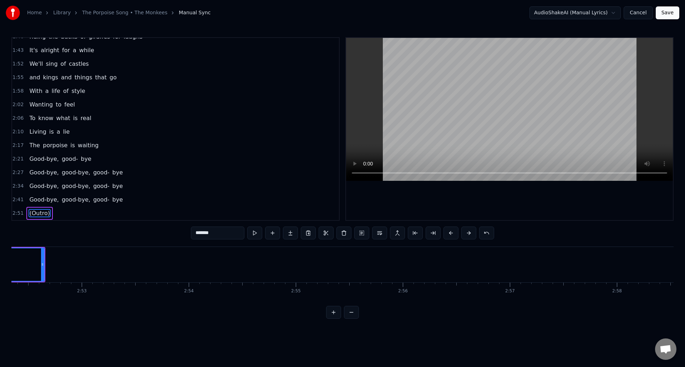
click at [352, 318] on button at bounding box center [351, 312] width 15 height 13
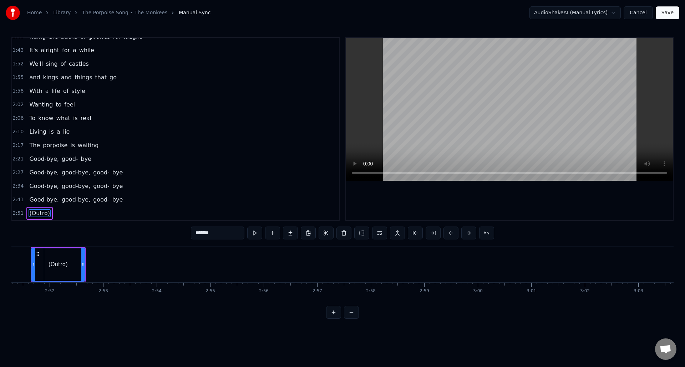
scroll to position [0, 9169]
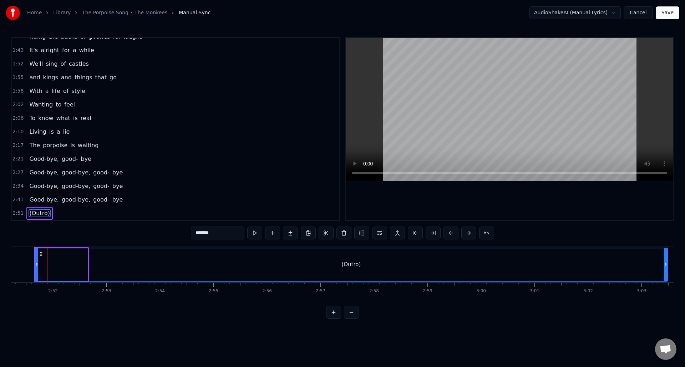
drag, startPoint x: 86, startPoint y: 272, endPoint x: 657, endPoint y: 267, distance: 571.2
click at [665, 267] on div at bounding box center [666, 264] width 3 height 32
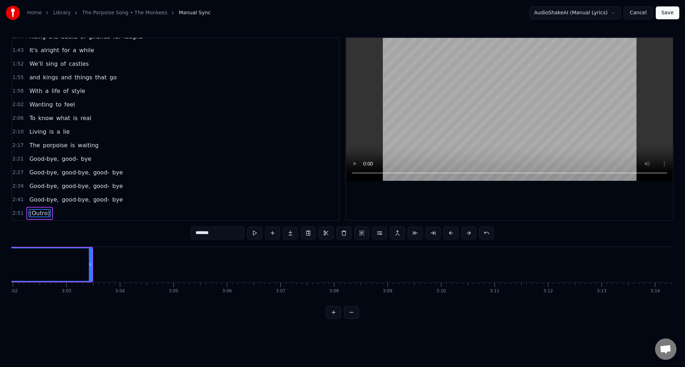
scroll to position [0, 9786]
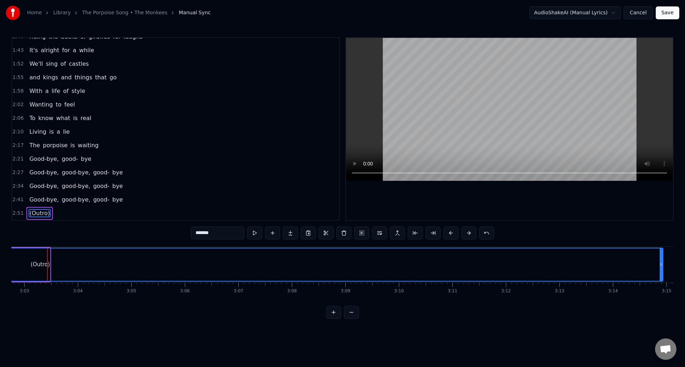
drag, startPoint x: 48, startPoint y: 272, endPoint x: 625, endPoint y: 286, distance: 577.0
click at [661, 275] on div at bounding box center [661, 264] width 3 height 32
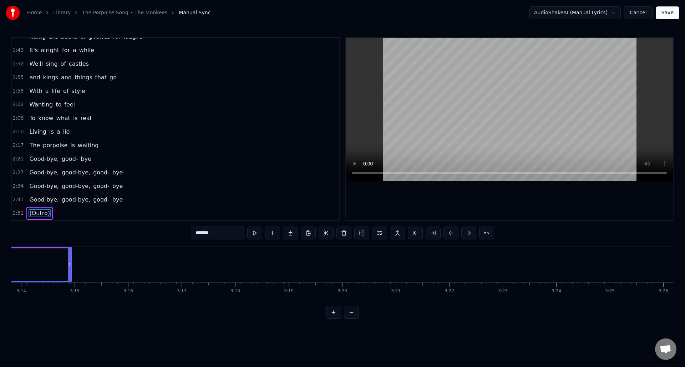
scroll to position [0, 10400]
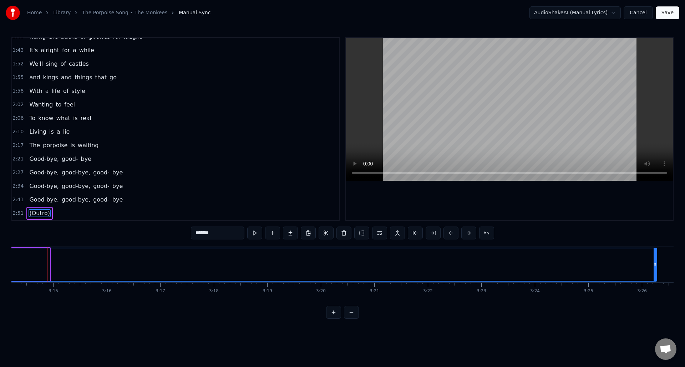
drag, startPoint x: 47, startPoint y: 272, endPoint x: 655, endPoint y: 286, distance: 607.7
click at [655, 286] on div "My, my, the clock in the sky Is pounding away and there's so much to say A face…" at bounding box center [342, 273] width 663 height 54
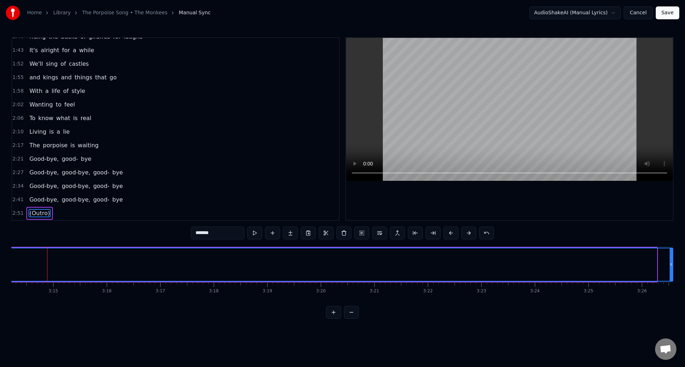
drag, startPoint x: 655, startPoint y: 276, endPoint x: 672, endPoint y: 274, distance: 16.9
click at [672, 274] on div at bounding box center [671, 264] width 3 height 32
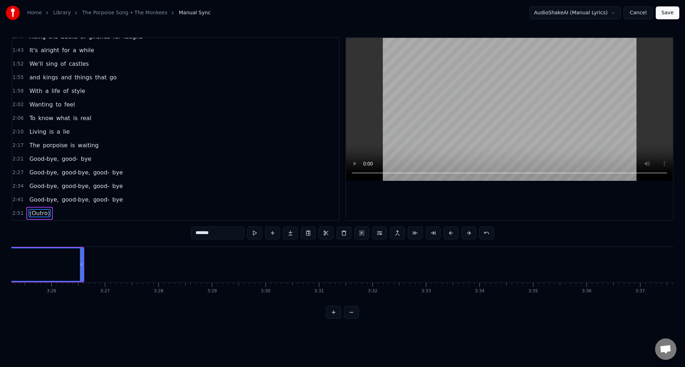
scroll to position [0, 11024]
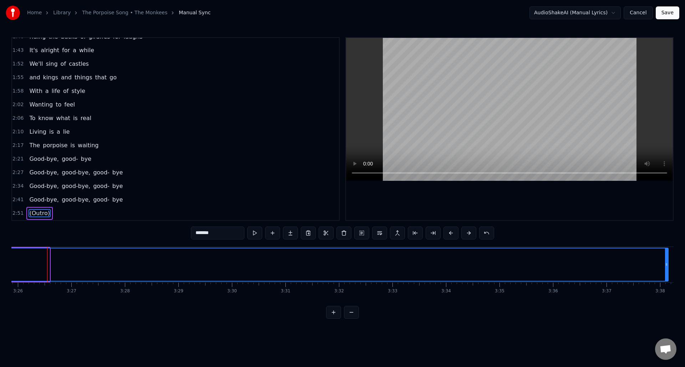
drag, startPoint x: 48, startPoint y: 275, endPoint x: 663, endPoint y: 267, distance: 615.1
click at [666, 265] on div at bounding box center [666, 264] width 3 height 32
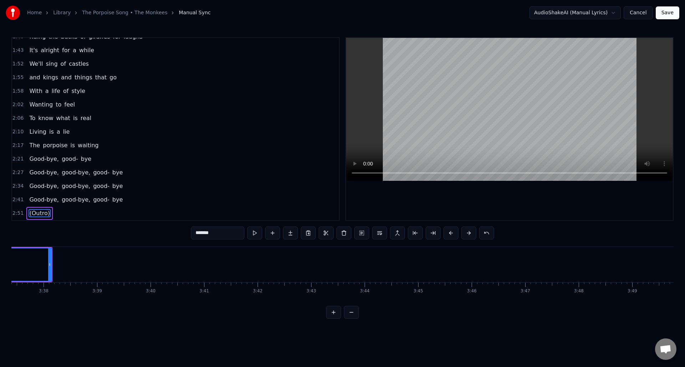
scroll to position [0, 11643]
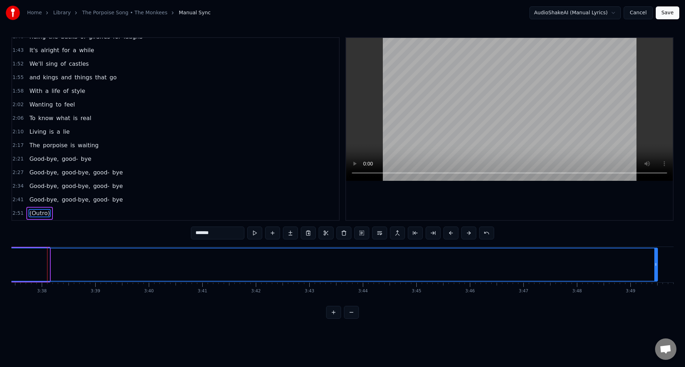
drag, startPoint x: 48, startPoint y: 276, endPoint x: 600, endPoint y: 290, distance: 551.7
click at [656, 271] on div at bounding box center [656, 264] width 3 height 32
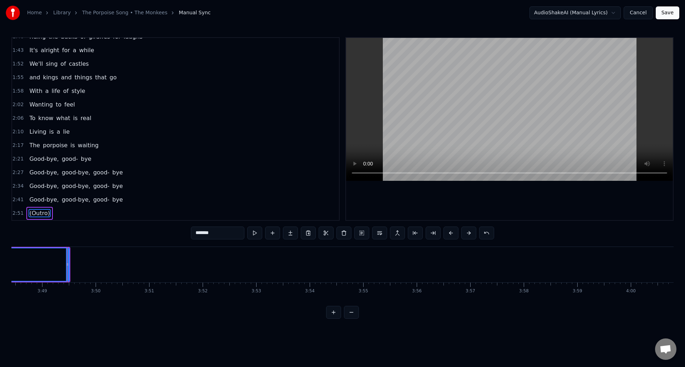
scroll to position [0, 12251]
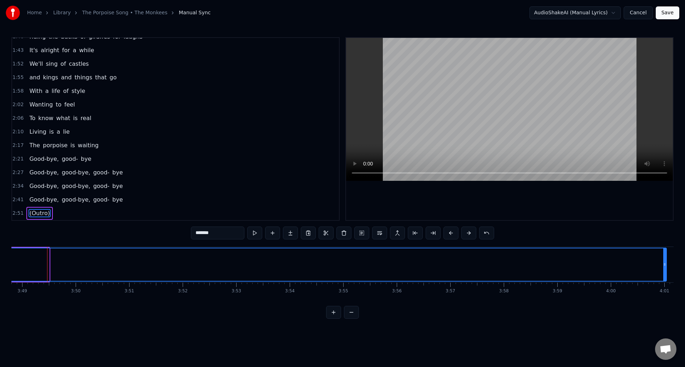
drag, startPoint x: 45, startPoint y: 268, endPoint x: 656, endPoint y: 276, distance: 610.5
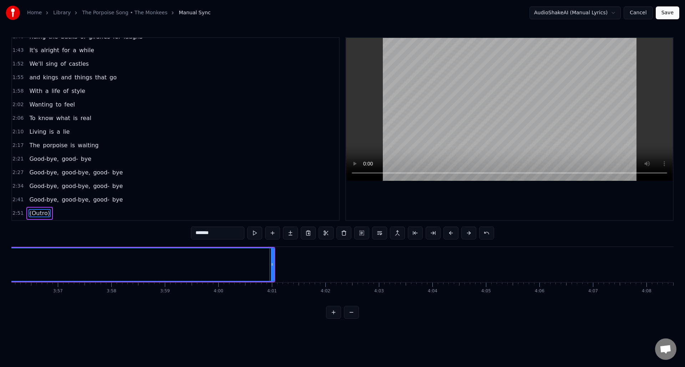
scroll to position [0, 12778]
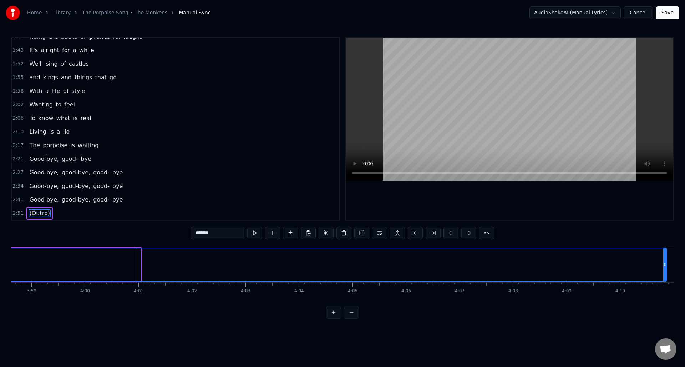
drag, startPoint x: 139, startPoint y: 269, endPoint x: 633, endPoint y: 262, distance: 494.5
click at [665, 253] on div at bounding box center [665, 264] width 3 height 32
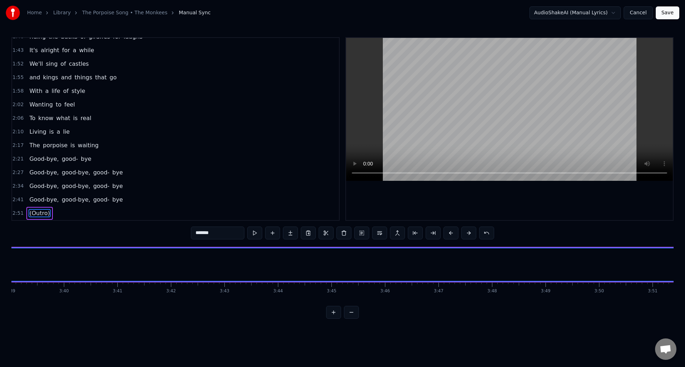
scroll to position [0, 11721]
click at [254, 235] on button at bounding box center [254, 232] width 15 height 13
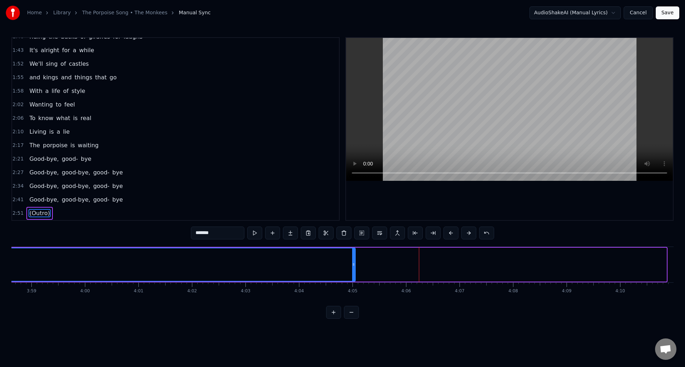
drag, startPoint x: 665, startPoint y: 272, endPoint x: 357, endPoint y: 263, distance: 308.2
click at [354, 263] on div at bounding box center [353, 264] width 3 height 32
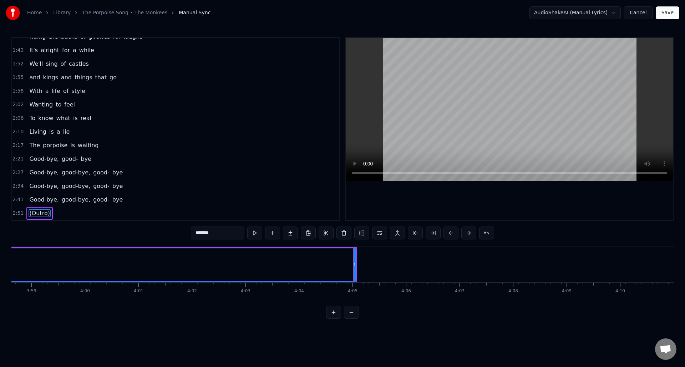
drag, startPoint x: 354, startPoint y: 268, endPoint x: 416, endPoint y: 271, distance: 61.8
click at [416, 271] on div at bounding box center [416, 264] width 3 height 32
click at [670, 13] on button "Save" at bounding box center [668, 12] width 24 height 13
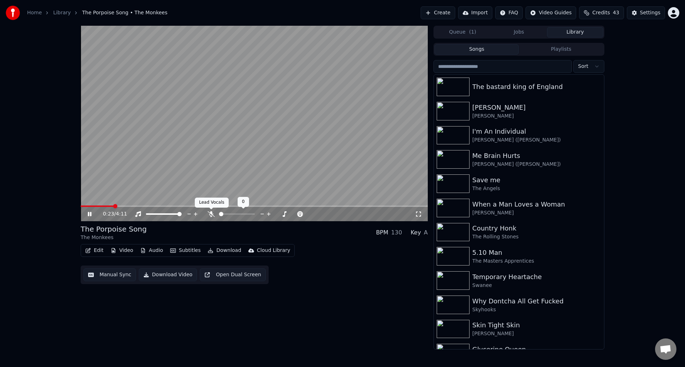
drag, startPoint x: 210, startPoint y: 212, endPoint x: 215, endPoint y: 212, distance: 4.3
click at [210, 212] on icon at bounding box center [211, 214] width 7 height 6
click at [90, 211] on icon at bounding box center [94, 214] width 17 height 6
click at [121, 276] on button "Manual Sync" at bounding box center [110, 274] width 52 height 13
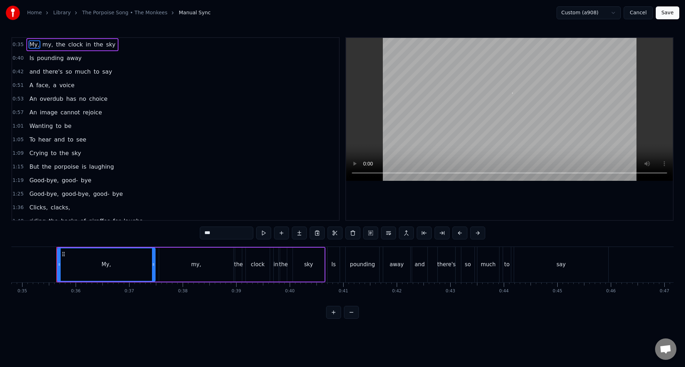
scroll to position [0, 1873]
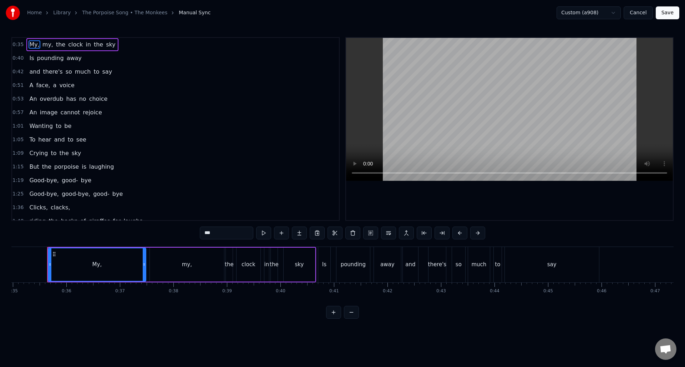
click at [81, 182] on span "bye" at bounding box center [86, 180] width 12 height 8
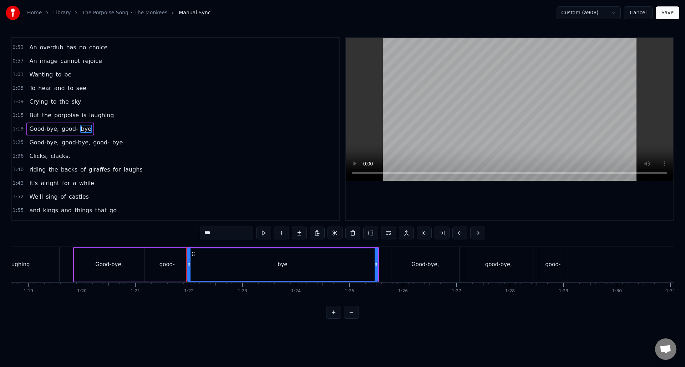
scroll to position [0, 4353]
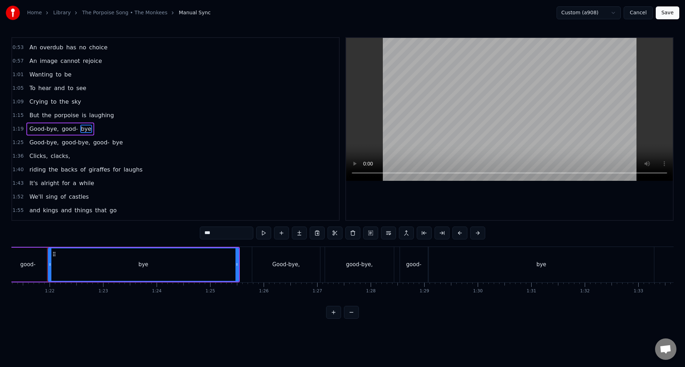
click at [33, 262] on div "good-" at bounding box center [27, 264] width 15 height 8
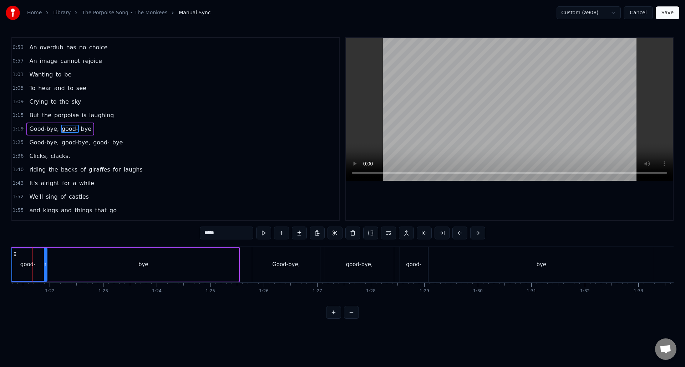
scroll to position [0, 4338]
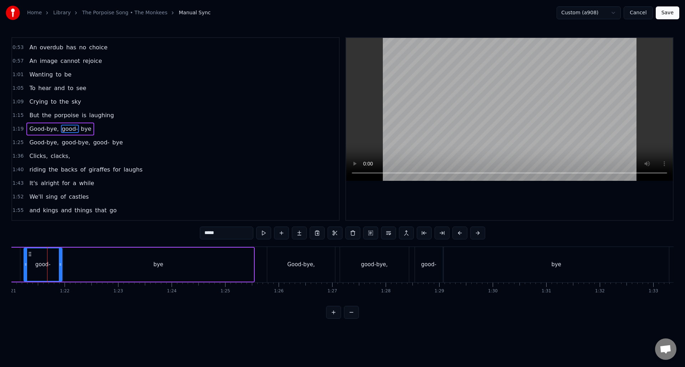
click at [221, 235] on input "*****" at bounding box center [227, 232] width 54 height 13
click at [183, 265] on div "bye" at bounding box center [158, 264] width 190 height 34
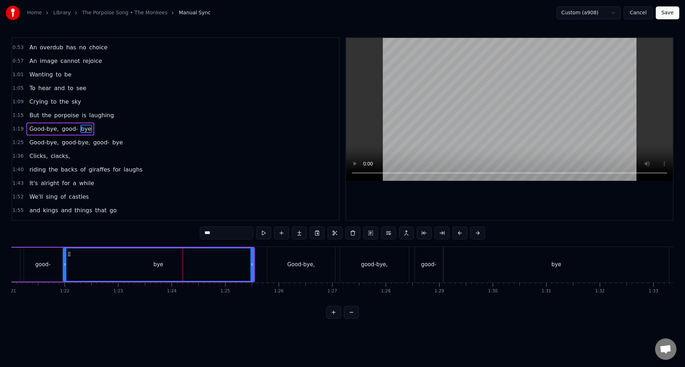
click at [204, 233] on input "***" at bounding box center [227, 232] width 54 height 13
click at [264, 232] on button at bounding box center [263, 232] width 15 height 13
drag, startPoint x: 252, startPoint y: 266, endPoint x: 235, endPoint y: 268, distance: 17.3
click at [233, 268] on div at bounding box center [233, 264] width 3 height 32
click at [288, 261] on div "Good-bye," at bounding box center [300, 264] width 27 height 8
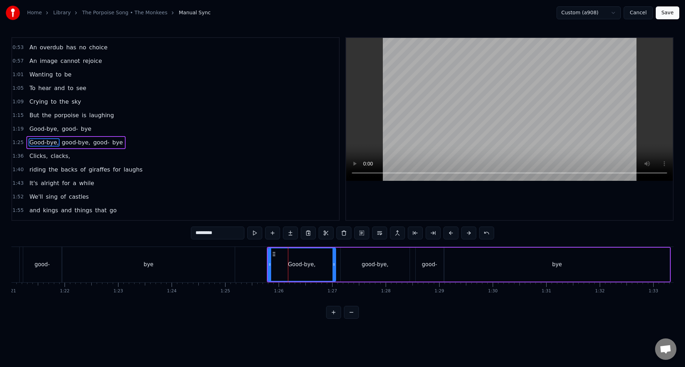
scroll to position [65, 0]
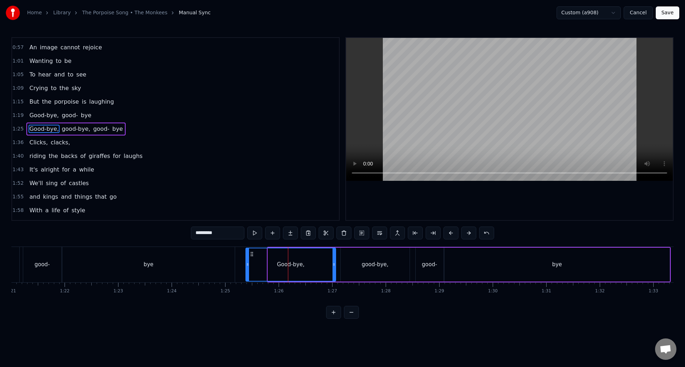
drag, startPoint x: 269, startPoint y: 268, endPoint x: 256, endPoint y: 256, distance: 18.0
click at [247, 270] on div at bounding box center [247, 264] width 3 height 32
click at [253, 233] on button at bounding box center [254, 232] width 15 height 13
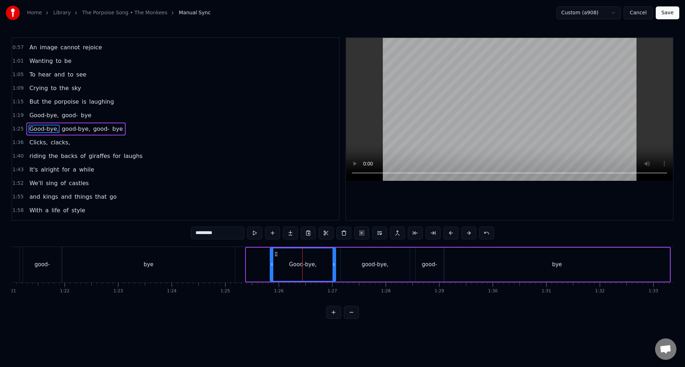
drag, startPoint x: 248, startPoint y: 266, endPoint x: 271, endPoint y: 266, distance: 23.6
click at [272, 267] on icon at bounding box center [272, 264] width 3 height 6
click at [253, 231] on button at bounding box center [254, 232] width 15 height 13
click at [344, 258] on div "good-bye," at bounding box center [375, 264] width 69 height 34
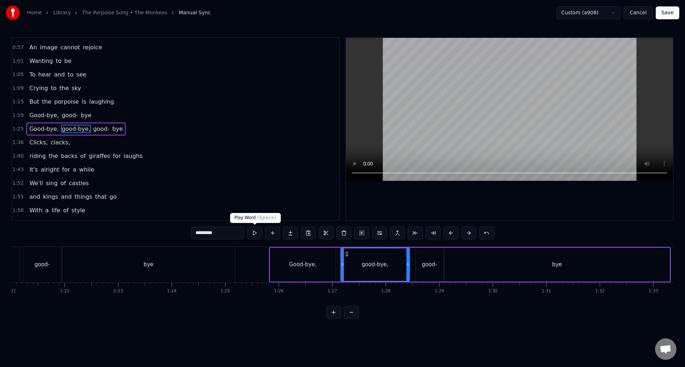
click at [255, 233] on button at bounding box center [254, 232] width 15 height 13
click at [419, 255] on div "good-" at bounding box center [430, 264] width 28 height 34
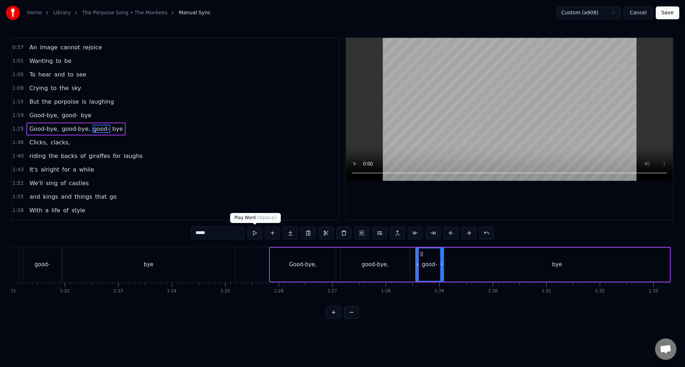
click at [255, 233] on button at bounding box center [254, 232] width 15 height 13
drag, startPoint x: 442, startPoint y: 271, endPoint x: 436, endPoint y: 272, distance: 6.2
click at [436, 273] on div at bounding box center [435, 264] width 3 height 32
click at [456, 264] on div "bye" at bounding box center [557, 264] width 225 height 34
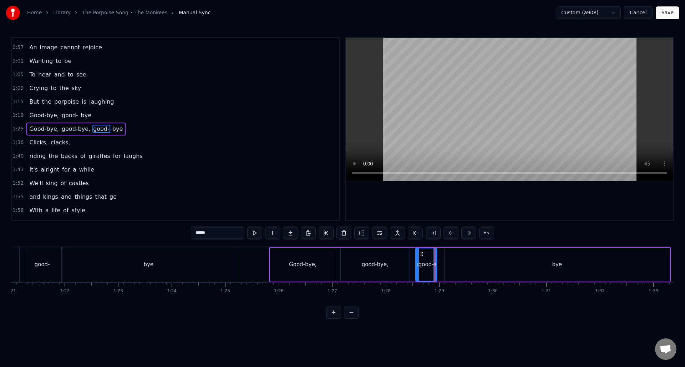
type input "***"
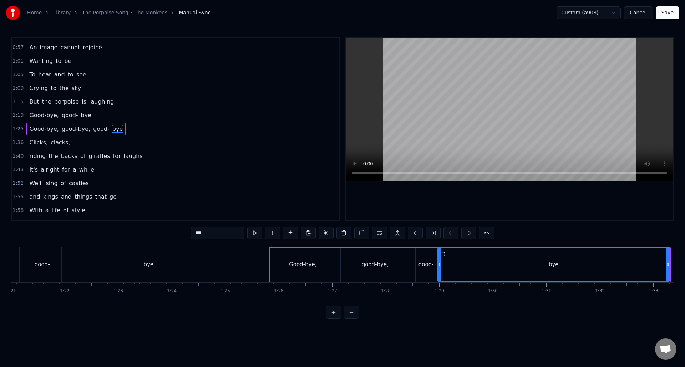
drag, startPoint x: 446, startPoint y: 267, endPoint x: 439, endPoint y: 268, distance: 7.0
click at [439, 268] on div at bounding box center [439, 264] width 3 height 32
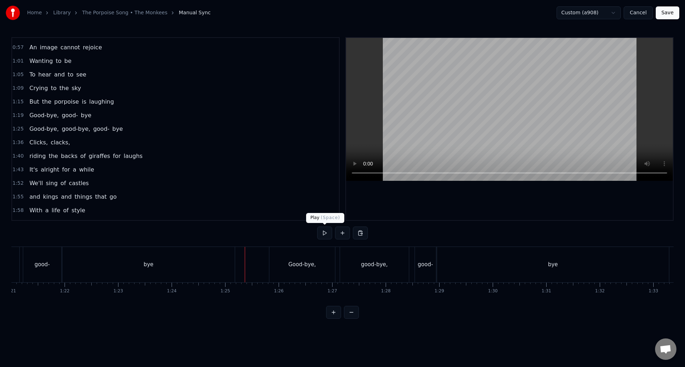
click at [323, 234] on button at bounding box center [324, 232] width 15 height 13
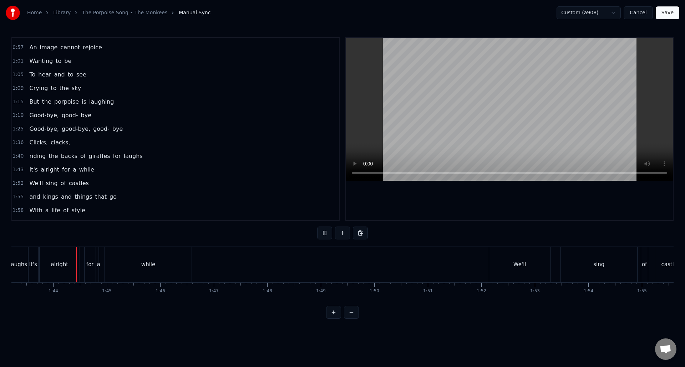
scroll to position [0, 5527]
click at [326, 232] on button at bounding box center [324, 232] width 15 height 13
click at [324, 232] on button at bounding box center [324, 232] width 15 height 13
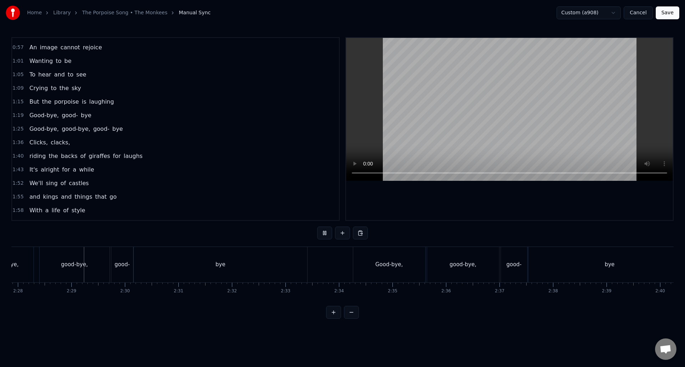
scroll to position [0, 7919]
click at [324, 232] on button at bounding box center [324, 232] width 15 height 13
click at [316, 268] on div "Good-bye," at bounding box center [312, 264] width 66 height 35
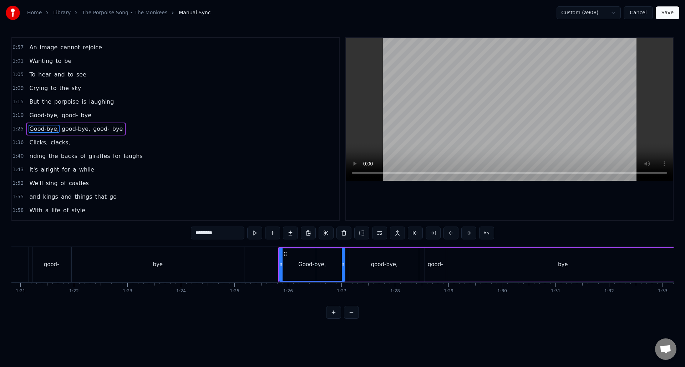
click at [332, 317] on button at bounding box center [333, 312] width 15 height 13
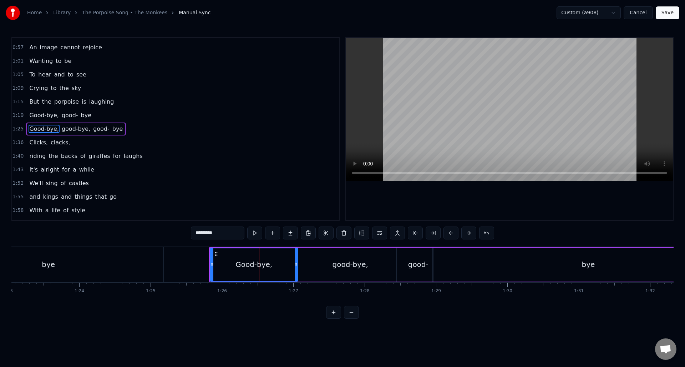
click at [332, 317] on button at bounding box center [333, 312] width 15 height 13
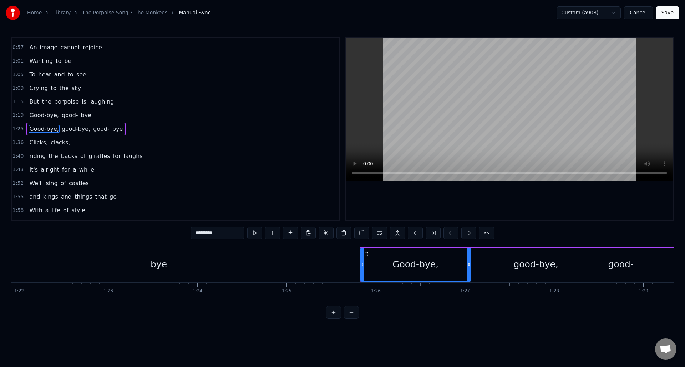
click at [332, 317] on button at bounding box center [333, 312] width 15 height 13
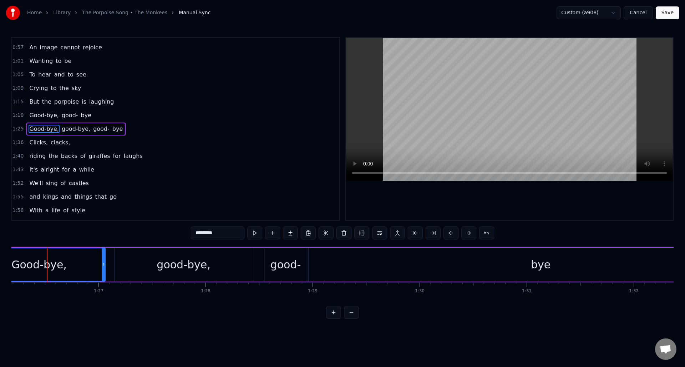
click at [332, 317] on button at bounding box center [333, 312] width 15 height 13
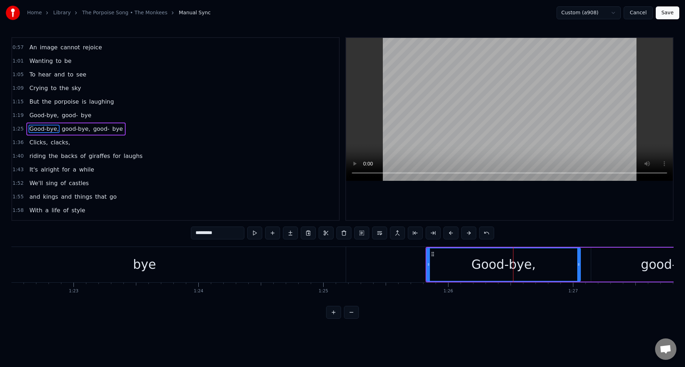
click at [332, 317] on button at bounding box center [333, 312] width 15 height 13
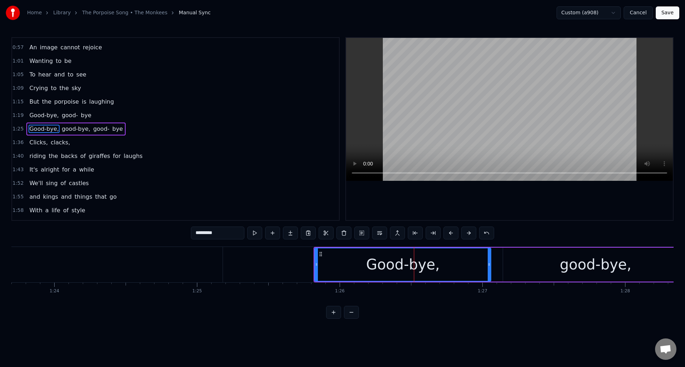
scroll to position [0, 11971]
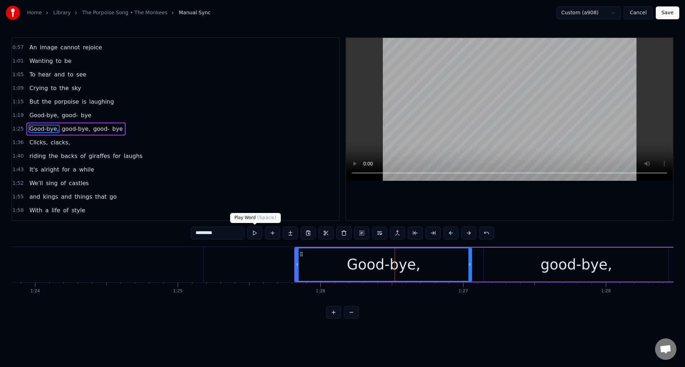
click at [255, 233] on button at bounding box center [254, 232] width 15 height 13
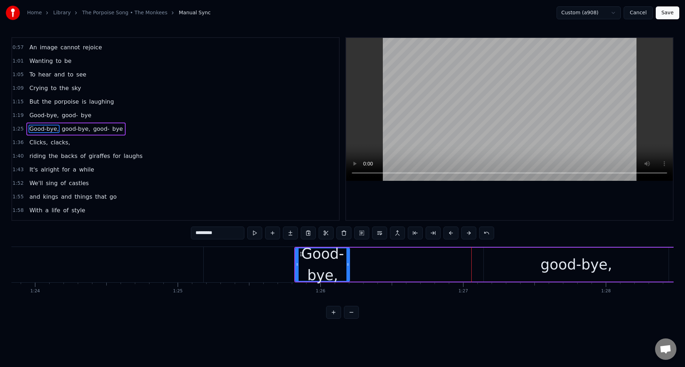
drag, startPoint x: 469, startPoint y: 267, endPoint x: 347, endPoint y: 271, distance: 122.2
click at [347, 271] on div at bounding box center [348, 264] width 3 height 32
click at [273, 232] on button at bounding box center [272, 232] width 15 height 13
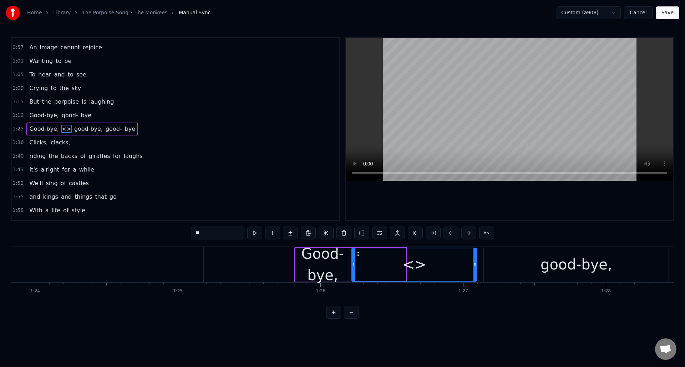
drag, startPoint x: 404, startPoint y: 275, endPoint x: 475, endPoint y: 273, distance: 70.7
click at [475, 273] on div at bounding box center [475, 264] width 3 height 32
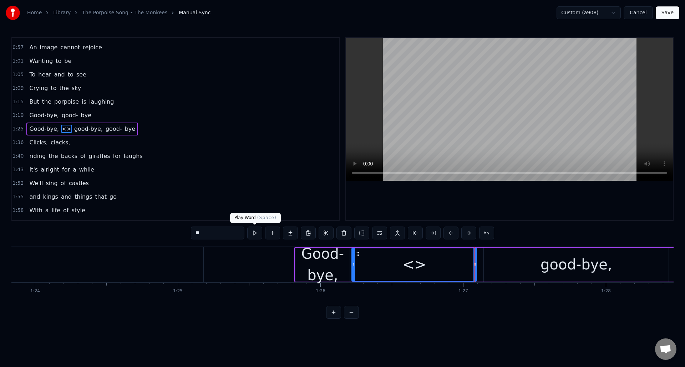
click at [256, 234] on button at bounding box center [254, 232] width 15 height 13
click at [397, 268] on div "<>" at bounding box center [414, 264] width 124 height 32
drag, startPoint x: 197, startPoint y: 232, endPoint x: 187, endPoint y: 232, distance: 10.4
click at [187, 232] on div "0:35 My, my, the clock in the sky 0:40 Is pounding away 0:42 and there's so muc…" at bounding box center [342, 177] width 663 height 281
paste input "*"
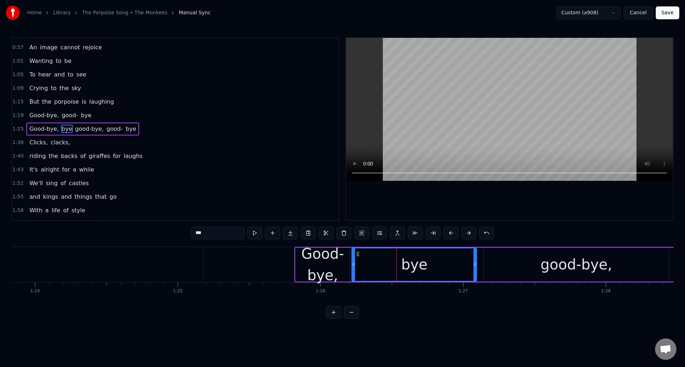
click at [323, 264] on div "Good-bye," at bounding box center [323, 264] width 54 height 43
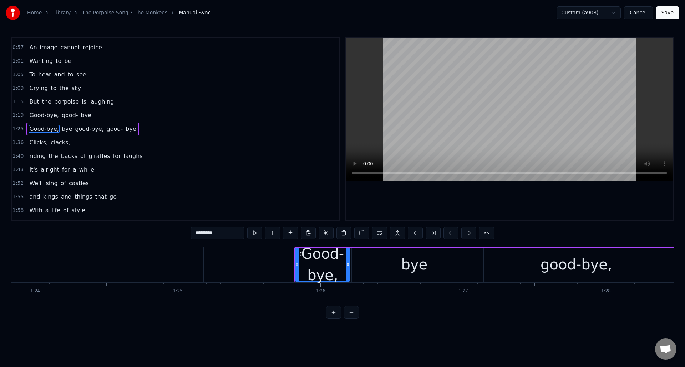
drag, startPoint x: 224, startPoint y: 234, endPoint x: 212, endPoint y: 234, distance: 12.1
click at [212, 234] on input "*********" at bounding box center [218, 232] width 54 height 13
type input "*****"
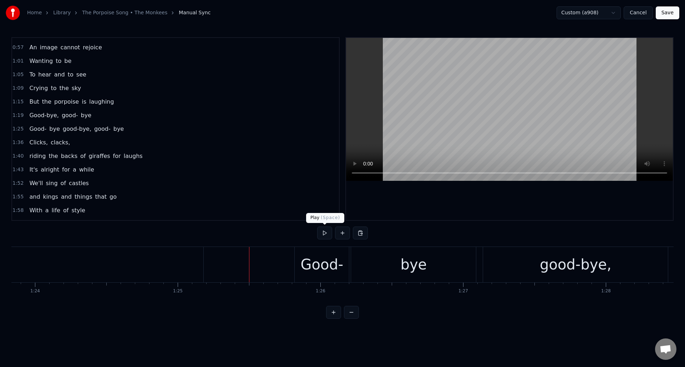
click at [325, 236] on button at bounding box center [324, 232] width 15 height 13
click at [554, 270] on div "good-bye," at bounding box center [576, 263] width 72 height 21
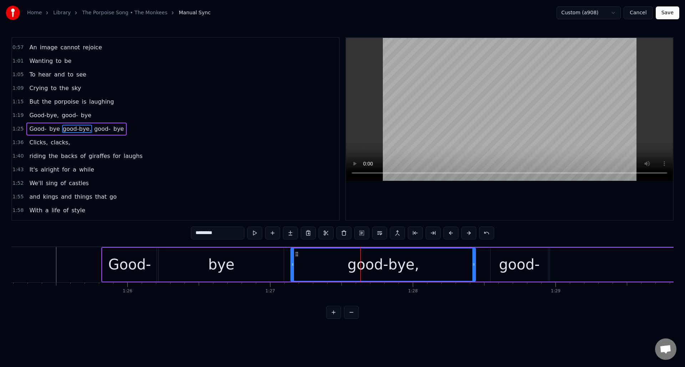
scroll to position [0, 12241]
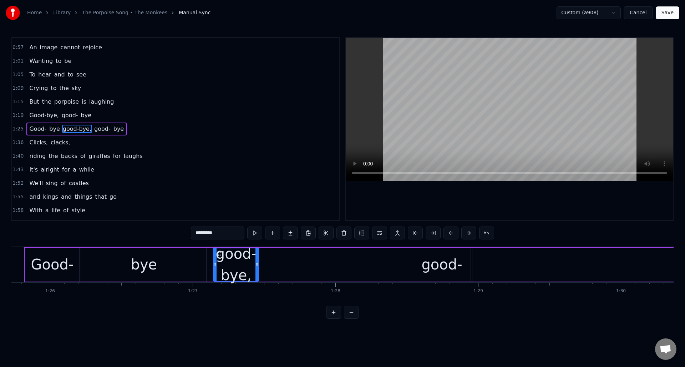
drag, startPoint x: 396, startPoint y: 269, endPoint x: 256, endPoint y: 268, distance: 139.6
click at [256, 268] on div at bounding box center [257, 264] width 3 height 32
click at [257, 234] on button at bounding box center [254, 232] width 15 height 13
click at [273, 232] on button at bounding box center [272, 232] width 15 height 13
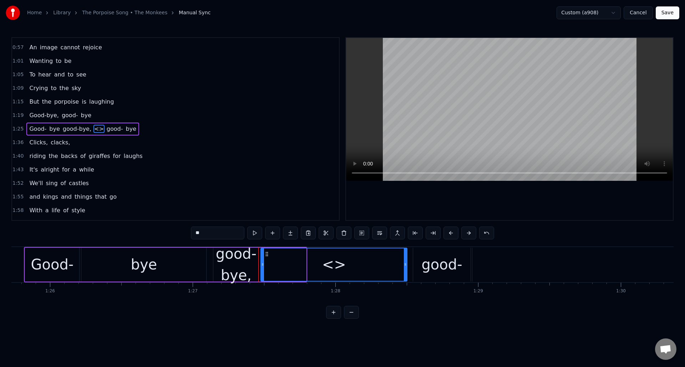
drag, startPoint x: 304, startPoint y: 272, endPoint x: 406, endPoint y: 267, distance: 101.1
click at [406, 267] on div at bounding box center [405, 264] width 3 height 32
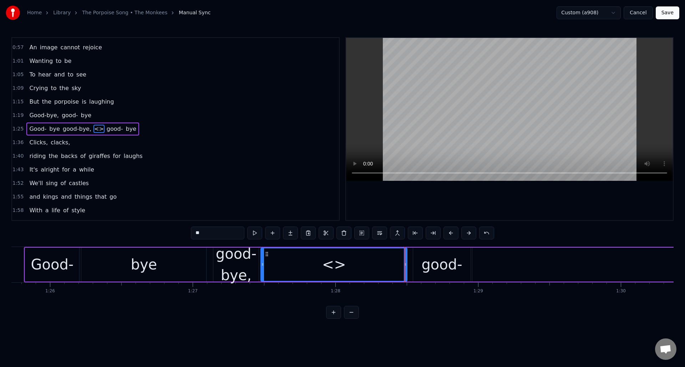
drag, startPoint x: 216, startPoint y: 236, endPoint x: 193, endPoint y: 235, distance: 22.9
click at [193, 235] on input "**" at bounding box center [218, 232] width 54 height 13
paste input "*"
click at [248, 272] on div "good-bye," at bounding box center [235, 264] width 45 height 43
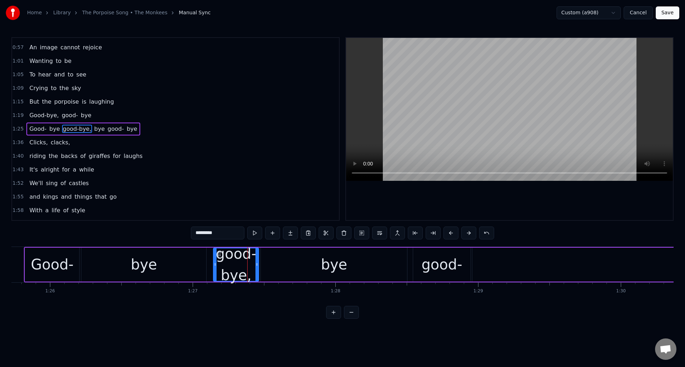
drag, startPoint x: 221, startPoint y: 233, endPoint x: 211, endPoint y: 234, distance: 10.7
click at [211, 234] on input "*********" at bounding box center [218, 232] width 54 height 13
type input "*****"
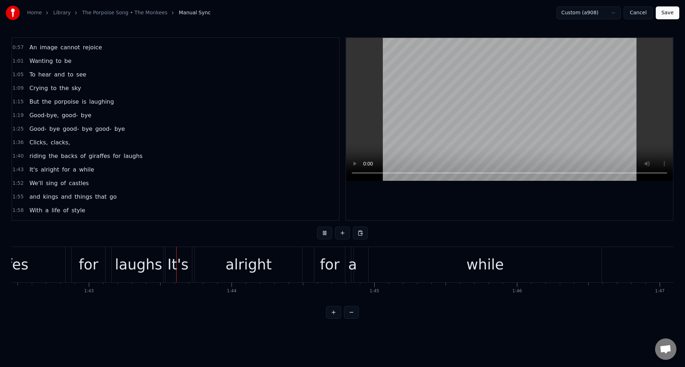
scroll to position [0, 14658]
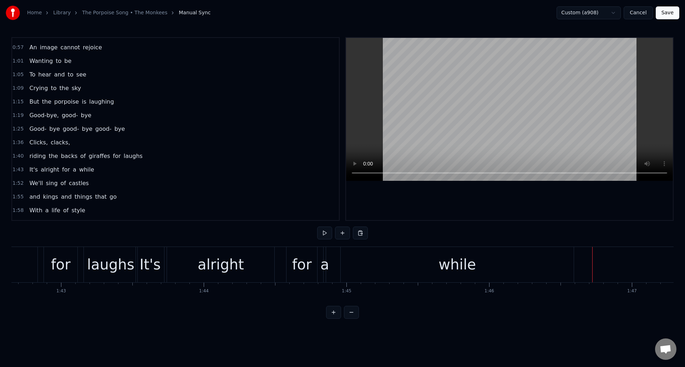
click at [324, 257] on div "a" at bounding box center [325, 263] width 9 height 21
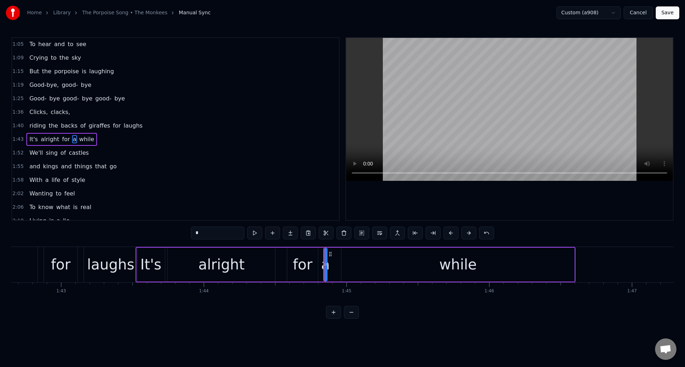
scroll to position [106, 0]
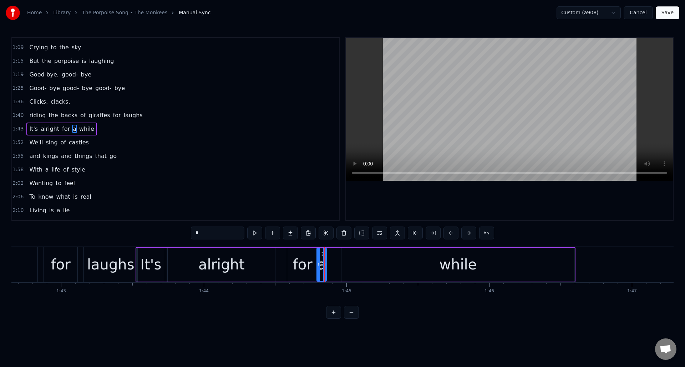
drag, startPoint x: 327, startPoint y: 258, endPoint x: 319, endPoint y: 258, distance: 7.5
click at [319, 258] on div at bounding box center [318, 264] width 3 height 32
drag, startPoint x: 324, startPoint y: 259, endPoint x: 333, endPoint y: 260, distance: 9.7
click at [335, 258] on div at bounding box center [336, 264] width 3 height 32
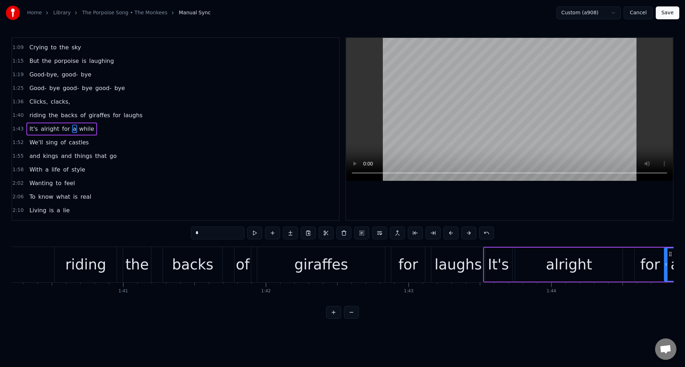
scroll to position [0, 14304]
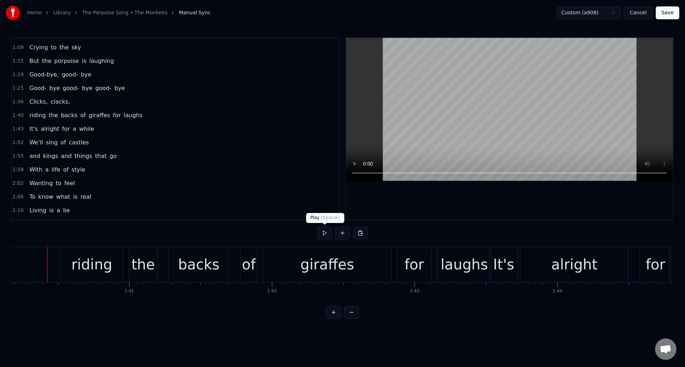
click at [322, 234] on button at bounding box center [324, 232] width 15 height 13
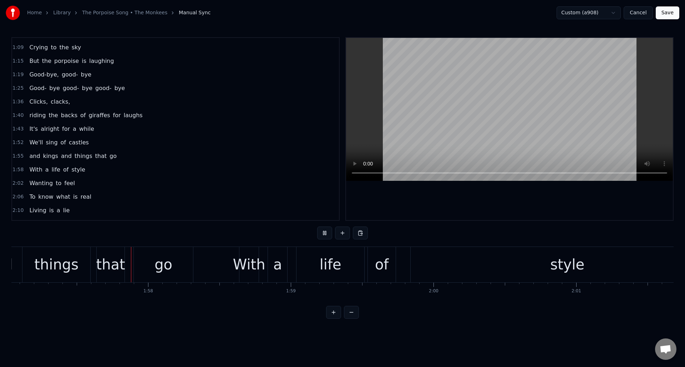
scroll to position [0, 16716]
click at [322, 234] on button at bounding box center [324, 232] width 15 height 13
click at [240, 257] on div "With" at bounding box center [246, 263] width 32 height 21
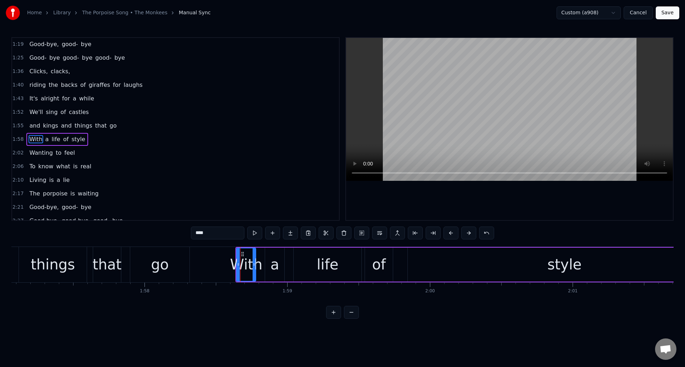
scroll to position [146, 0]
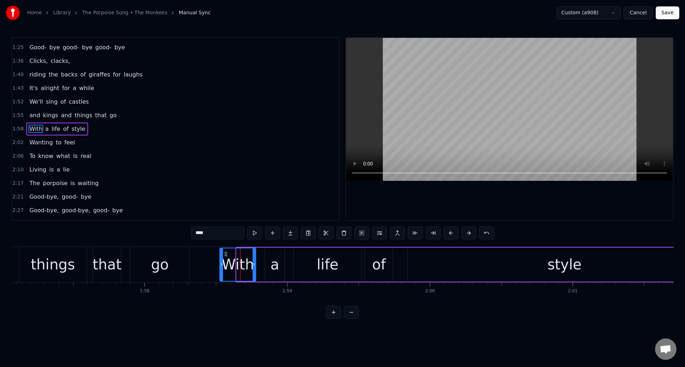
drag, startPoint x: 237, startPoint y: 259, endPoint x: 221, endPoint y: 261, distance: 16.9
click at [221, 261] on div at bounding box center [221, 264] width 3 height 32
drag, startPoint x: 200, startPoint y: 233, endPoint x: 193, endPoint y: 233, distance: 6.8
click at [193, 233] on input "****" at bounding box center [218, 232] width 54 height 13
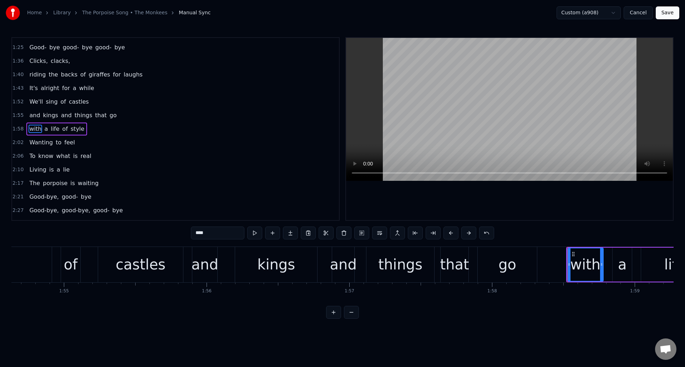
scroll to position [0, 16349]
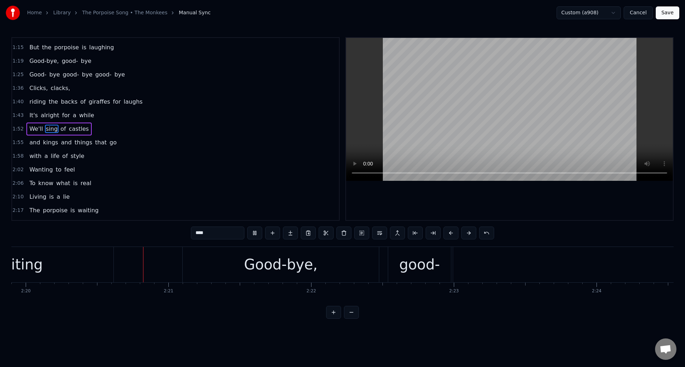
scroll to position [0, 19977]
click at [271, 260] on div "Good-bye," at bounding box center [280, 263] width 74 height 21
type input "*********"
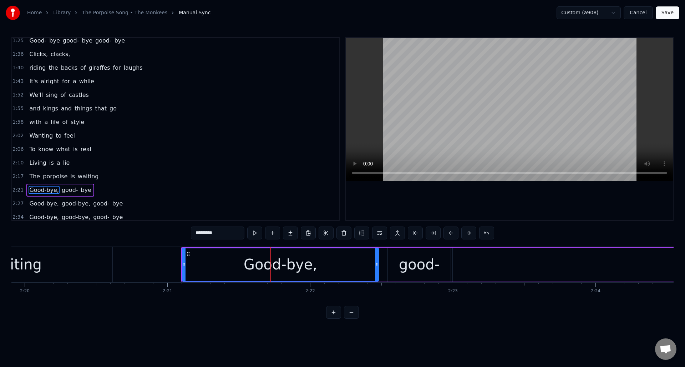
scroll to position [184, 0]
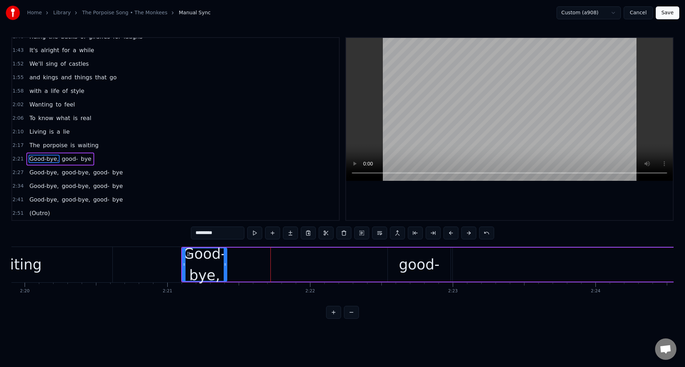
drag, startPoint x: 376, startPoint y: 257, endPoint x: 226, endPoint y: 256, distance: 149.2
click at [224, 258] on div at bounding box center [225, 264] width 3 height 32
click at [255, 234] on button at bounding box center [254, 232] width 15 height 13
click at [273, 234] on button at bounding box center [272, 232] width 15 height 13
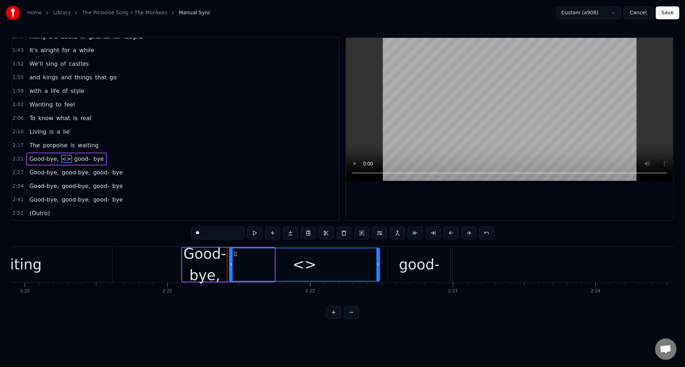
drag, startPoint x: 273, startPoint y: 260, endPoint x: 378, endPoint y: 259, distance: 105.3
click at [378, 259] on div at bounding box center [378, 264] width 3 height 32
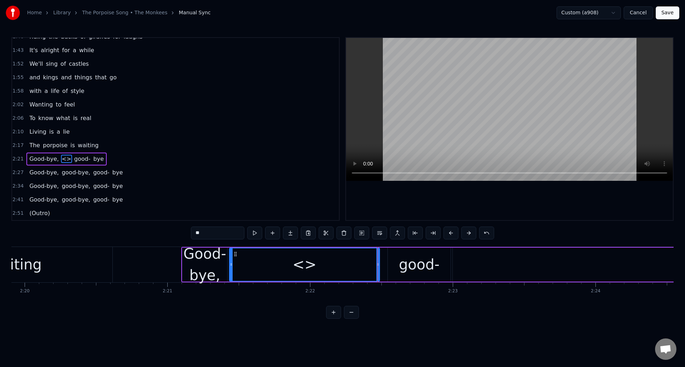
drag, startPoint x: 216, startPoint y: 235, endPoint x: 189, endPoint y: 234, distance: 27.2
click at [189, 234] on div "0:35 My, my, the clock in the sky 0:40 Is pounding away 0:42 and there's so muc…" at bounding box center [342, 177] width 663 height 281
paste input "*"
click at [215, 267] on div "Good-bye," at bounding box center [204, 264] width 45 height 43
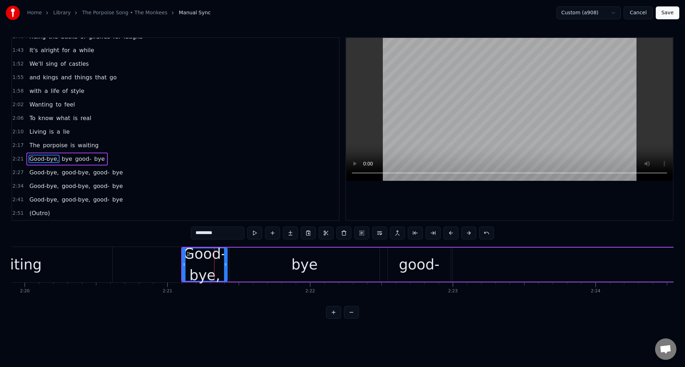
click at [221, 234] on input "*********" at bounding box center [218, 232] width 54 height 13
type input "*****"
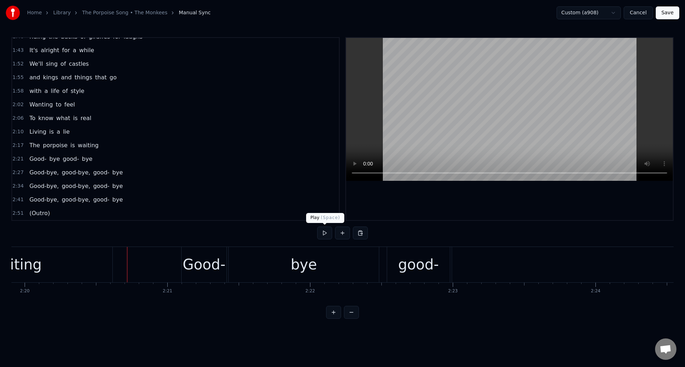
click at [325, 234] on button at bounding box center [324, 232] width 15 height 13
click at [324, 235] on button at bounding box center [324, 232] width 15 height 13
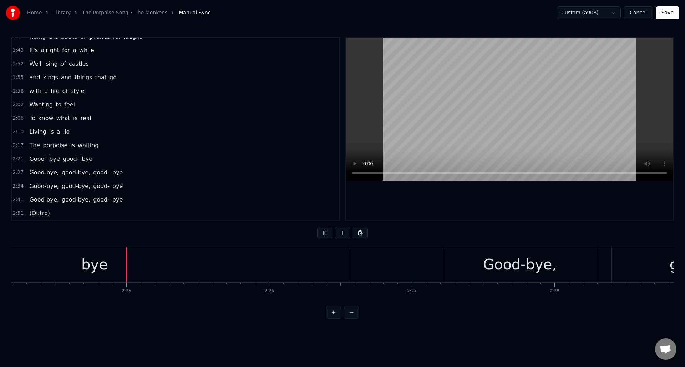
scroll to position [0, 20590]
click at [324, 235] on button at bounding box center [324, 232] width 15 height 13
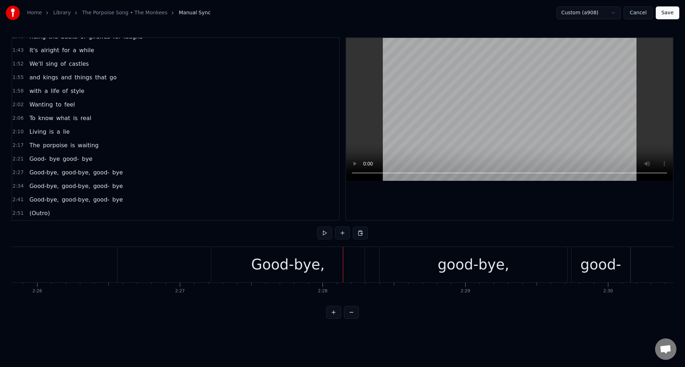
scroll to position [0, 20802]
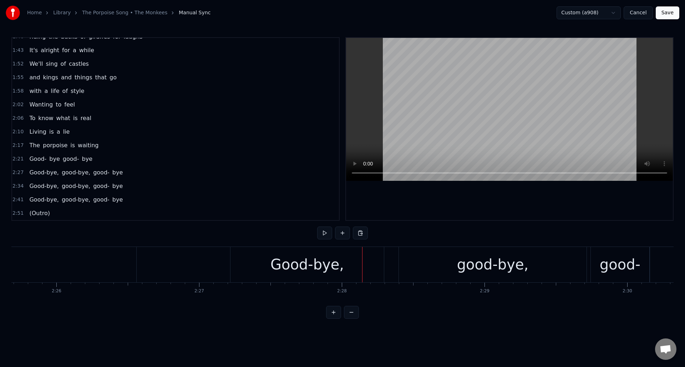
click at [316, 261] on div "Good-bye," at bounding box center [308, 263] width 74 height 21
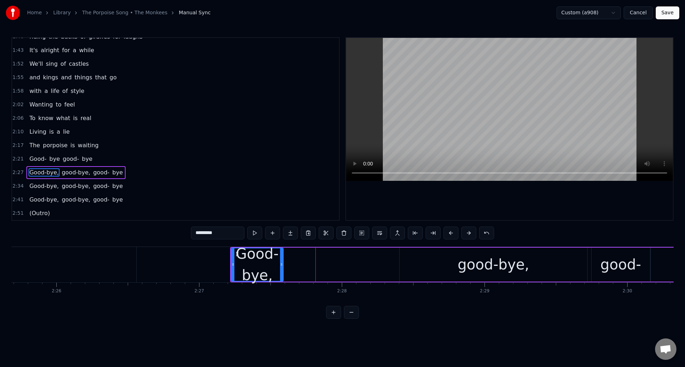
drag, startPoint x: 382, startPoint y: 259, endPoint x: 281, endPoint y: 258, distance: 101.4
click at [281, 258] on div at bounding box center [281, 264] width 3 height 32
click at [252, 233] on button at bounding box center [254, 232] width 15 height 13
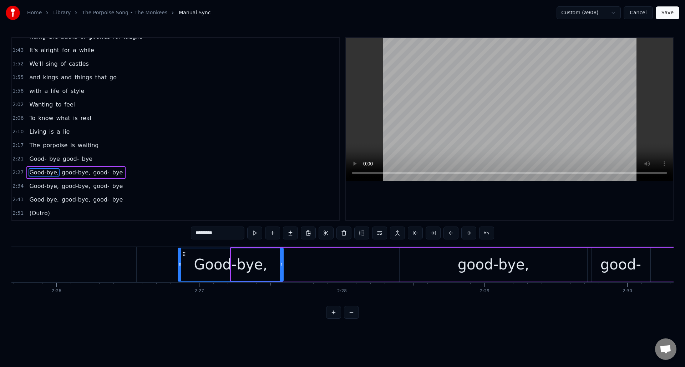
drag, startPoint x: 231, startPoint y: 262, endPoint x: 179, endPoint y: 259, distance: 52.5
click at [178, 260] on div at bounding box center [179, 264] width 3 height 32
click at [254, 235] on button at bounding box center [254, 232] width 15 height 13
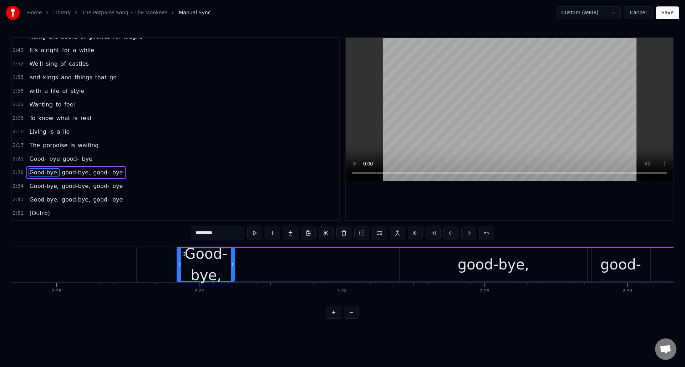
drag, startPoint x: 281, startPoint y: 265, endPoint x: 234, endPoint y: 264, distance: 47.1
click at [232, 266] on icon at bounding box center [232, 264] width 3 height 6
click at [257, 236] on button at bounding box center [254, 232] width 15 height 13
drag, startPoint x: 182, startPoint y: 255, endPoint x: 195, endPoint y: 256, distance: 12.9
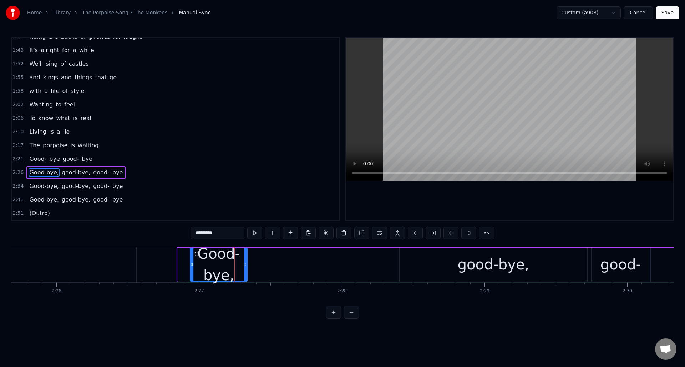
click at [195, 256] on icon at bounding box center [196, 254] width 6 height 6
click at [254, 235] on button at bounding box center [254, 232] width 15 height 13
drag, startPoint x: 197, startPoint y: 254, endPoint x: 203, endPoint y: 254, distance: 6.4
click at [203, 254] on circle at bounding box center [203, 253] width 0 height 0
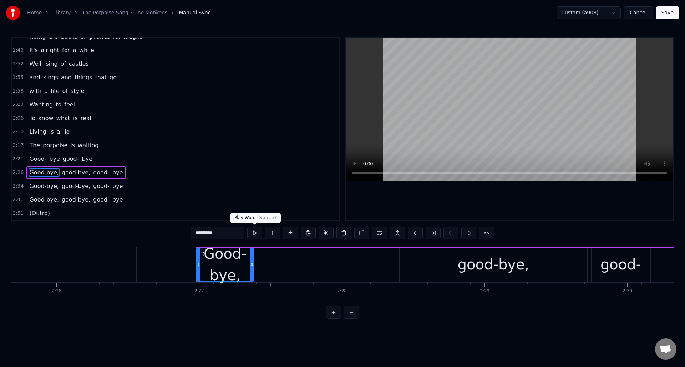
click at [255, 234] on button at bounding box center [254, 232] width 15 height 13
click at [274, 235] on button at bounding box center [272, 232] width 15 height 13
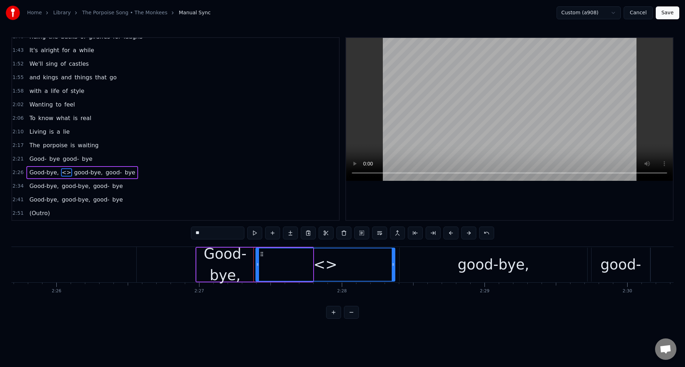
drag, startPoint x: 311, startPoint y: 271, endPoint x: 393, endPoint y: 273, distance: 82.1
click at [393, 273] on div at bounding box center [393, 264] width 3 height 32
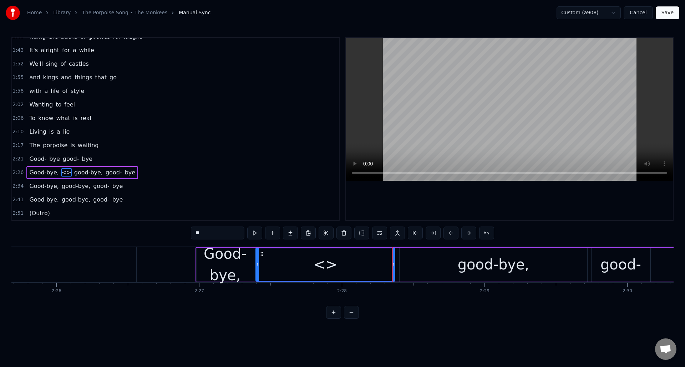
click at [333, 265] on div "<>" at bounding box center [325, 263] width 24 height 21
click at [342, 264] on div "<>" at bounding box center [325, 264] width 139 height 32
drag, startPoint x: 211, startPoint y: 233, endPoint x: 193, endPoint y: 233, distance: 17.9
click at [193, 233] on input "**" at bounding box center [218, 232] width 54 height 13
paste input "*"
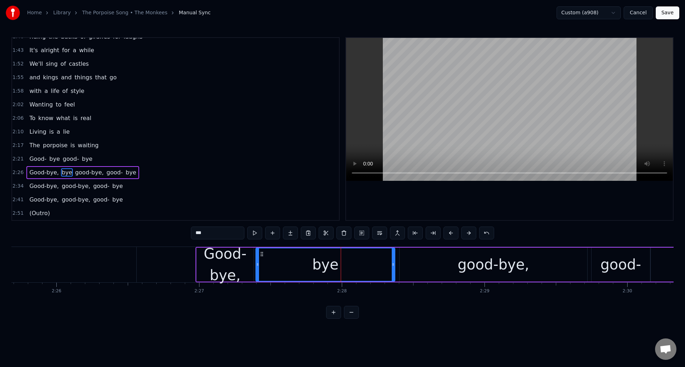
click at [243, 275] on div "Good-bye," at bounding box center [225, 264] width 57 height 43
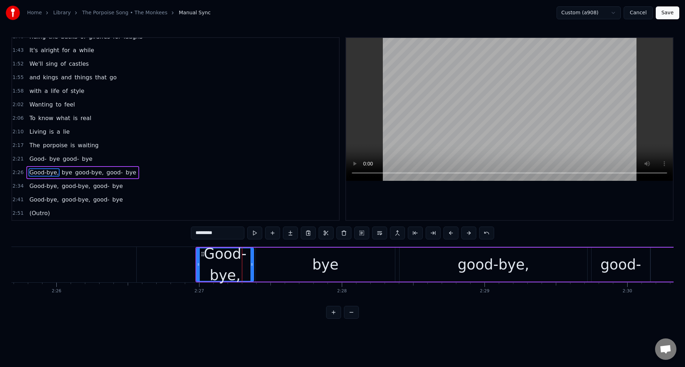
click at [230, 233] on input "*********" at bounding box center [218, 232] width 54 height 13
type input "*****"
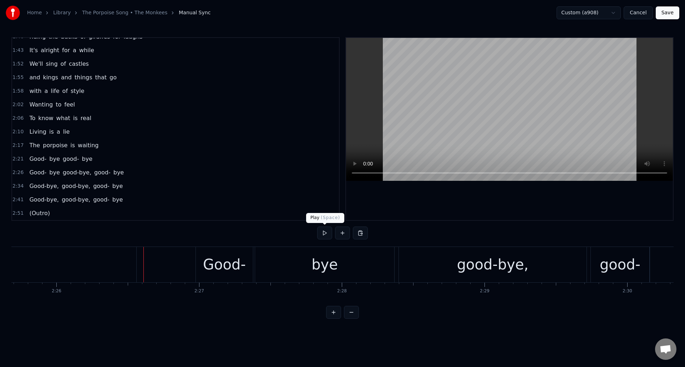
click at [323, 234] on button at bounding box center [324, 232] width 15 height 13
click at [474, 265] on div "good-bye," at bounding box center [493, 263] width 72 height 21
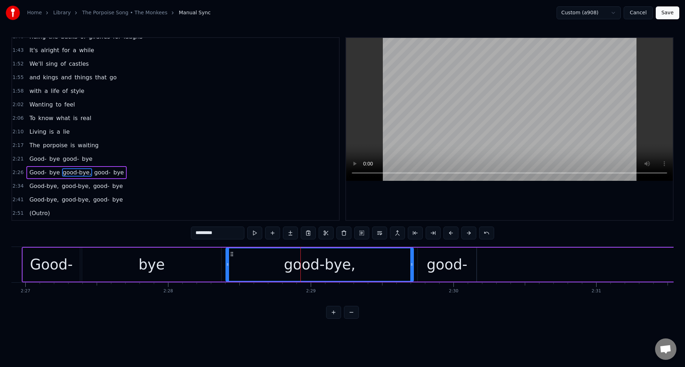
scroll to position [0, 21015]
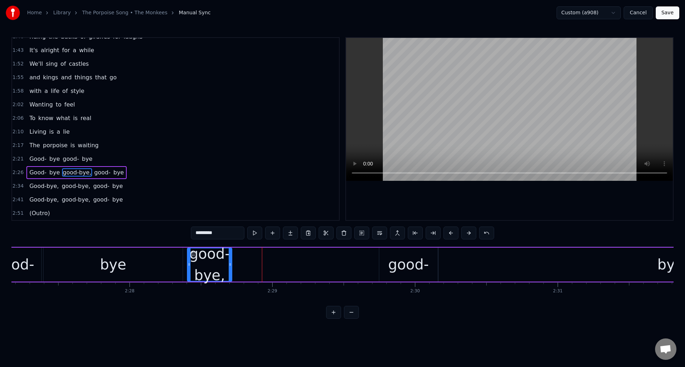
drag, startPoint x: 373, startPoint y: 267, endPoint x: 249, endPoint y: 253, distance: 124.6
click at [230, 266] on div at bounding box center [230, 264] width 3 height 32
click at [253, 234] on button at bounding box center [254, 232] width 15 height 13
click at [273, 233] on button at bounding box center [272, 232] width 15 height 13
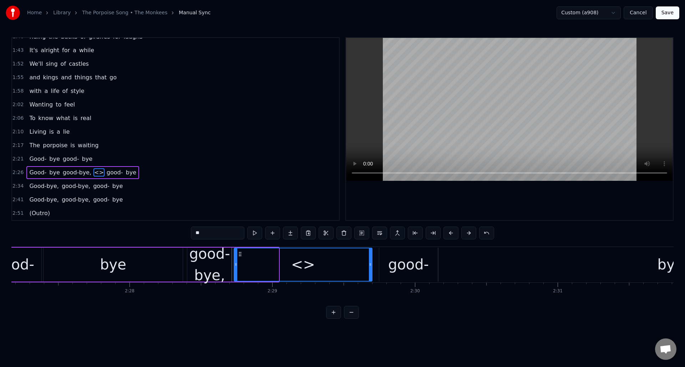
drag, startPoint x: 277, startPoint y: 258, endPoint x: 371, endPoint y: 262, distance: 93.6
click at [371, 262] on div at bounding box center [370, 264] width 3 height 32
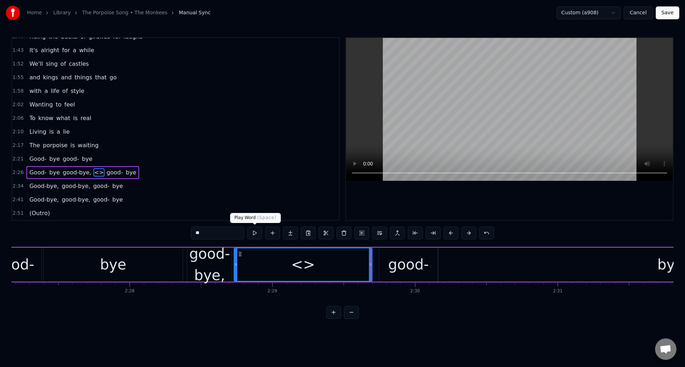
click at [254, 233] on button at bounding box center [254, 232] width 15 height 13
drag, startPoint x: 236, startPoint y: 271, endPoint x: 243, endPoint y: 271, distance: 6.8
click at [243, 271] on div at bounding box center [242, 264] width 3 height 32
click at [223, 267] on div "good-bye," at bounding box center [209, 264] width 45 height 43
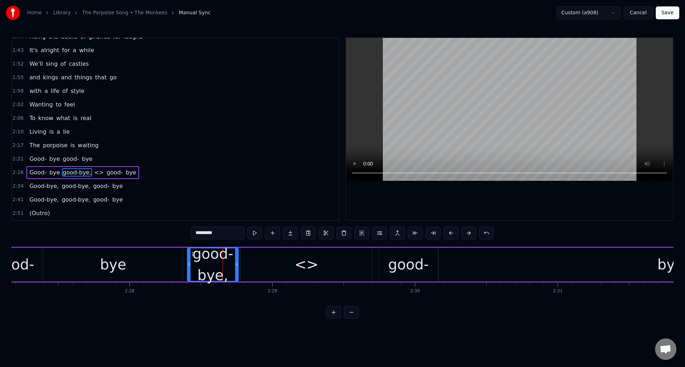
drag, startPoint x: 229, startPoint y: 266, endPoint x: 236, endPoint y: 267, distance: 6.5
click at [236, 267] on icon at bounding box center [236, 264] width 3 height 6
click at [306, 266] on div "<>" at bounding box center [307, 263] width 24 height 21
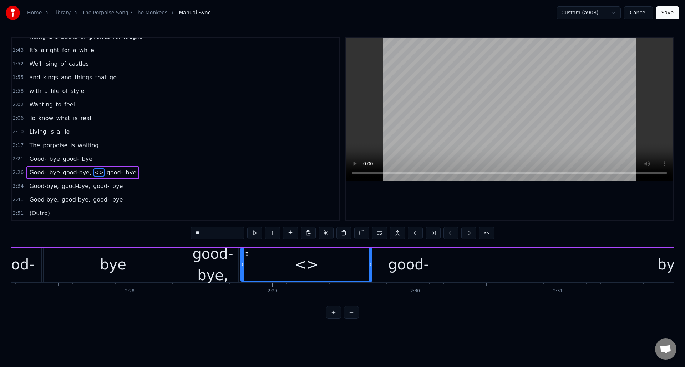
drag, startPoint x: 215, startPoint y: 236, endPoint x: 185, endPoint y: 233, distance: 29.4
click at [185, 233] on div "0:35 My, my, the clock in the sky 0:40 Is pounding away 0:42 and there's so muc…" at bounding box center [342, 177] width 663 height 281
paste input "*"
click at [224, 268] on div "good-bye," at bounding box center [212, 264] width 51 height 43
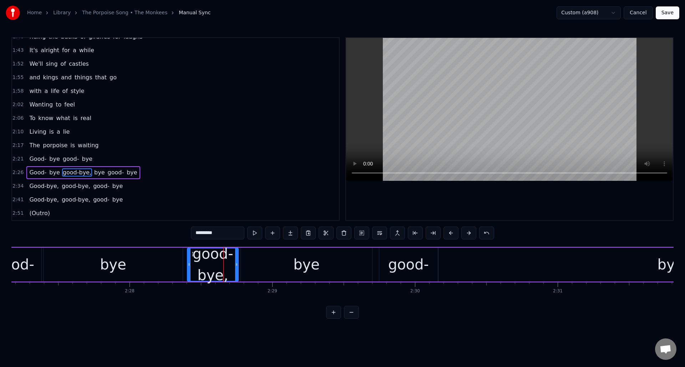
click at [226, 233] on input "*********" at bounding box center [218, 232] width 54 height 13
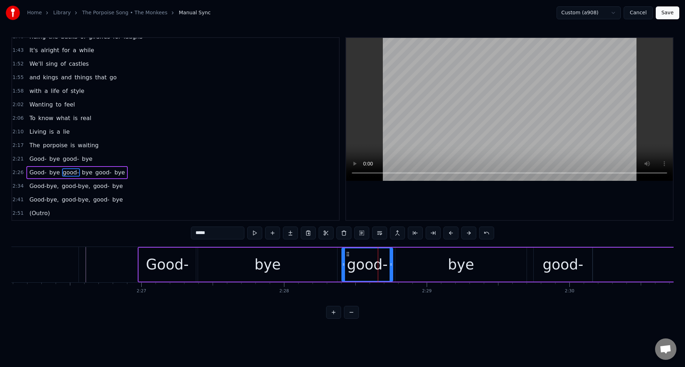
scroll to position [0, 20822]
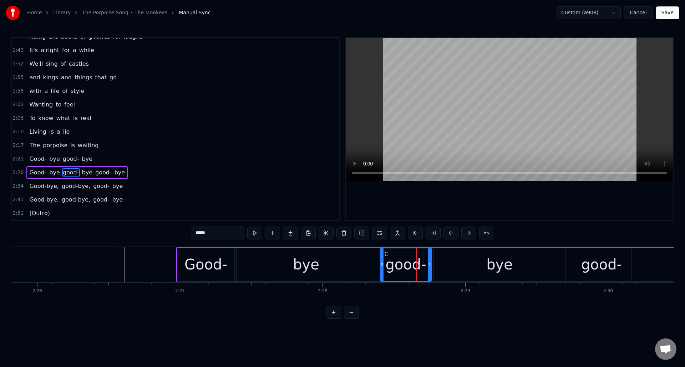
type input "*****"
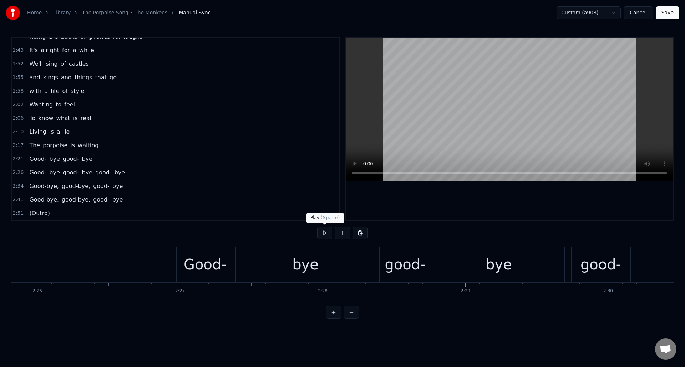
click at [325, 233] on button at bounding box center [324, 232] width 15 height 13
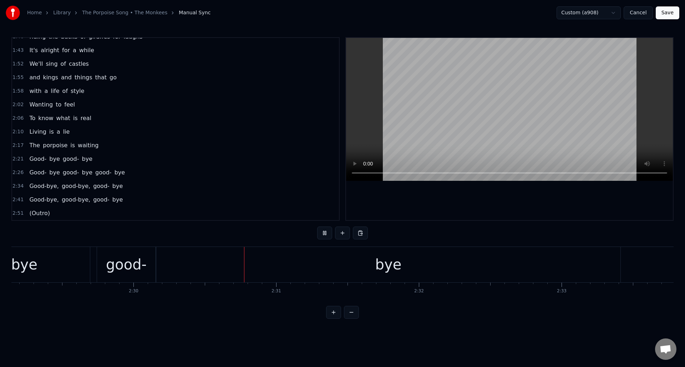
scroll to position [0, 21423]
click at [325, 233] on button at bounding box center [324, 232] width 15 height 13
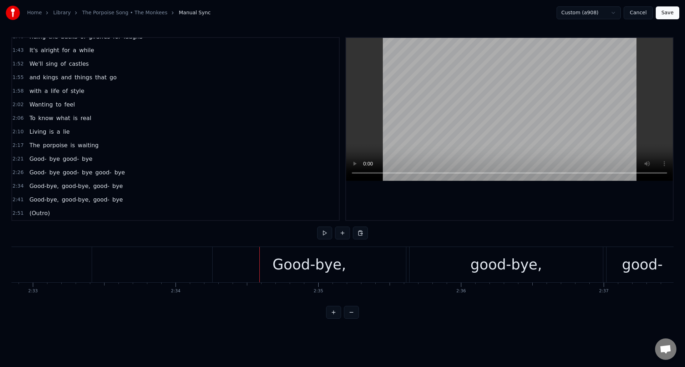
scroll to position [0, 21806]
click at [344, 267] on div "Good-bye," at bounding box center [329, 263] width 74 height 21
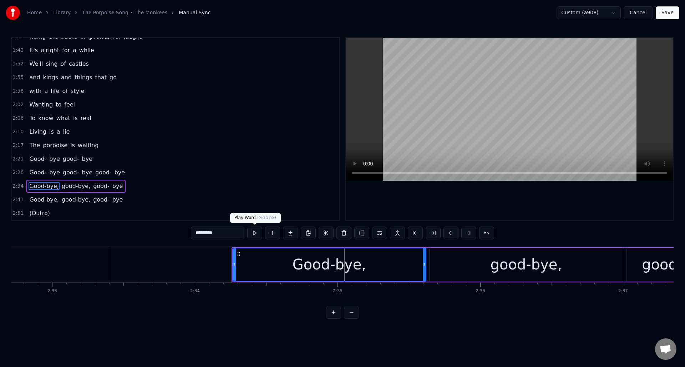
click at [256, 233] on button at bounding box center [254, 232] width 15 height 13
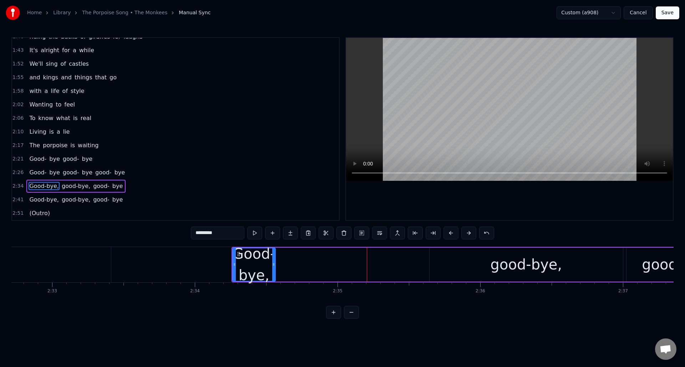
drag, startPoint x: 424, startPoint y: 268, endPoint x: 273, endPoint y: 261, distance: 150.8
click at [273, 261] on div at bounding box center [273, 264] width 3 height 32
click at [257, 234] on button at bounding box center [254, 232] width 15 height 13
click at [273, 236] on button at bounding box center [272, 232] width 15 height 13
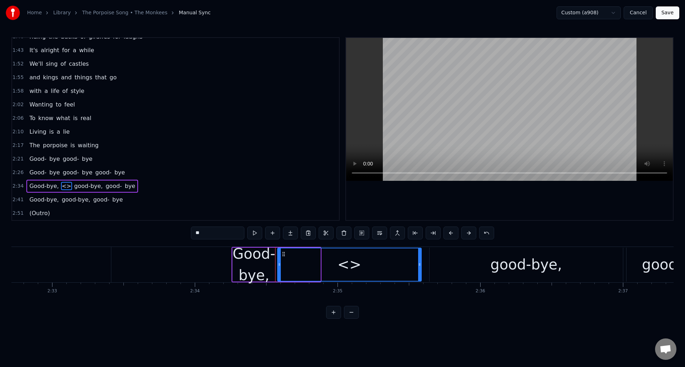
drag, startPoint x: 319, startPoint y: 258, endPoint x: 420, endPoint y: 264, distance: 101.2
click at [420, 264] on div at bounding box center [419, 264] width 3 height 32
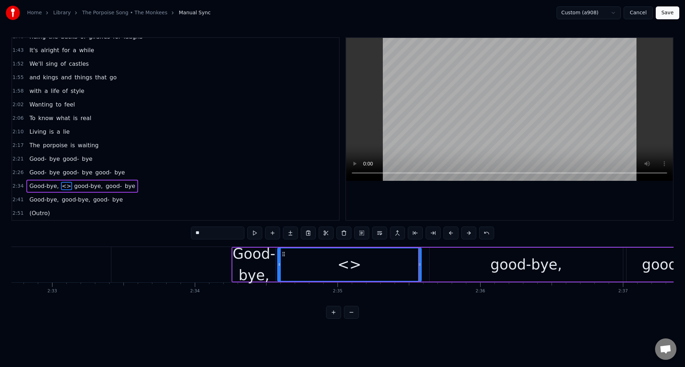
drag, startPoint x: 210, startPoint y: 232, endPoint x: 193, endPoint y: 232, distance: 16.8
click at [193, 232] on input "**" at bounding box center [218, 232] width 54 height 13
paste input "*"
click at [270, 271] on div "Good-bye," at bounding box center [254, 264] width 43 height 43
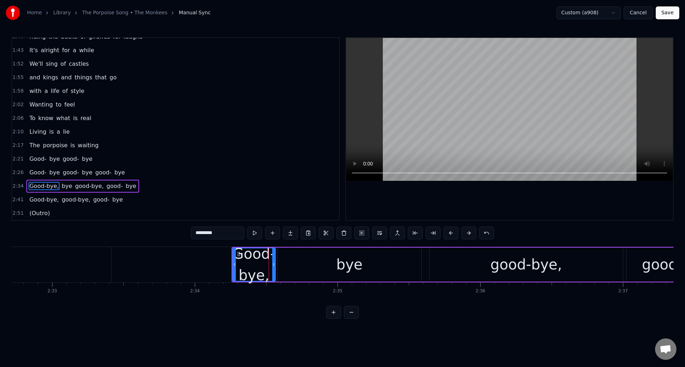
click at [225, 234] on input "*********" at bounding box center [218, 232] width 54 height 13
type input "*****"
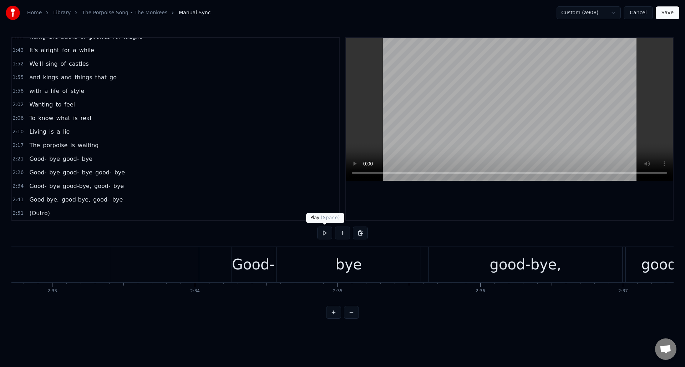
click at [323, 233] on button at bounding box center [324, 232] width 15 height 13
drag, startPoint x: 323, startPoint y: 234, endPoint x: 353, endPoint y: 239, distance: 30.8
click at [323, 234] on button at bounding box center [324, 232] width 15 height 13
click at [505, 267] on div "good-bye," at bounding box center [526, 263] width 72 height 21
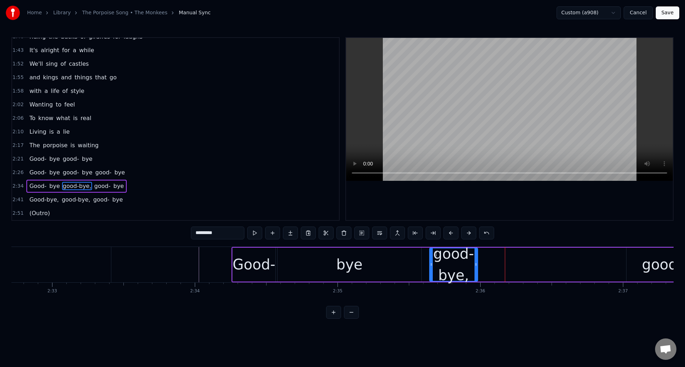
drag, startPoint x: 620, startPoint y: 267, endPoint x: 479, endPoint y: 266, distance: 141.4
click at [475, 268] on div at bounding box center [476, 264] width 3 height 32
click at [255, 234] on button at bounding box center [254, 232] width 15 height 13
click at [271, 234] on button at bounding box center [272, 232] width 15 height 13
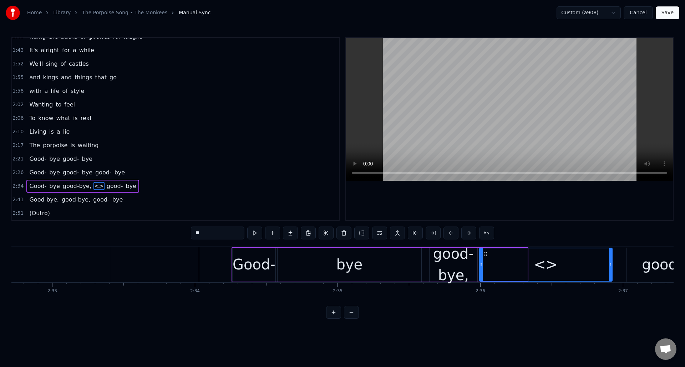
drag, startPoint x: 526, startPoint y: 274, endPoint x: 613, endPoint y: 272, distance: 87.1
click at [612, 272] on div at bounding box center [610, 264] width 3 height 32
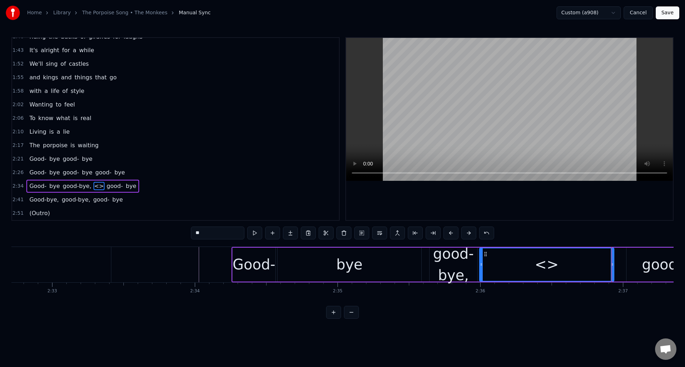
click at [614, 271] on div at bounding box center [612, 264] width 3 height 32
drag, startPoint x: 614, startPoint y: 271, endPoint x: 609, endPoint y: 270, distance: 5.5
click at [617, 271] on div at bounding box center [616, 264] width 3 height 32
drag, startPoint x: 207, startPoint y: 235, endPoint x: 191, endPoint y: 235, distance: 16.1
click at [191, 235] on div "0:35 My, my, the clock in the sky 0:40 Is pounding away 0:42 and there's so muc…" at bounding box center [342, 177] width 663 height 281
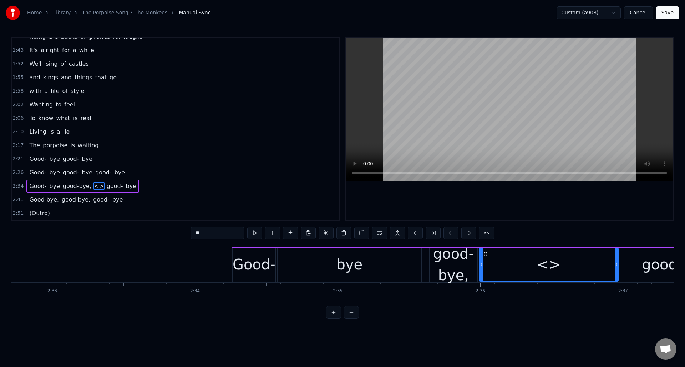
paste input "*"
click at [452, 274] on div "good-bye," at bounding box center [454, 264] width 48 height 43
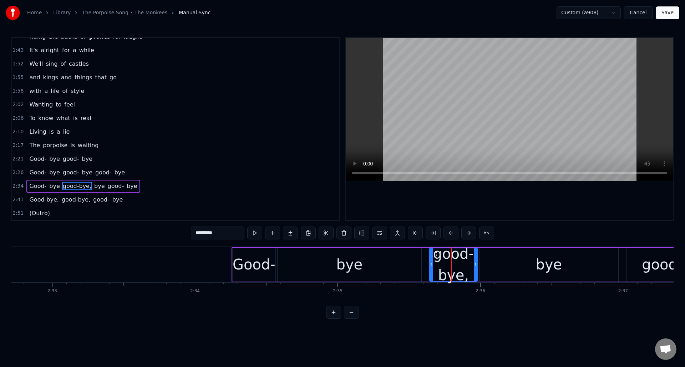
click at [225, 233] on input "*********" at bounding box center [218, 232] width 54 height 13
type input "*****"
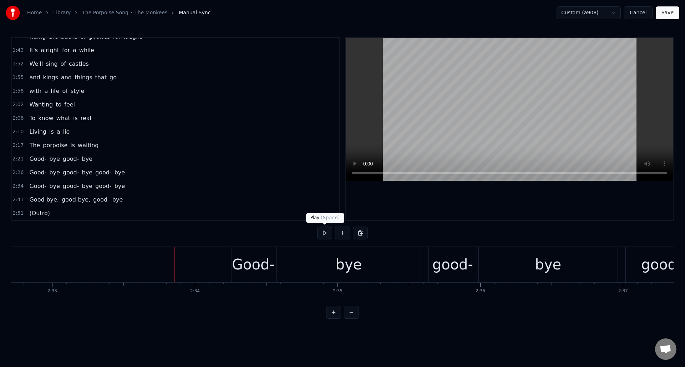
click at [324, 234] on button at bounding box center [324, 232] width 15 height 13
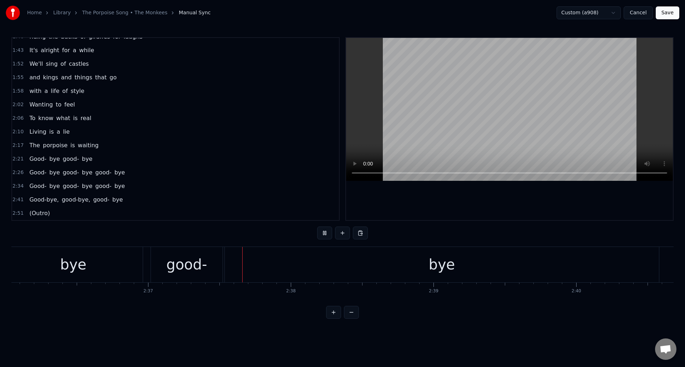
scroll to position [0, 22409]
click at [324, 234] on button at bounding box center [324, 232] width 15 height 13
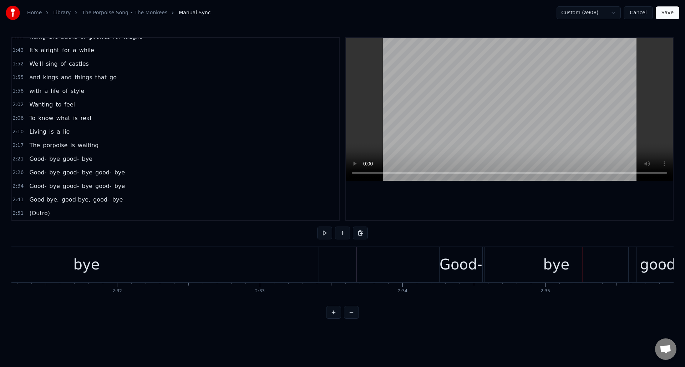
click at [501, 258] on div "bye" at bounding box center [557, 264] width 144 height 35
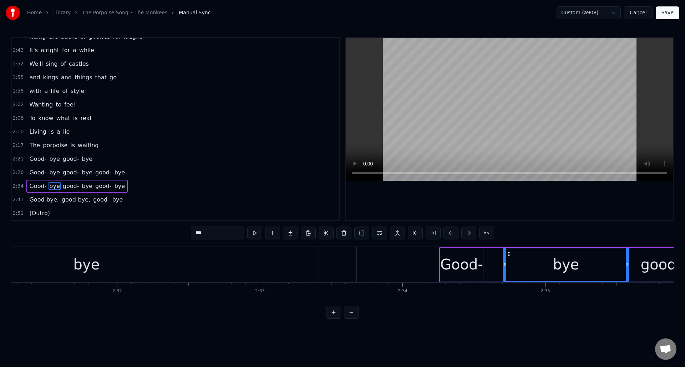
drag, startPoint x: 487, startPoint y: 270, endPoint x: 505, endPoint y: 268, distance: 17.9
click at [505, 268] on div at bounding box center [505, 264] width 3 height 32
click at [256, 233] on button at bounding box center [254, 232] width 15 height 13
click at [464, 268] on div "Good-" at bounding box center [462, 263] width 43 height 21
type input "*****"
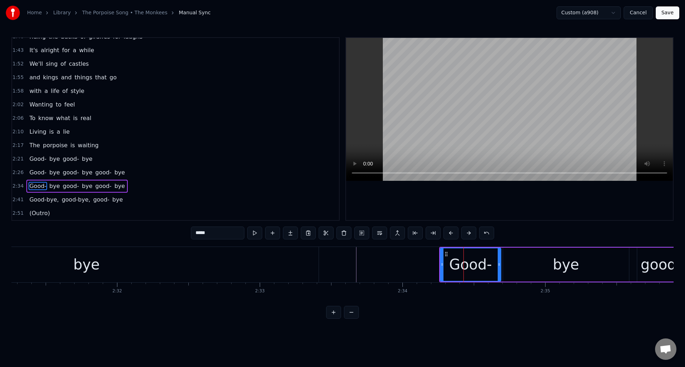
drag, startPoint x: 482, startPoint y: 272, endPoint x: 499, endPoint y: 271, distance: 17.1
click at [499, 271] on div at bounding box center [499, 264] width 3 height 32
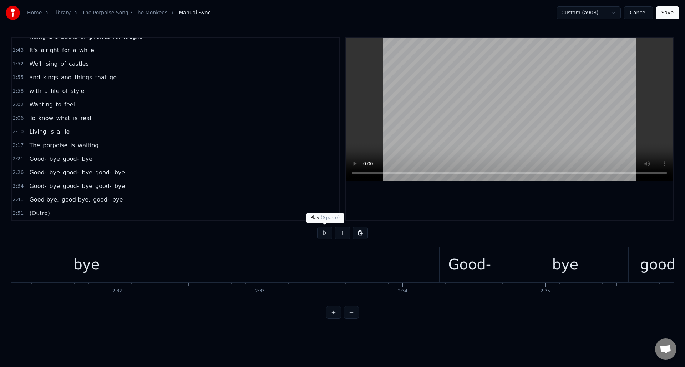
click at [325, 235] on button at bounding box center [324, 232] width 15 height 13
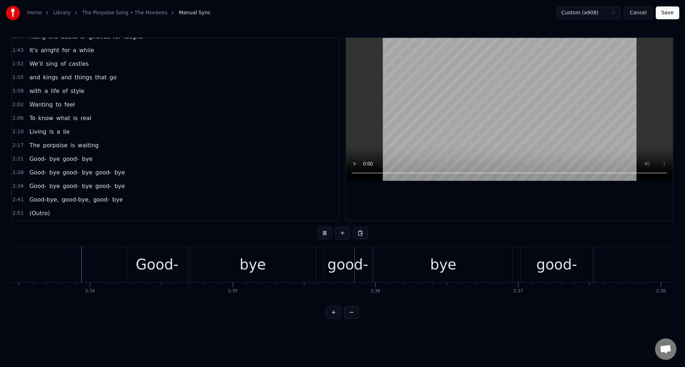
click at [325, 235] on button at bounding box center [324, 232] width 15 height 13
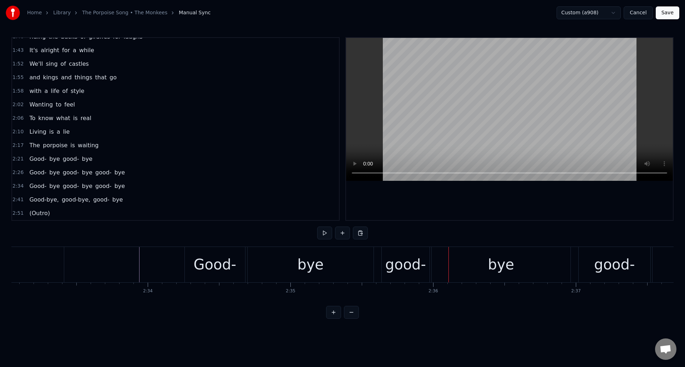
scroll to position [0, 21892]
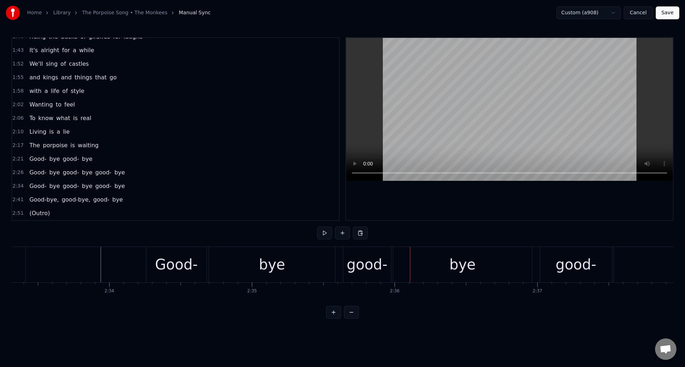
click at [407, 263] on div "bye" at bounding box center [462, 264] width 139 height 35
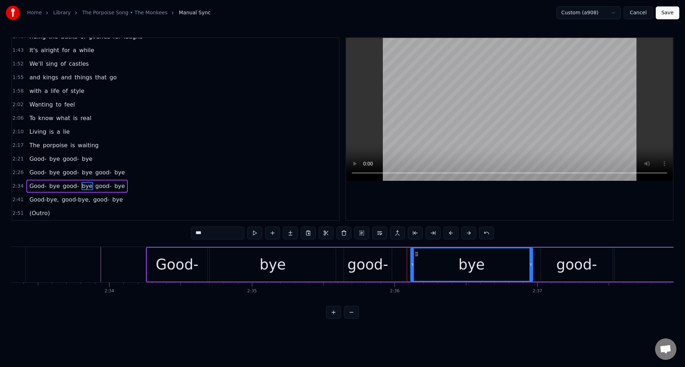
drag, startPoint x: 396, startPoint y: 270, endPoint x: 413, endPoint y: 270, distance: 16.8
click at [413, 270] on div at bounding box center [412, 264] width 3 height 32
click at [382, 261] on div "good-" at bounding box center [368, 263] width 41 height 21
type input "*****"
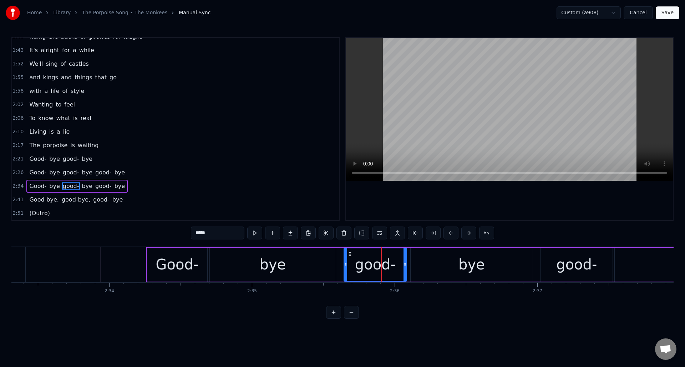
drag, startPoint x: 390, startPoint y: 261, endPoint x: 405, endPoint y: 261, distance: 15.0
click at [405, 261] on div at bounding box center [405, 264] width 3 height 32
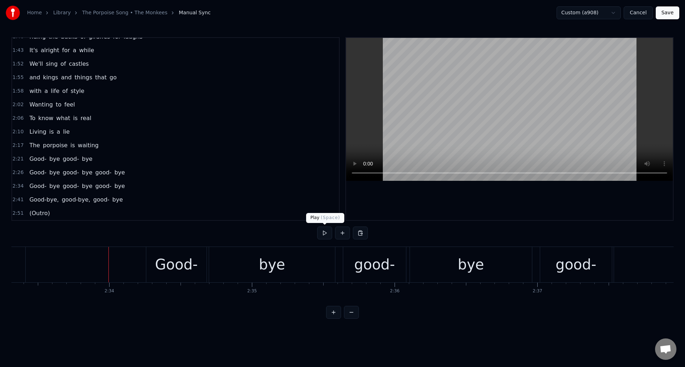
click at [326, 235] on button at bounding box center [324, 232] width 15 height 13
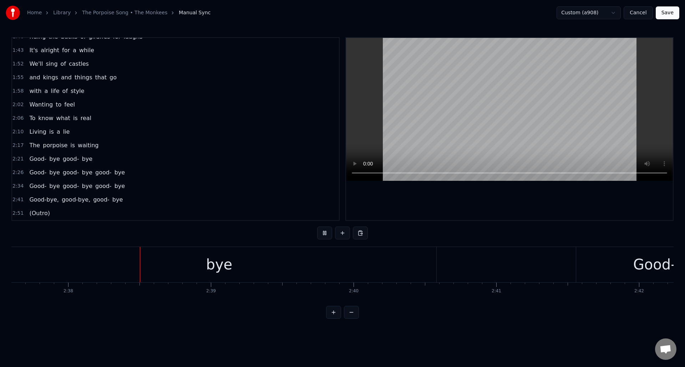
scroll to position [0, 22505]
click at [326, 235] on button at bounding box center [324, 232] width 15 height 13
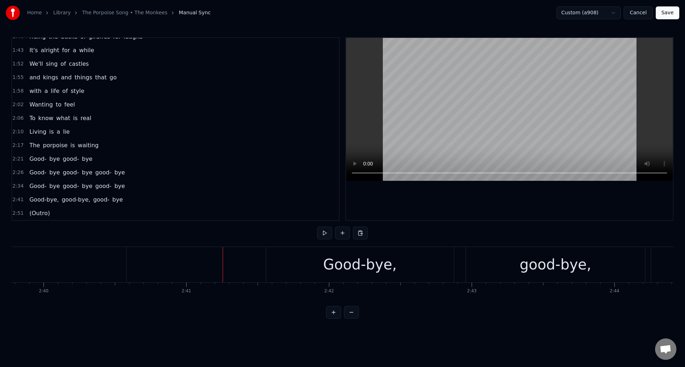
scroll to position [0, 22853]
click at [353, 268] on div "Good-bye," at bounding box center [322, 263] width 74 height 21
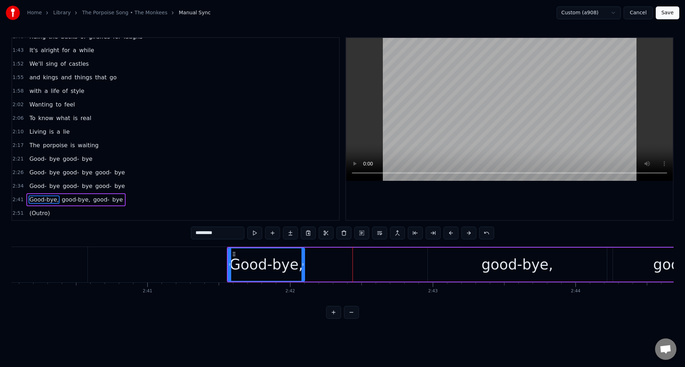
drag, startPoint x: 414, startPoint y: 259, endPoint x: 303, endPoint y: 262, distance: 111.1
click at [303, 262] on div at bounding box center [303, 264] width 3 height 32
click at [255, 235] on button at bounding box center [254, 232] width 15 height 13
drag, startPoint x: 302, startPoint y: 258, endPoint x: 291, endPoint y: 262, distance: 11.2
click at [291, 262] on div at bounding box center [292, 264] width 3 height 32
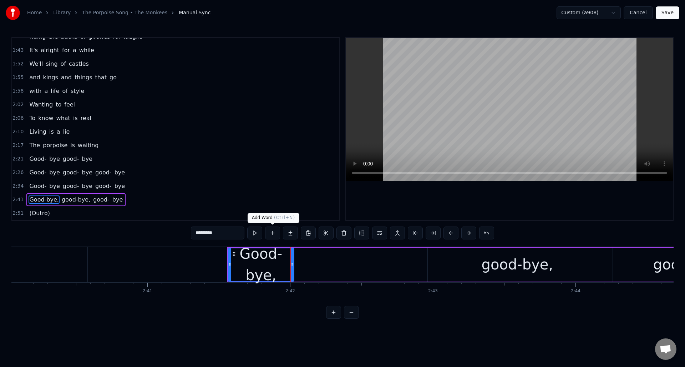
click at [276, 235] on button at bounding box center [272, 232] width 15 height 13
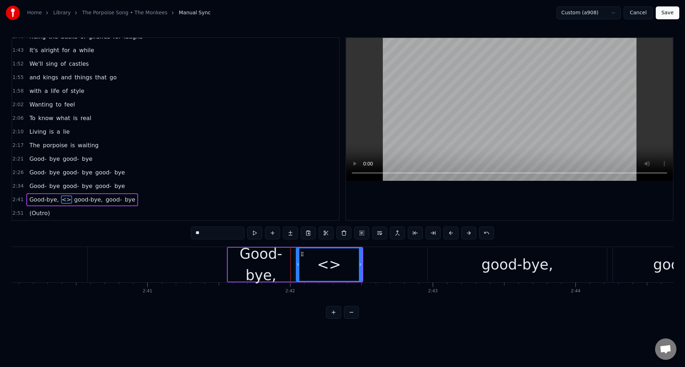
drag, startPoint x: 207, startPoint y: 233, endPoint x: 193, endPoint y: 234, distance: 14.0
click at [193, 234] on input "**" at bounding box center [218, 232] width 54 height 13
paste input "*"
click at [281, 261] on div "Good-bye," at bounding box center [261, 264] width 66 height 43
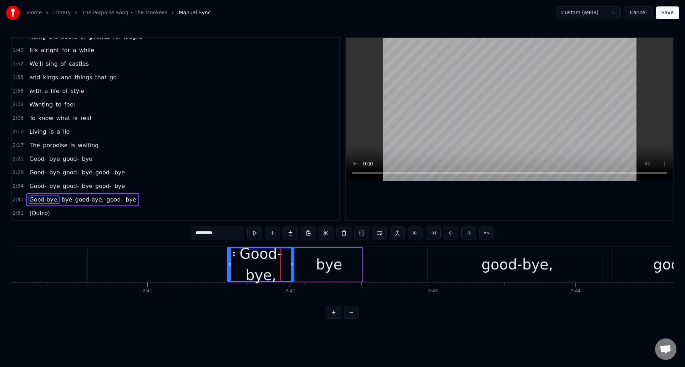
click at [227, 235] on input "*********" at bounding box center [218, 232] width 54 height 13
click at [351, 261] on div "bye" at bounding box center [329, 264] width 66 height 34
type input "***"
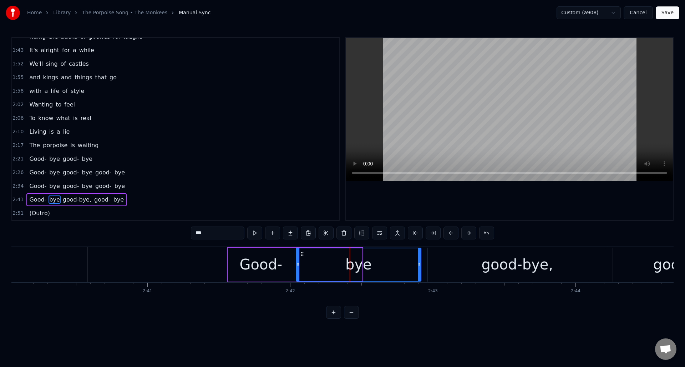
drag, startPoint x: 360, startPoint y: 261, endPoint x: 419, endPoint y: 260, distance: 58.5
click at [419, 260] on div at bounding box center [419, 264] width 3 height 32
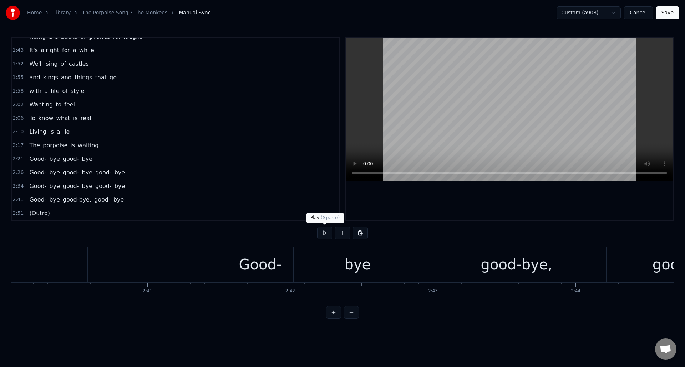
click at [324, 234] on button at bounding box center [324, 232] width 15 height 13
click at [461, 260] on div "good-bye," at bounding box center [516, 264] width 179 height 35
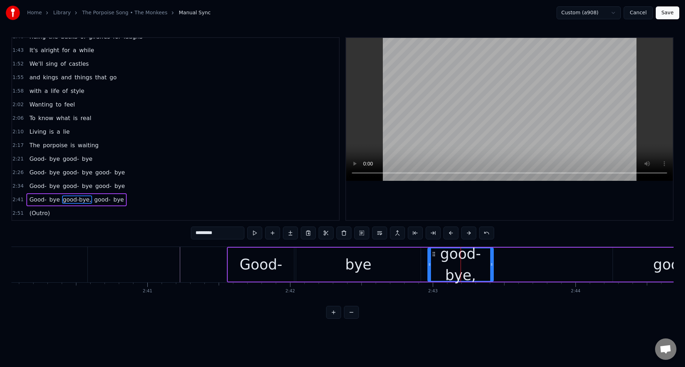
drag, startPoint x: 605, startPoint y: 260, endPoint x: 509, endPoint y: 263, distance: 96.1
click at [492, 266] on div at bounding box center [491, 264] width 3 height 32
click at [254, 236] on button at bounding box center [254, 232] width 15 height 13
click at [490, 263] on icon at bounding box center [489, 264] width 3 height 6
click at [231, 234] on input "*********" at bounding box center [218, 232] width 54 height 13
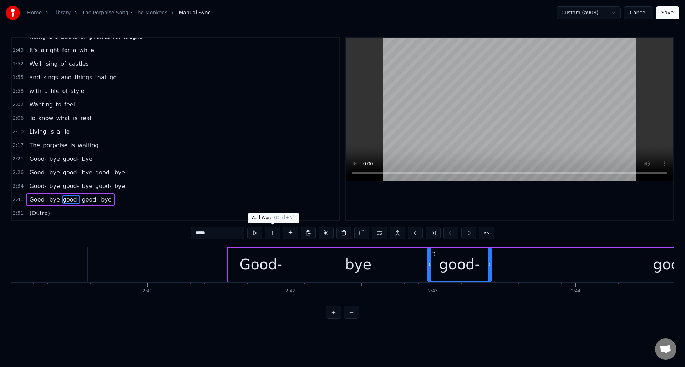
type input "*****"
click at [272, 234] on button at bounding box center [272, 232] width 15 height 13
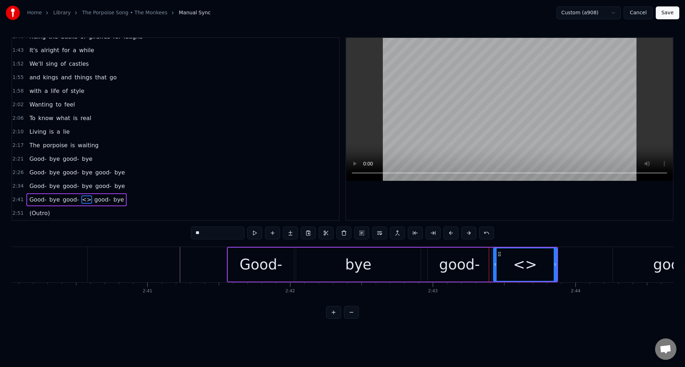
click at [219, 235] on input "**" at bounding box center [218, 232] width 54 height 13
drag, startPoint x: 218, startPoint y: 235, endPoint x: 172, endPoint y: 234, distance: 46.8
click at [172, 234] on div "0:35 My, my, the clock in the sky 0:40 Is pounding away 0:42 and there's so muc…" at bounding box center [342, 177] width 663 height 281
paste input "*"
drag, startPoint x: 556, startPoint y: 274, endPoint x: 608, endPoint y: 272, distance: 51.8
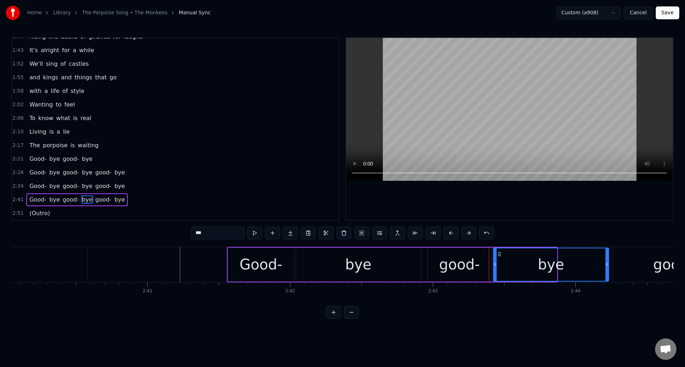
click at [608, 272] on div at bounding box center [607, 264] width 3 height 32
type input "***"
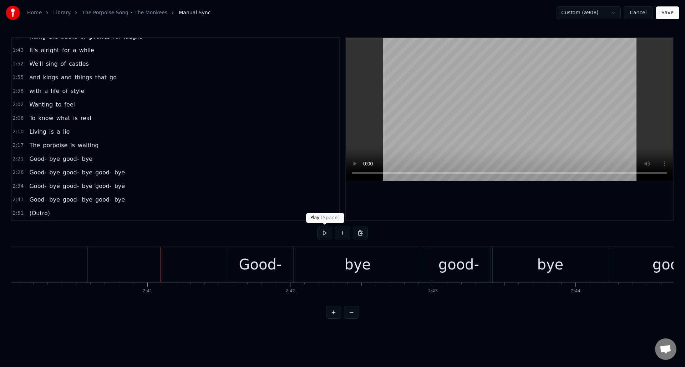
click at [323, 236] on button at bounding box center [324, 232] width 15 height 13
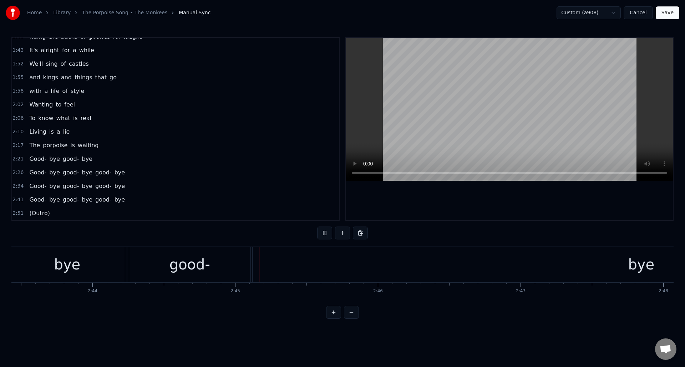
scroll to position [0, 23481]
click at [323, 236] on button at bounding box center [324, 232] width 15 height 13
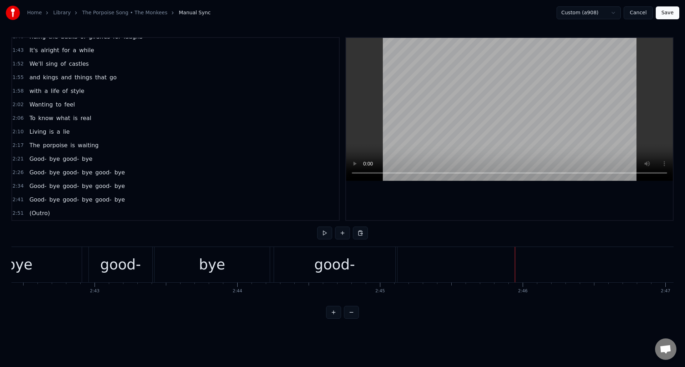
click at [368, 256] on div "good-" at bounding box center [334, 264] width 121 height 35
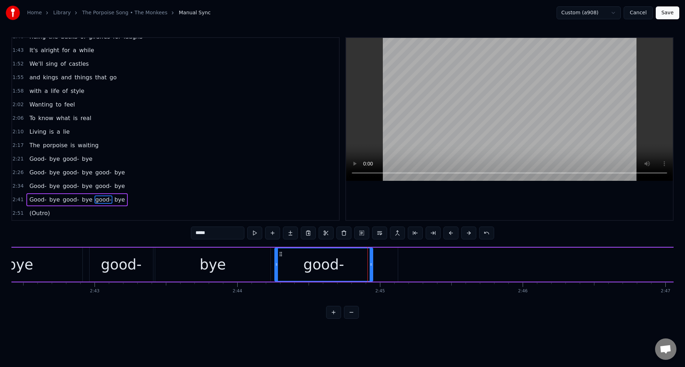
drag, startPoint x: 384, startPoint y: 259, endPoint x: 369, endPoint y: 261, distance: 14.4
click at [370, 261] on div at bounding box center [371, 264] width 3 height 32
type input "***"
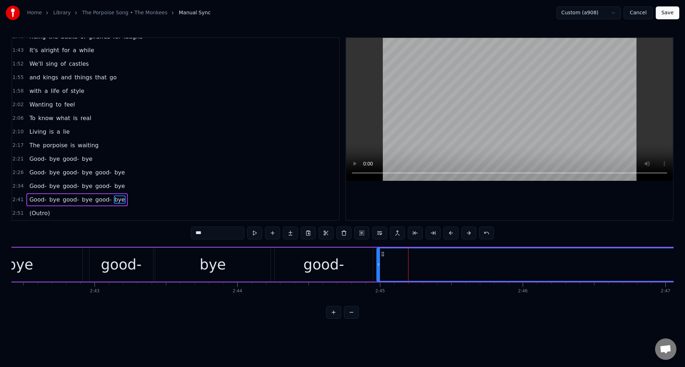
drag, startPoint x: 400, startPoint y: 260, endPoint x: 379, endPoint y: 262, distance: 21.5
click at [379, 262] on div at bounding box center [378, 264] width 3 height 32
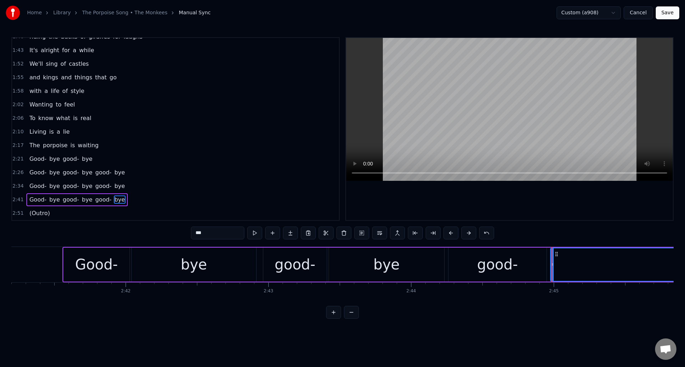
click at [138, 202] on div "2:41 Good- bye good- bye good- bye" at bounding box center [175, 200] width 327 height 14
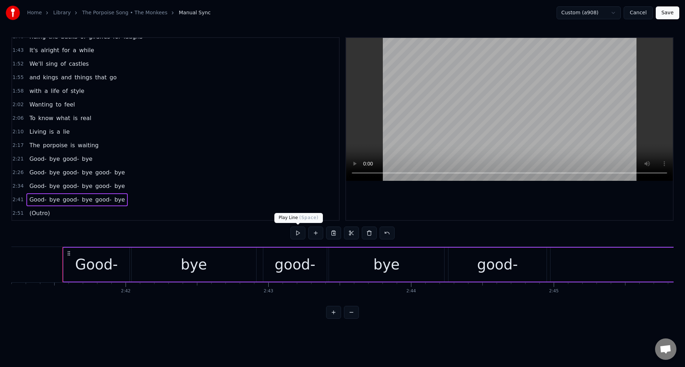
click at [297, 233] on button at bounding box center [298, 232] width 15 height 13
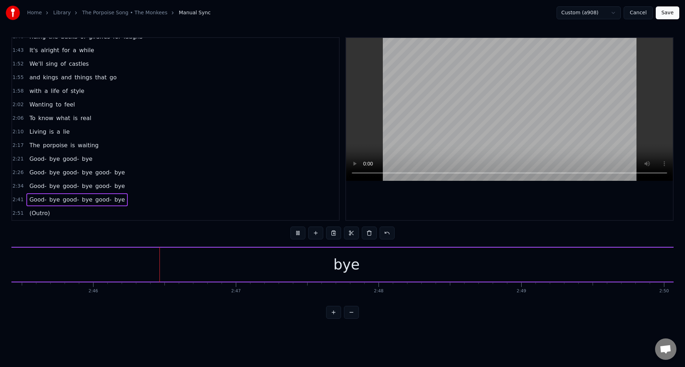
scroll to position [0, 23622]
click at [297, 233] on button at bounding box center [298, 232] width 15 height 13
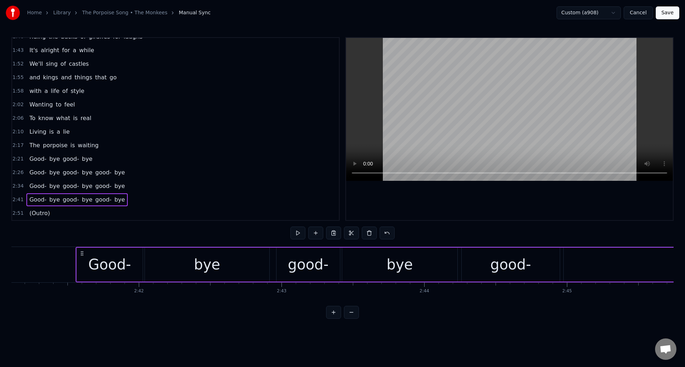
scroll to position [0, 22947]
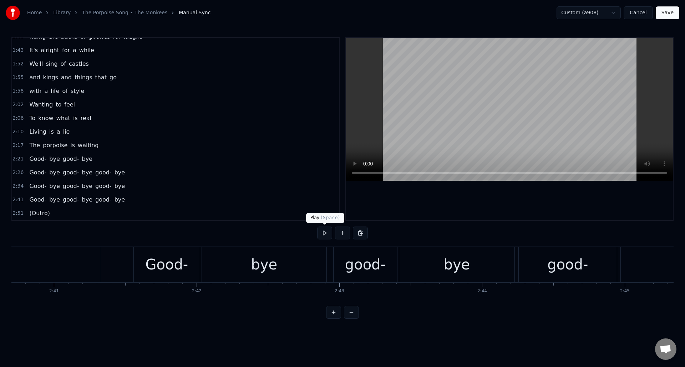
click at [324, 232] on button at bounding box center [324, 232] width 15 height 13
click at [322, 233] on button at bounding box center [324, 232] width 15 height 13
click at [436, 257] on div "bye" at bounding box center [456, 264] width 115 height 35
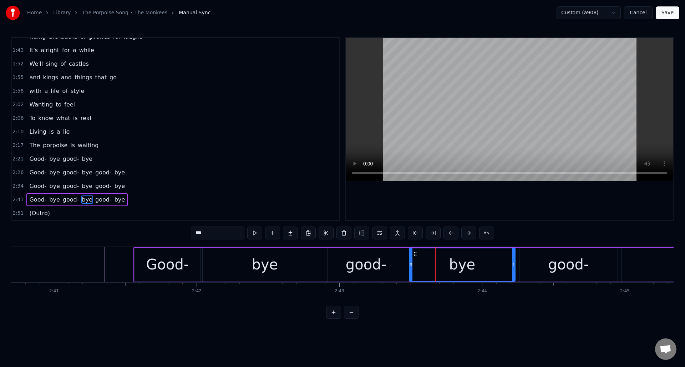
drag, startPoint x: 402, startPoint y: 267, endPoint x: 411, endPoint y: 266, distance: 9.3
click at [411, 266] on div at bounding box center [411, 264] width 3 height 32
click at [386, 261] on div "good-" at bounding box center [366, 264] width 64 height 34
type input "*****"
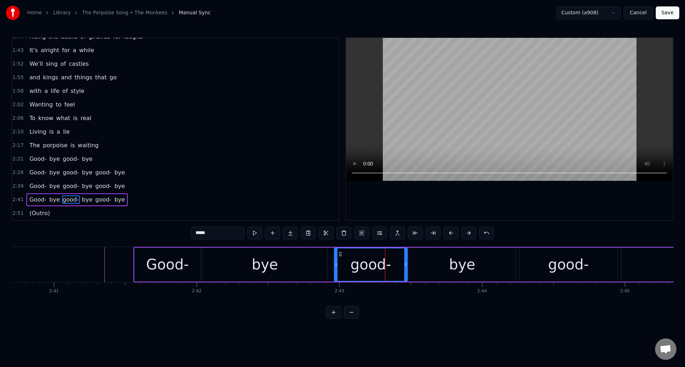
drag, startPoint x: 397, startPoint y: 260, endPoint x: 406, endPoint y: 259, distance: 9.0
click at [406, 259] on div at bounding box center [405, 264] width 3 height 32
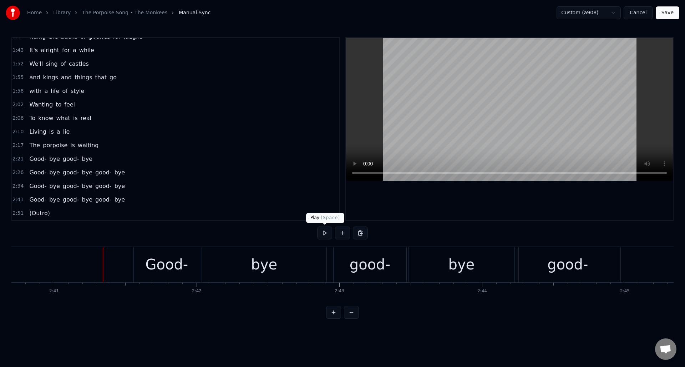
click at [325, 233] on button at bounding box center [324, 232] width 15 height 13
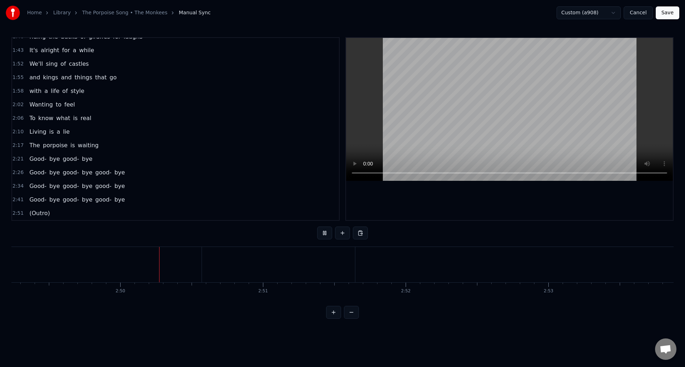
scroll to position [0, 24166]
click at [323, 230] on button at bounding box center [324, 232] width 15 height 13
click at [324, 231] on button at bounding box center [324, 232] width 15 height 13
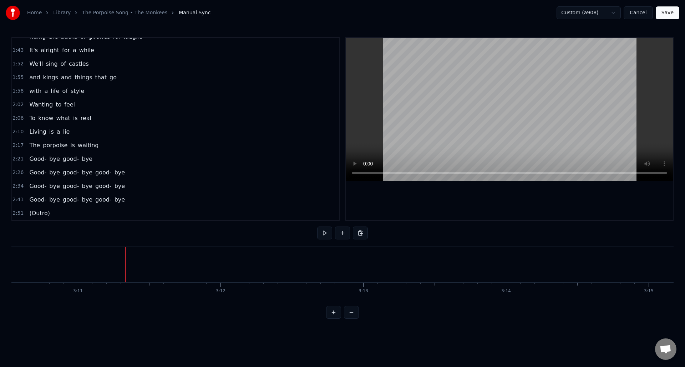
click at [668, 13] on button "Save" at bounding box center [668, 12] width 24 height 13
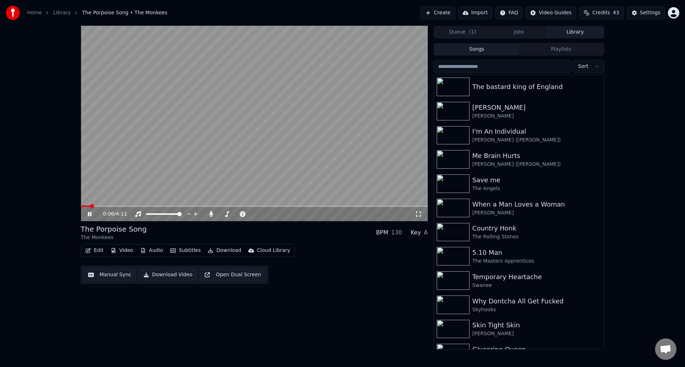
click at [418, 213] on icon at bounding box center [418, 214] width 7 height 6
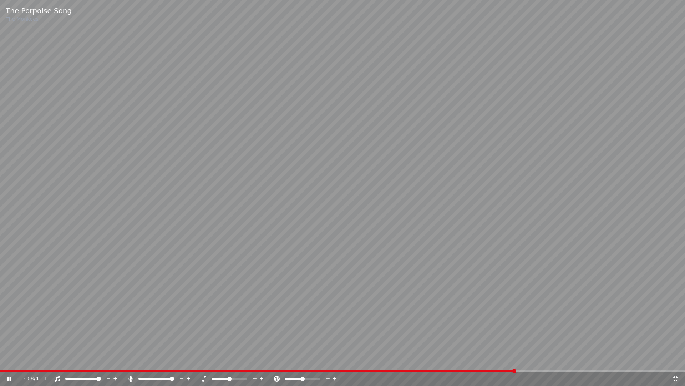
click at [9, 366] on icon at bounding box center [9, 378] width 4 height 4
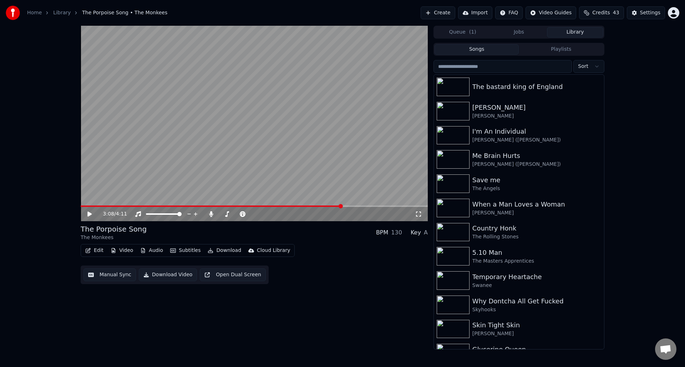
click at [111, 275] on button "Manual Sync" at bounding box center [110, 274] width 52 height 13
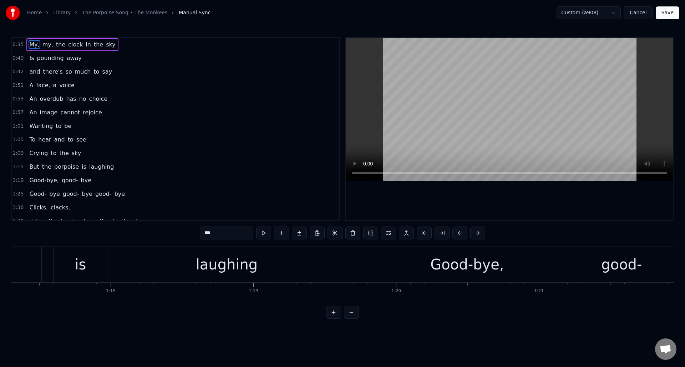
scroll to position [0, 11019]
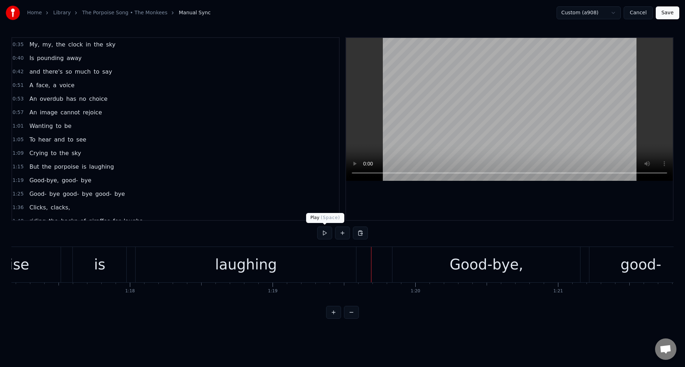
click at [323, 233] on button at bounding box center [324, 232] width 15 height 13
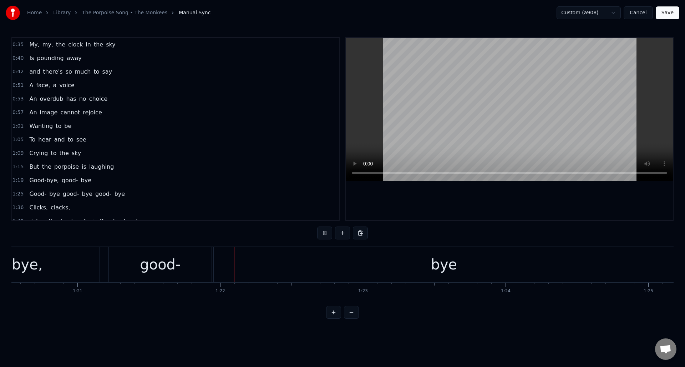
click at [323, 233] on button at bounding box center [324, 232] width 15 height 13
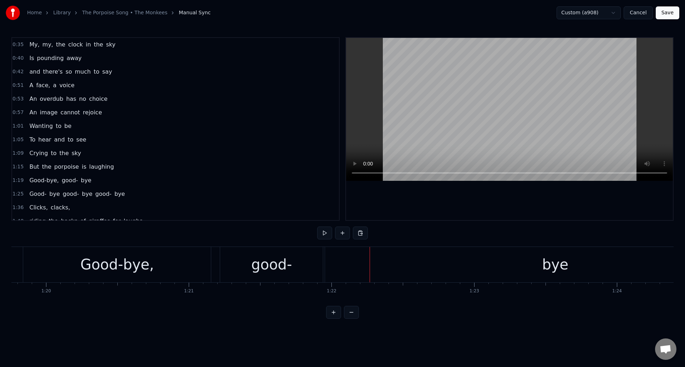
scroll to position [0, 11408]
click at [283, 262] on div "good-" at bounding box center [252, 264] width 103 height 35
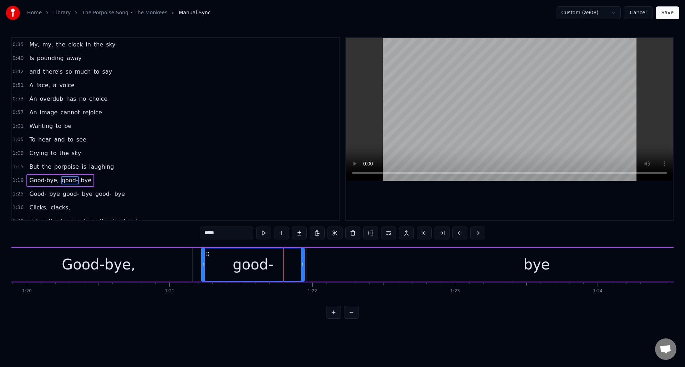
scroll to position [51, 0]
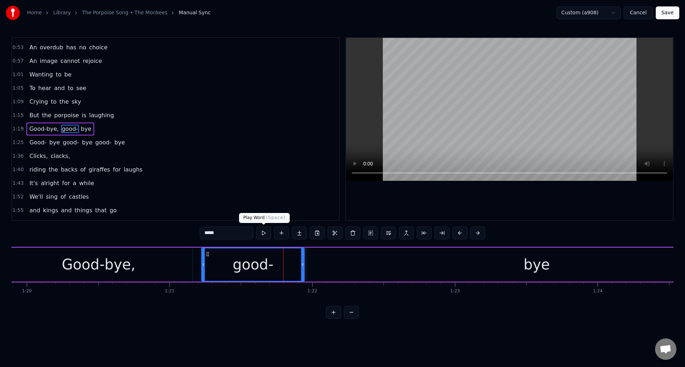
click at [262, 235] on button at bounding box center [263, 232] width 15 height 13
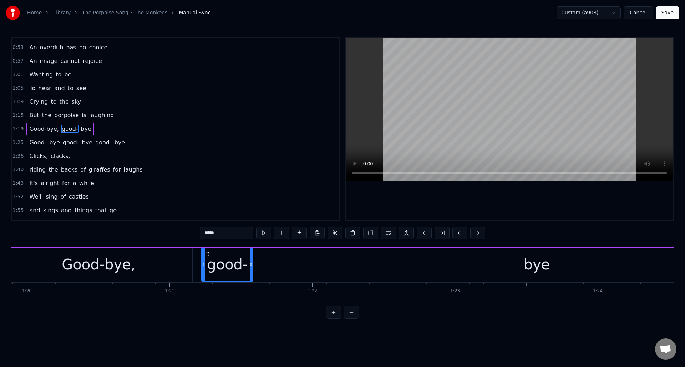
drag, startPoint x: 302, startPoint y: 257, endPoint x: 273, endPoint y: 260, distance: 29.0
click at [250, 259] on div at bounding box center [251, 264] width 3 height 32
click at [318, 260] on div "bye" at bounding box center [537, 264] width 460 height 34
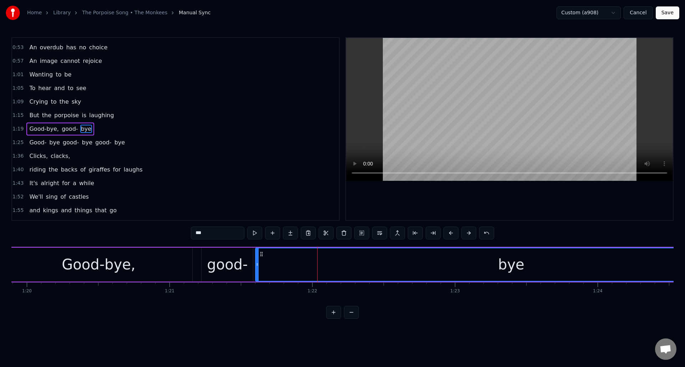
drag, startPoint x: 307, startPoint y: 262, endPoint x: 256, endPoint y: 263, distance: 51.1
click at [256, 263] on icon at bounding box center [257, 264] width 3 height 6
click at [256, 236] on button at bounding box center [254, 232] width 15 height 13
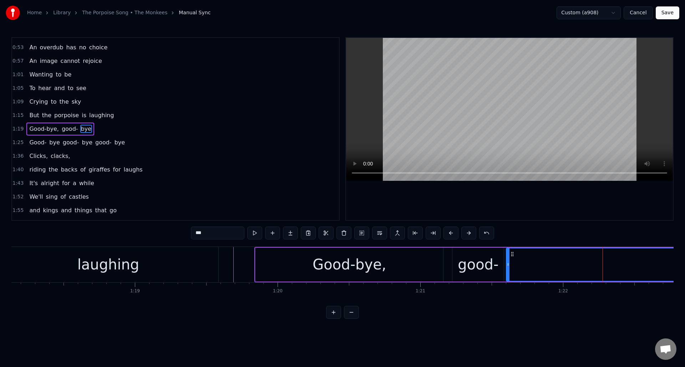
scroll to position [0, 11138]
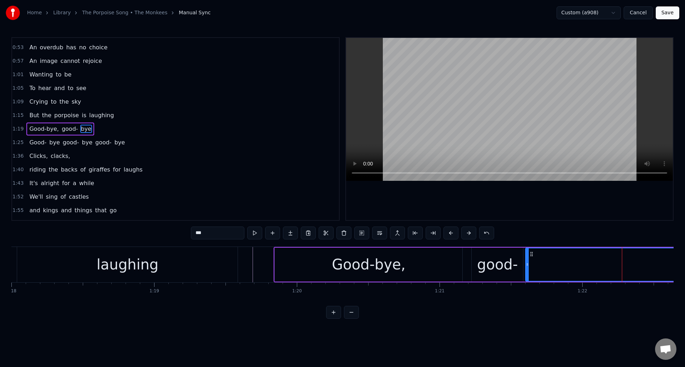
click at [332, 267] on div "Good-bye," at bounding box center [369, 264] width 188 height 34
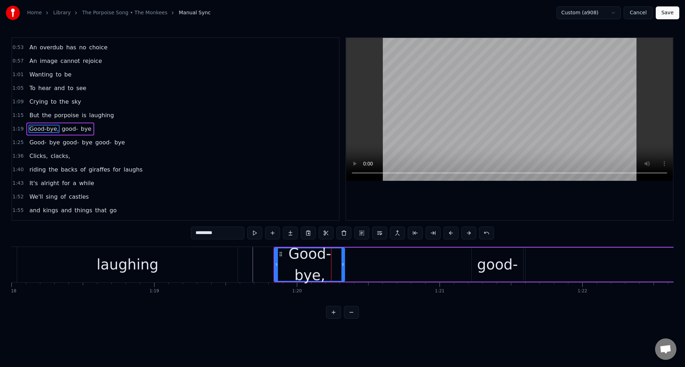
drag, startPoint x: 461, startPoint y: 260, endPoint x: 343, endPoint y: 263, distance: 118.2
click at [343, 263] on div at bounding box center [343, 264] width 3 height 32
click at [256, 233] on button at bounding box center [254, 232] width 15 height 13
drag, startPoint x: 343, startPoint y: 260, endPoint x: 328, endPoint y: 260, distance: 14.6
click at [328, 260] on div at bounding box center [328, 264] width 3 height 32
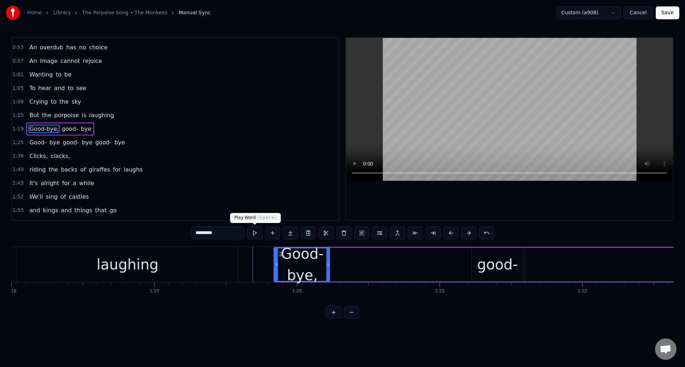
click at [255, 234] on button at bounding box center [254, 232] width 15 height 13
click at [224, 234] on input "*********" at bounding box center [218, 232] width 54 height 13
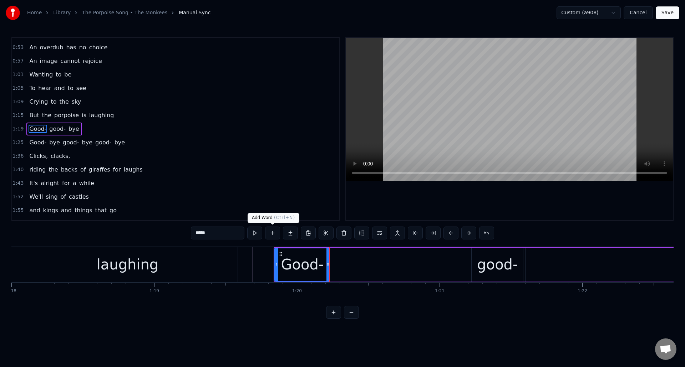
type input "*****"
click at [275, 233] on button at bounding box center [272, 232] width 15 height 13
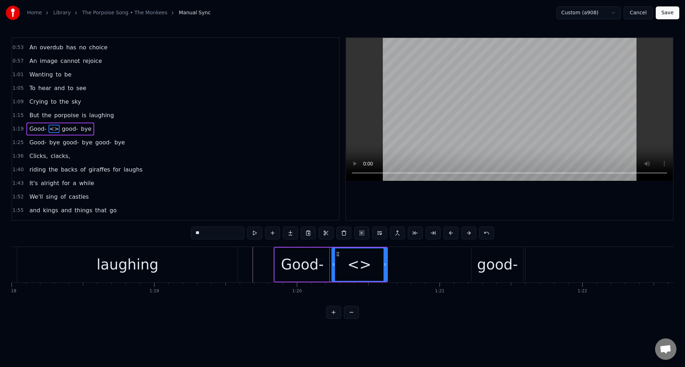
drag, startPoint x: 216, startPoint y: 234, endPoint x: 194, endPoint y: 233, distance: 22.2
click at [194, 233] on input "**" at bounding box center [218, 232] width 54 height 13
paste input "*"
drag, startPoint x: 386, startPoint y: 271, endPoint x: 463, endPoint y: 266, distance: 76.9
click at [463, 266] on div at bounding box center [461, 264] width 3 height 32
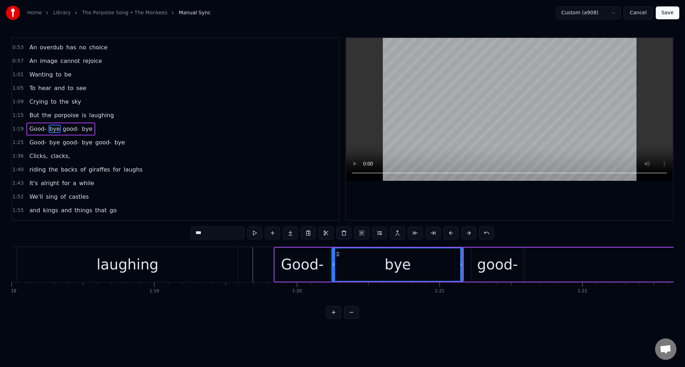
click at [196, 253] on div "laughing" at bounding box center [127, 264] width 221 height 35
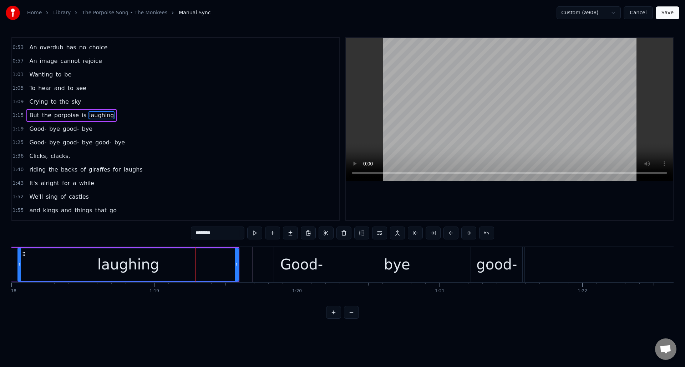
scroll to position [38, 0]
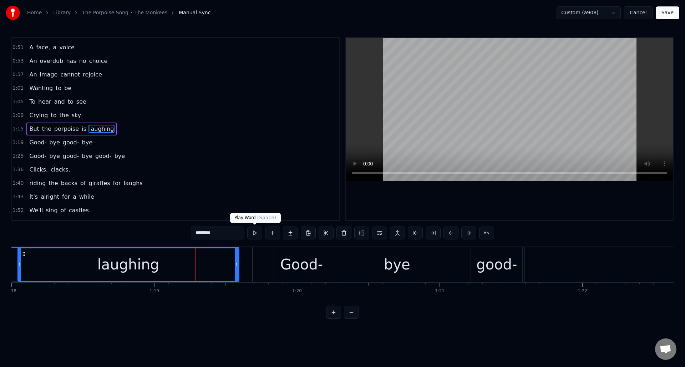
click at [253, 233] on button at bounding box center [254, 232] width 15 height 13
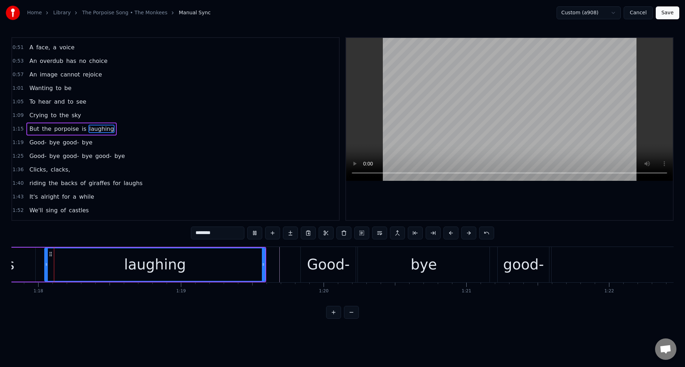
scroll to position [0, 11107]
click at [370, 255] on div "bye" at bounding box center [428, 264] width 132 height 35
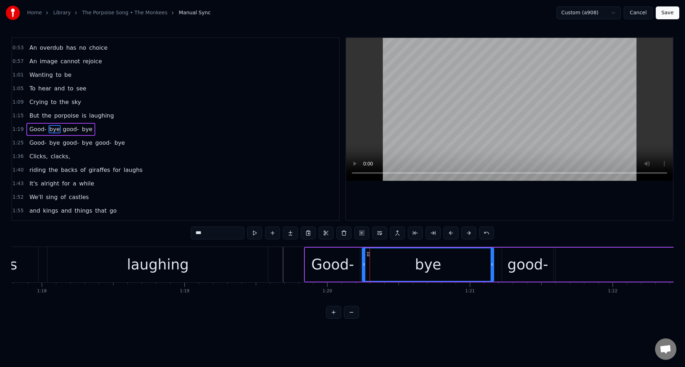
scroll to position [51, 0]
click at [255, 234] on button at bounding box center [254, 232] width 15 height 13
drag, startPoint x: 364, startPoint y: 263, endPoint x: 369, endPoint y: 263, distance: 5.4
click at [369, 263] on icon at bounding box center [369, 264] width 3 height 6
click at [348, 259] on div "Good-" at bounding box center [333, 263] width 43 height 21
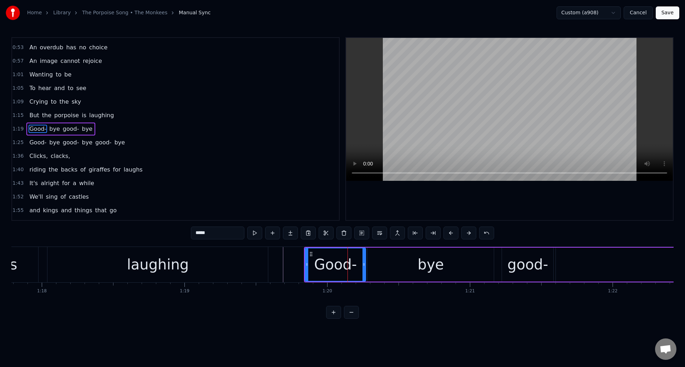
drag, startPoint x: 359, startPoint y: 259, endPoint x: 364, endPoint y: 259, distance: 5.7
click at [364, 259] on div at bounding box center [364, 264] width 3 height 32
click at [89, 260] on div "laughing" at bounding box center [157, 264] width 221 height 35
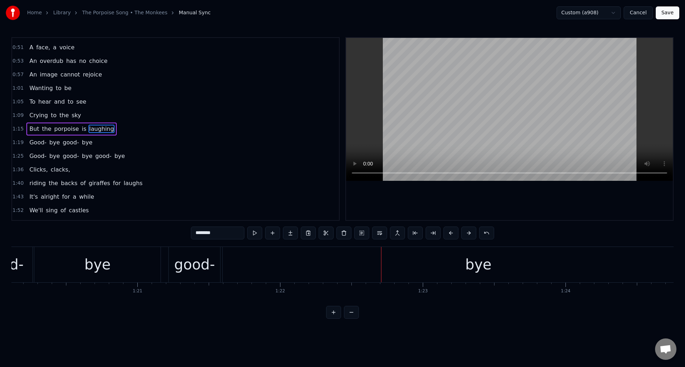
scroll to position [0, 11421]
click at [248, 258] on div "bye" at bounding box center [498, 264] width 512 height 35
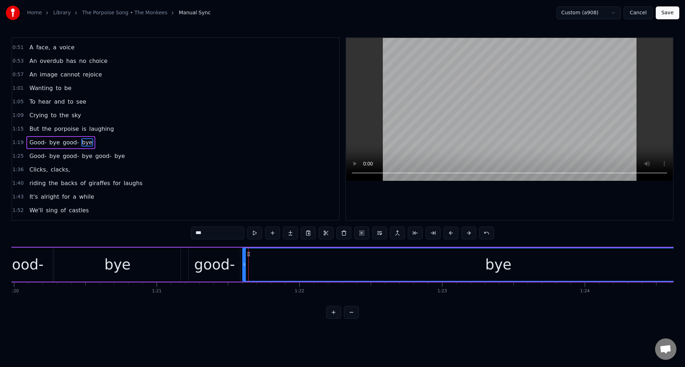
scroll to position [51, 0]
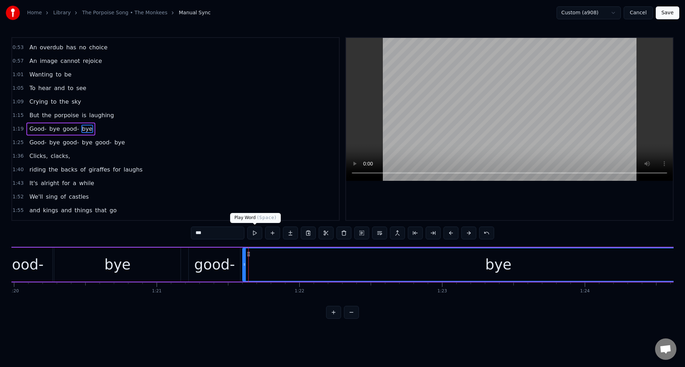
click at [256, 234] on button at bounding box center [254, 232] width 15 height 13
drag, startPoint x: 256, startPoint y: 234, endPoint x: 259, endPoint y: 246, distance: 12.7
click at [256, 233] on button at bounding box center [254, 232] width 15 height 13
click at [218, 258] on div "good-" at bounding box center [214, 263] width 41 height 21
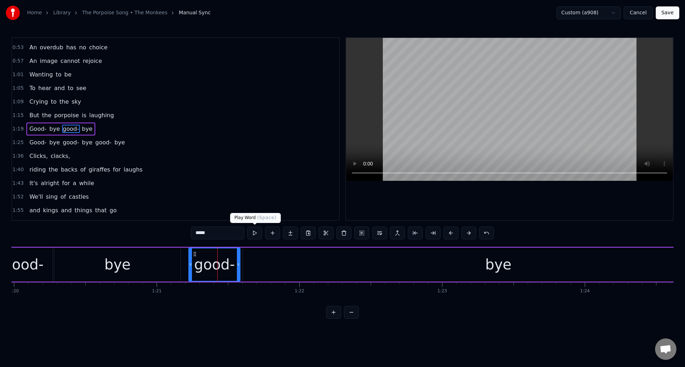
click at [254, 235] on button at bounding box center [254, 232] width 15 height 13
click at [246, 258] on div "bye" at bounding box center [499, 264] width 512 height 34
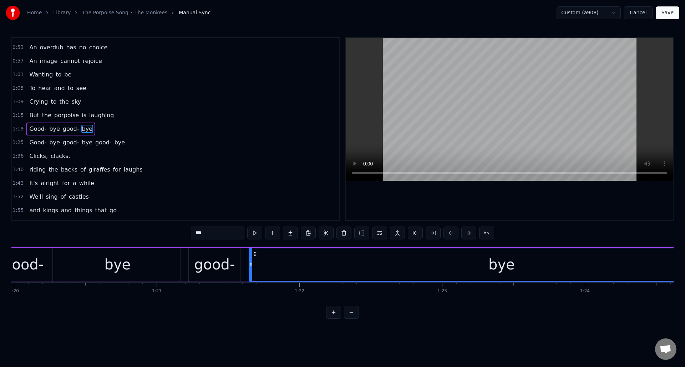
drag, startPoint x: 244, startPoint y: 259, endPoint x: 250, endPoint y: 259, distance: 6.4
click at [250, 259] on div at bounding box center [251, 264] width 3 height 32
click at [229, 256] on div "good-" at bounding box center [214, 263] width 41 height 21
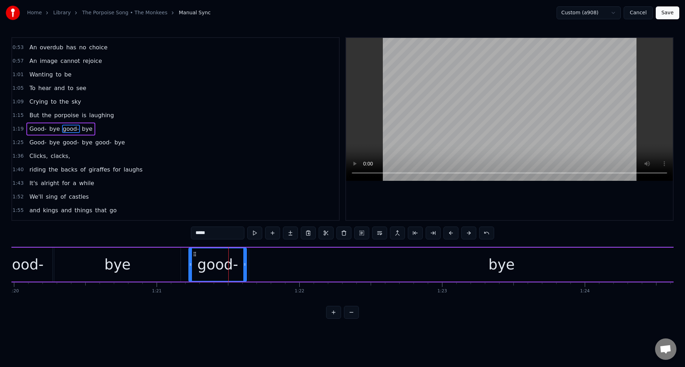
drag, startPoint x: 239, startPoint y: 255, endPoint x: 245, endPoint y: 255, distance: 6.4
click at [245, 255] on div at bounding box center [244, 264] width 3 height 32
click at [254, 233] on button at bounding box center [254, 232] width 15 height 13
click at [254, 254] on div "bye" at bounding box center [501, 264] width 505 height 34
type input "***"
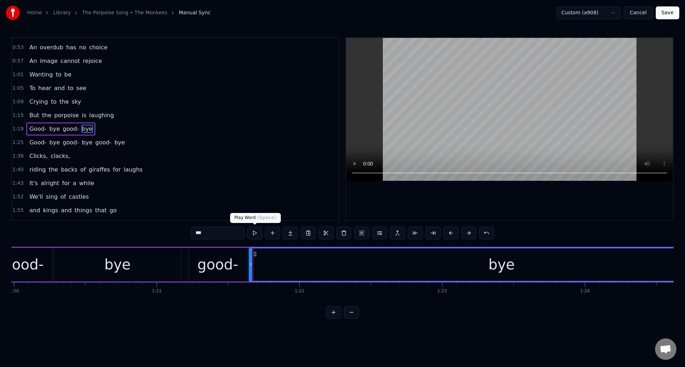
click at [256, 233] on button at bounding box center [254, 232] width 15 height 13
click at [115, 260] on div "bye" at bounding box center [118, 263] width 26 height 21
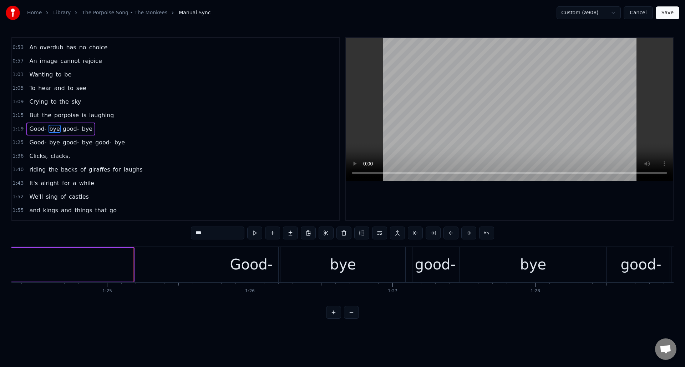
scroll to position [0, 12047]
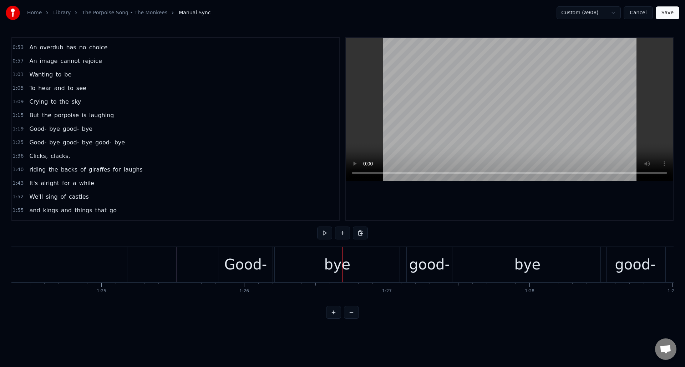
click at [294, 259] on div "bye" at bounding box center [337, 264] width 125 height 35
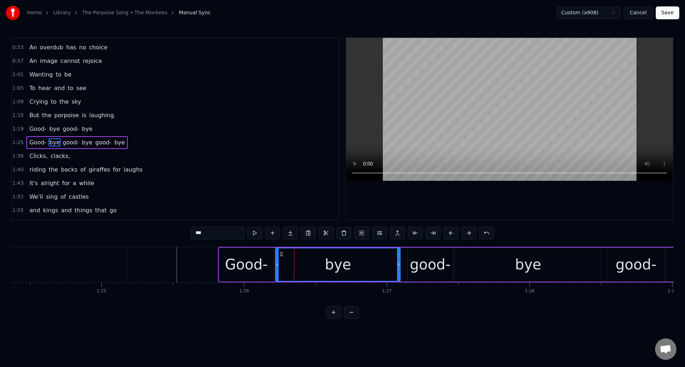
scroll to position [65, 0]
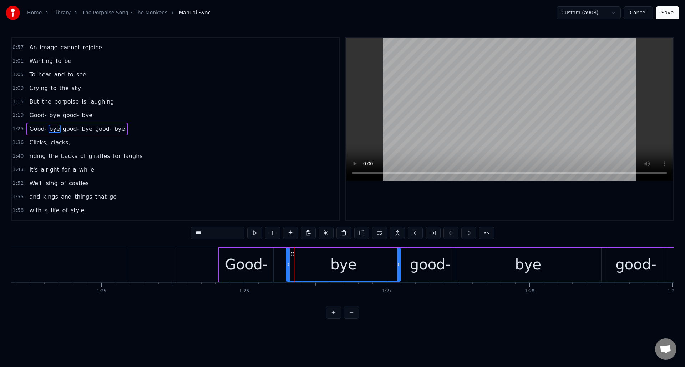
click at [288, 266] on div at bounding box center [288, 264] width 3 height 32
click at [263, 258] on div "Good-" at bounding box center [246, 263] width 43 height 21
type input "*****"
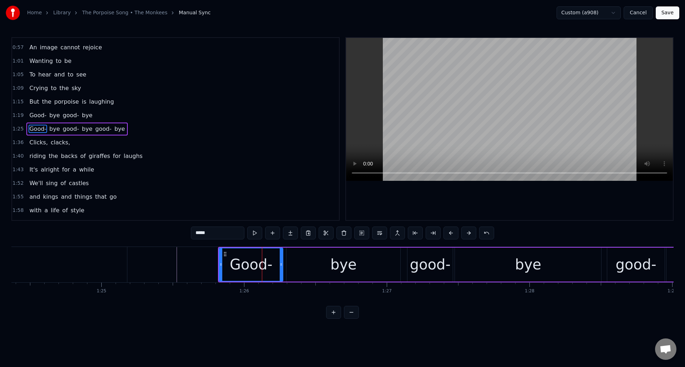
click at [282, 259] on div at bounding box center [281, 264] width 3 height 32
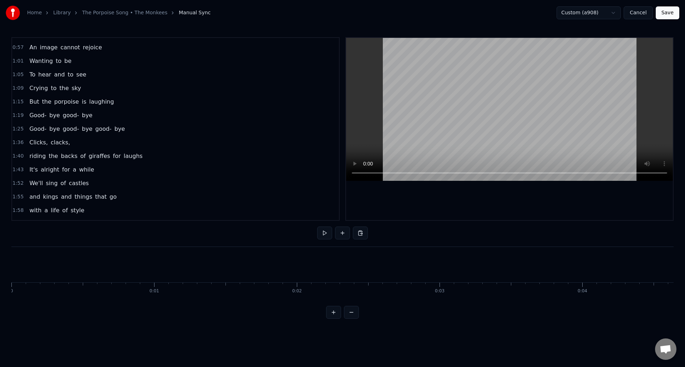
scroll to position [0, 12047]
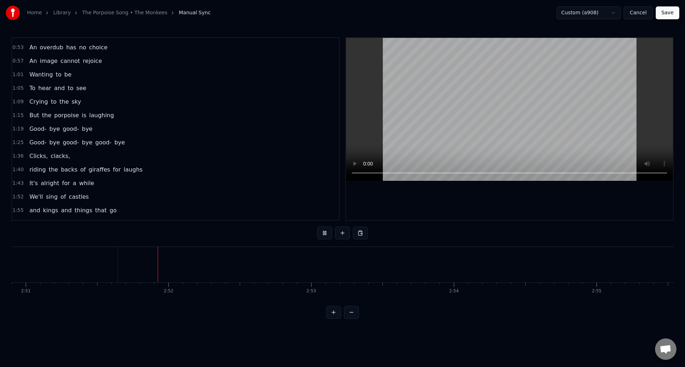
scroll to position [0, 24404]
click at [667, 12] on button "Save" at bounding box center [668, 12] width 24 height 13
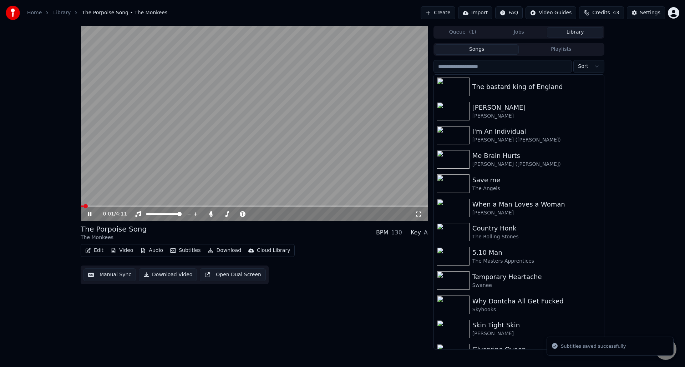
click at [89, 212] on icon at bounding box center [90, 214] width 4 height 4
click at [211, 211] on icon at bounding box center [211, 214] width 4 height 6
click at [165, 275] on button "Download Video" at bounding box center [168, 274] width 58 height 13
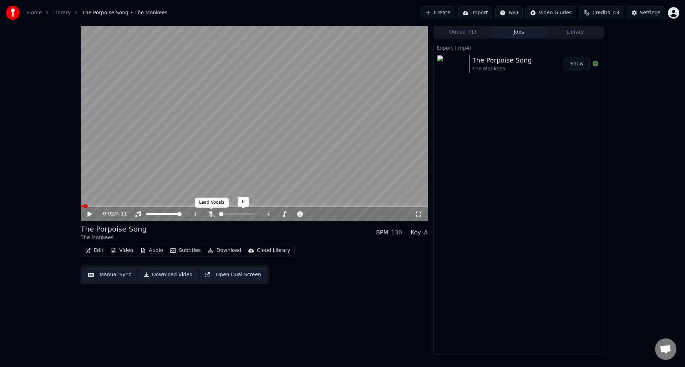
click at [210, 213] on icon at bounding box center [211, 214] width 7 height 6
click at [165, 275] on button "Download Video" at bounding box center [168, 274] width 58 height 13
